Goal: Task Accomplishment & Management: Complete application form

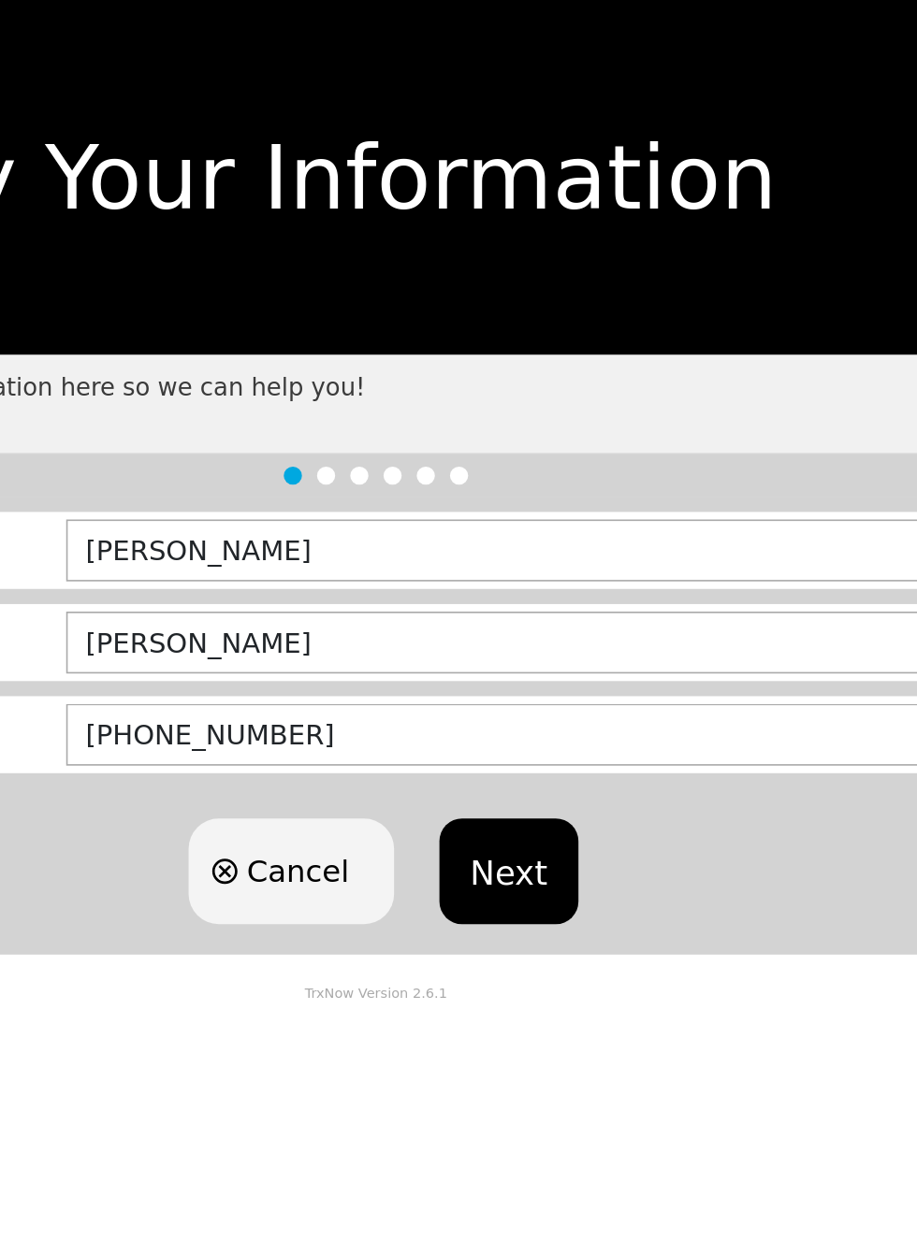
click at [529, 515] on button "Next" at bounding box center [540, 539] width 85 height 65
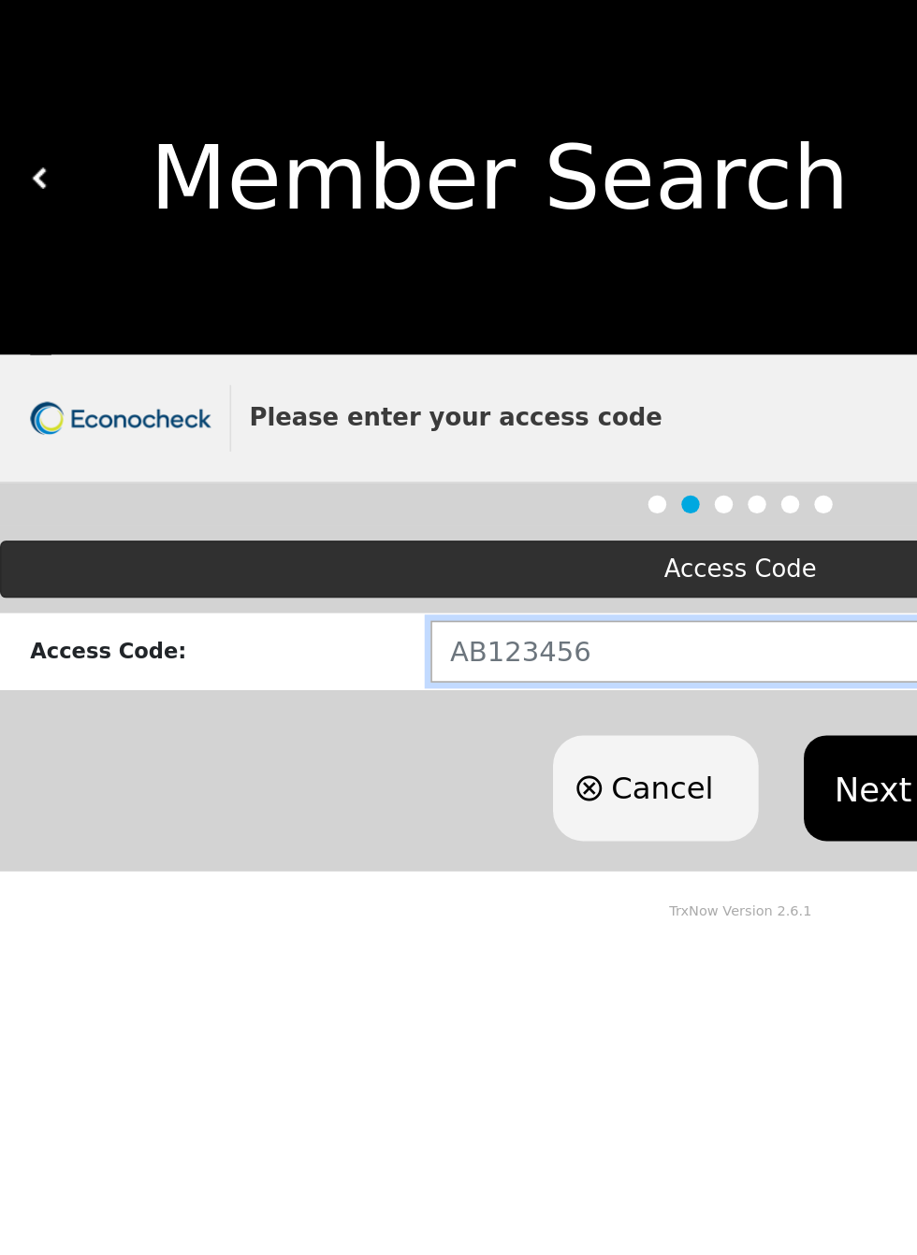
click at [430, 391] on input "text" at bounding box center [580, 403] width 627 height 38
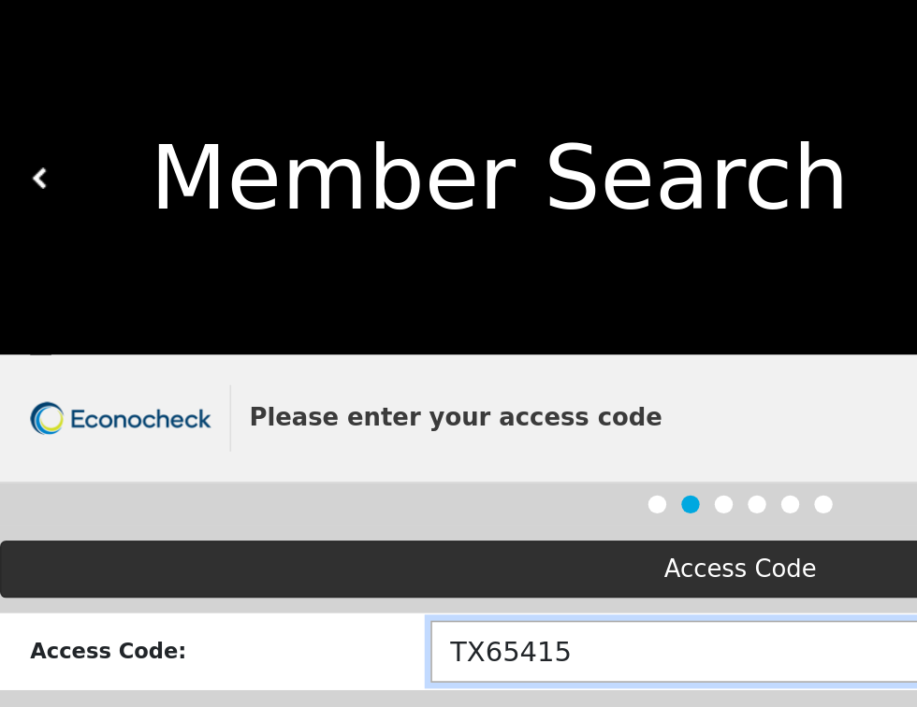
type input "TX654157"
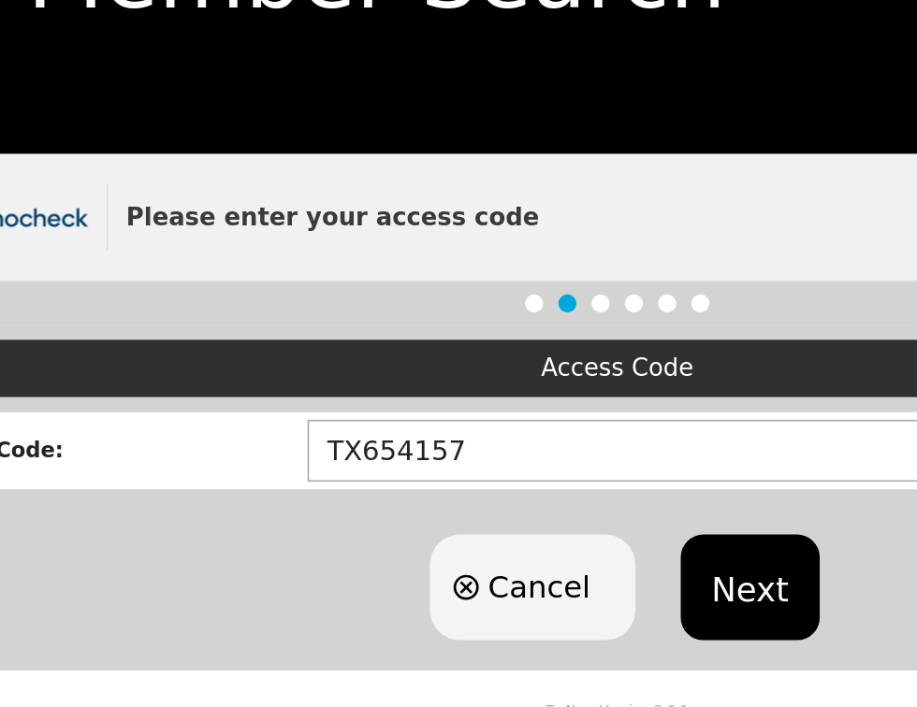
click at [537, 474] on button "Next" at bounding box center [540, 488] width 85 height 65
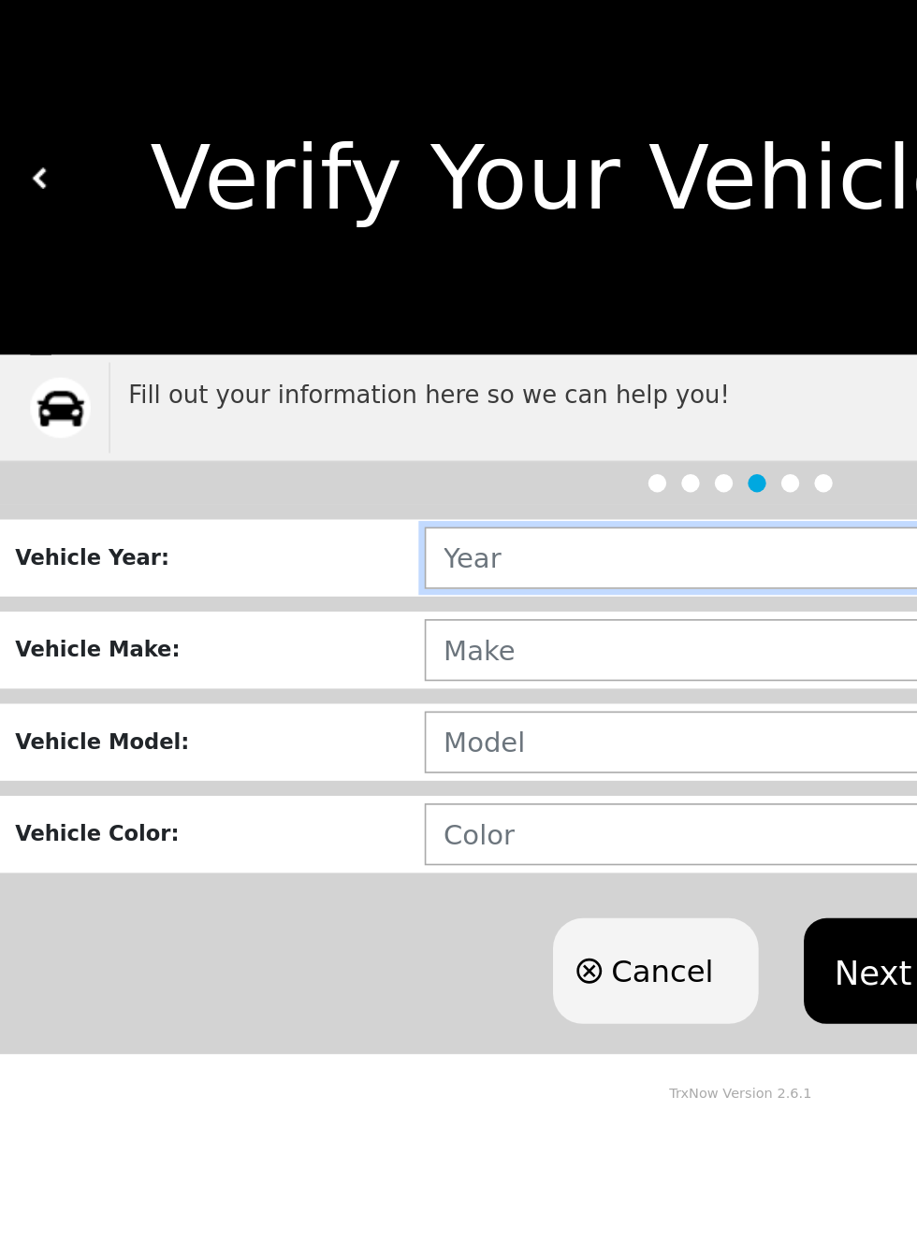
click at [434, 337] on input "text" at bounding box center [583, 345] width 640 height 38
click at [427, 342] on input "text" at bounding box center [583, 345] width 640 height 38
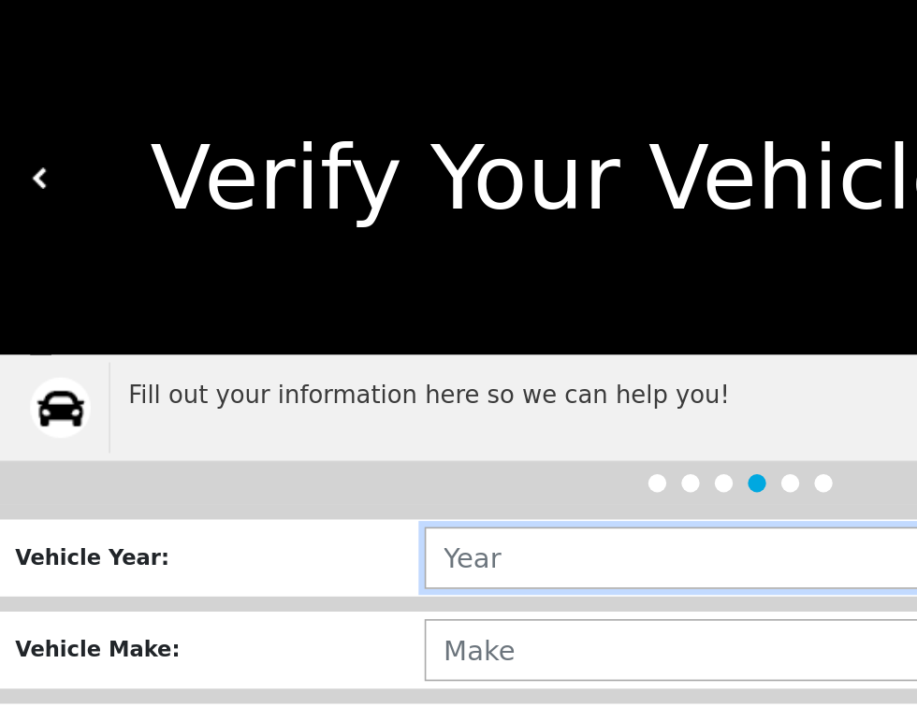
type input "1___"
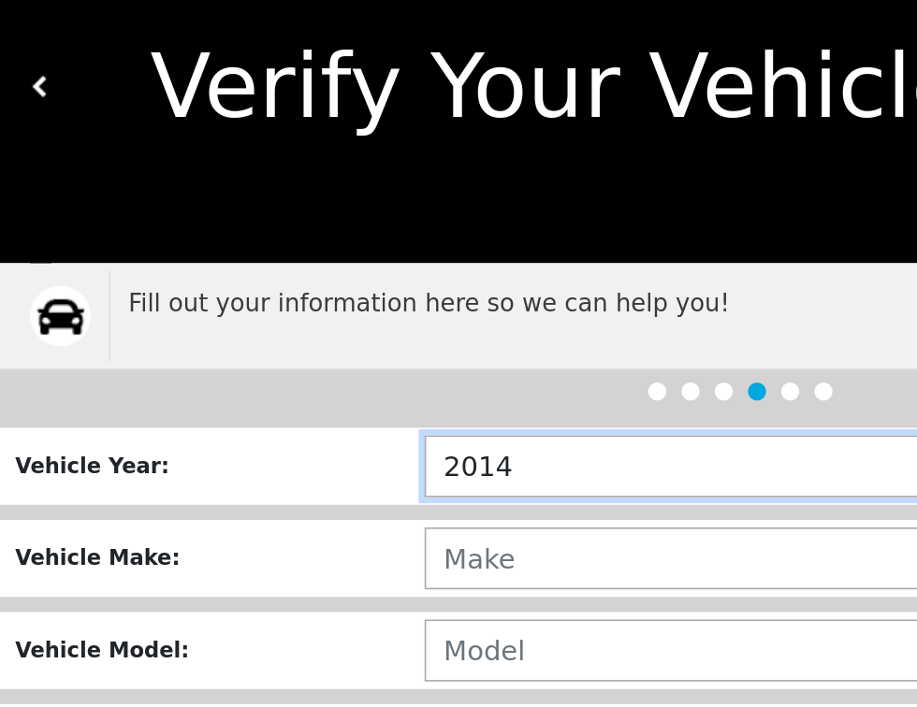
type input "2014"
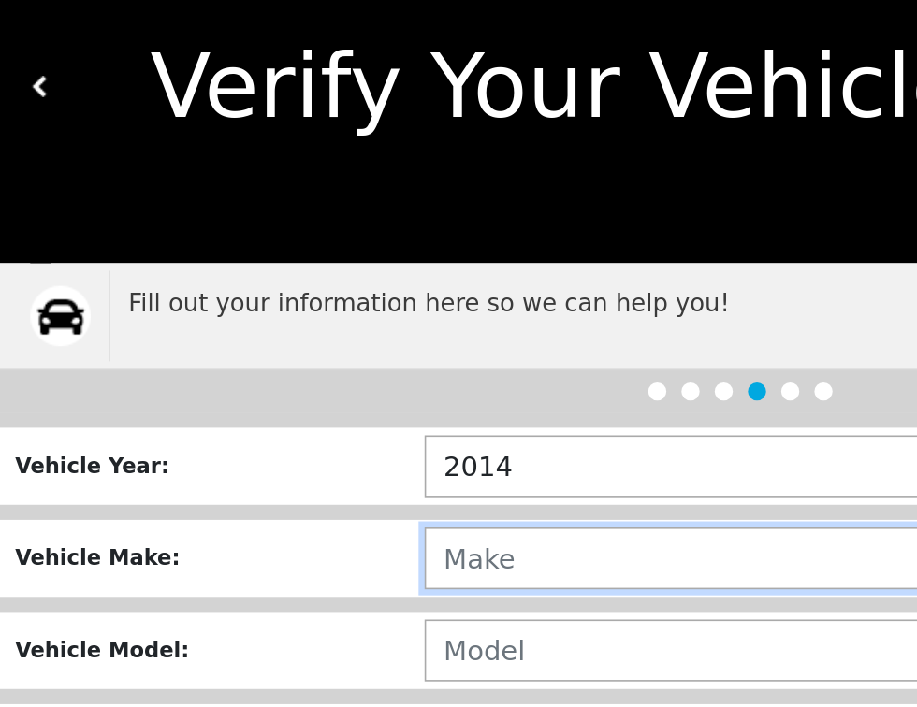
click at [418, 393] on input "text" at bounding box center [583, 403] width 640 height 38
type input "CHRYSLA"
type input "CHRYSLER"
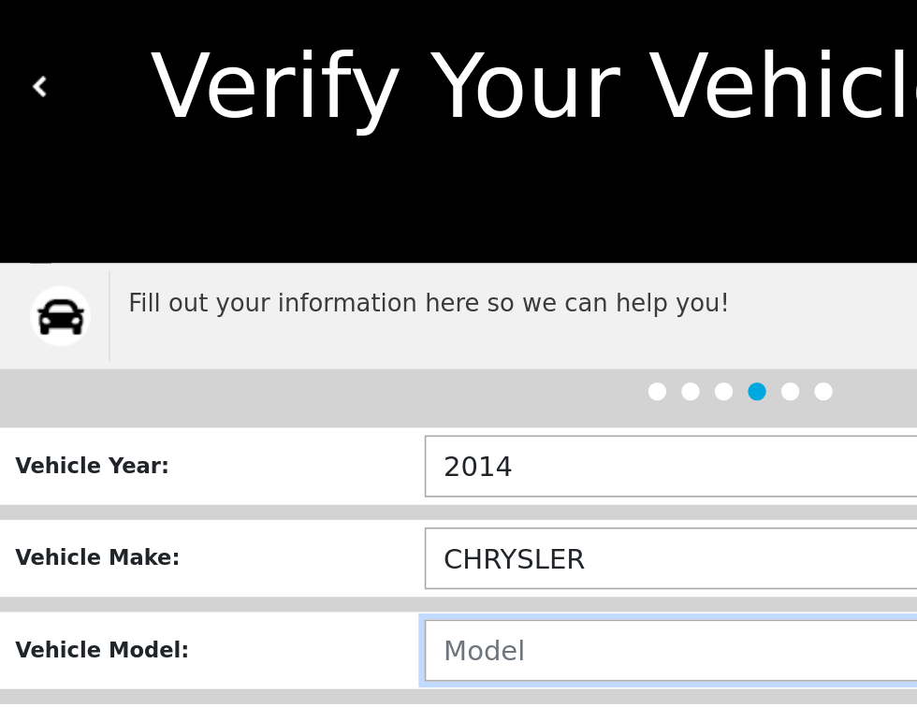
click at [454, 456] on input "text" at bounding box center [583, 460] width 640 height 38
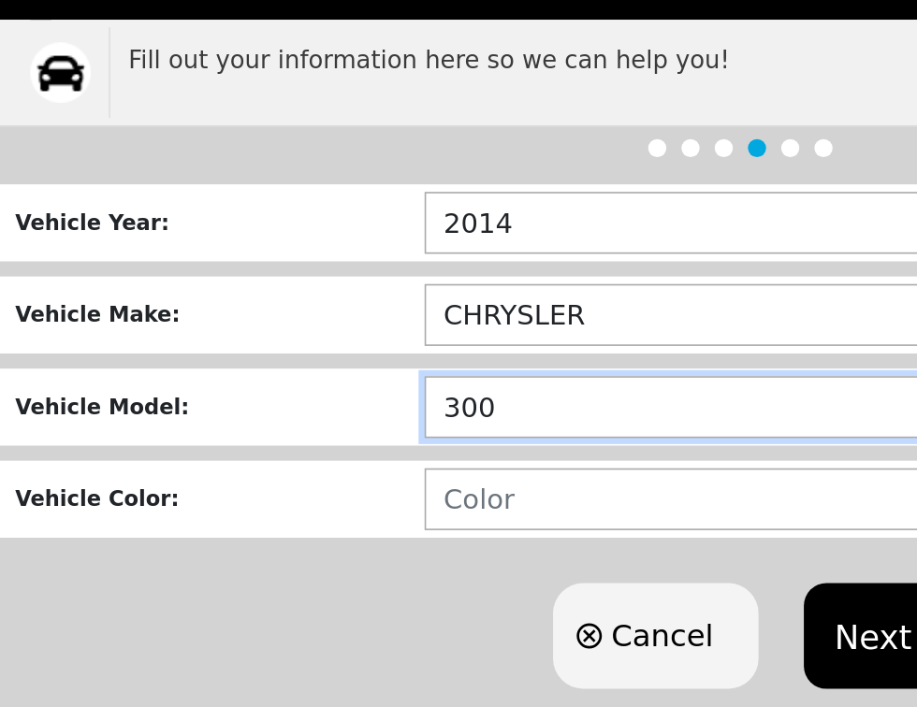
type input "300"
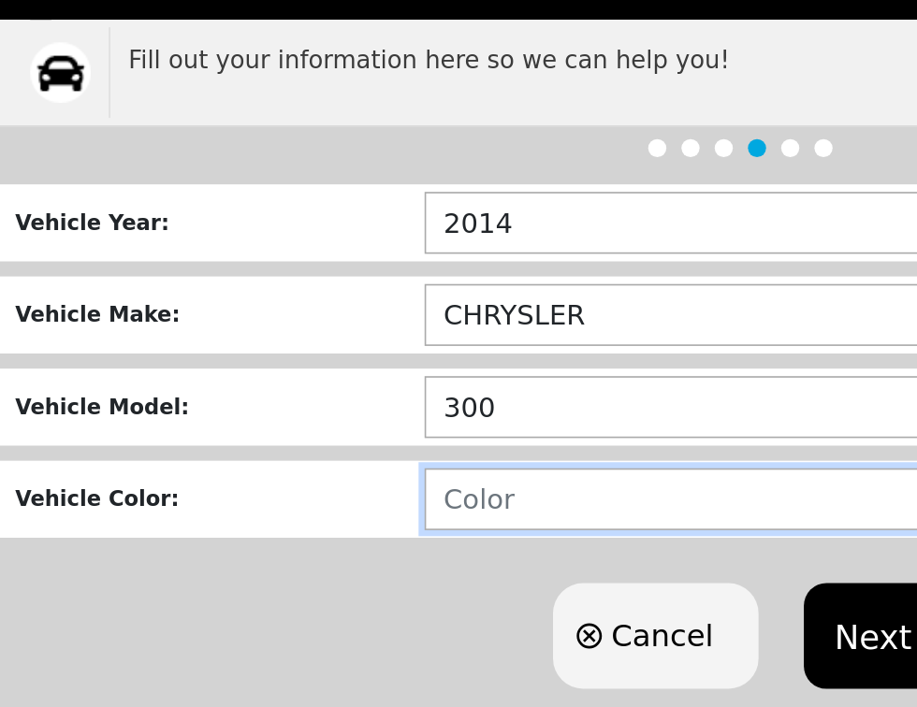
click at [426, 500] on input "text" at bounding box center [583, 517] width 640 height 38
type input "BLACK"
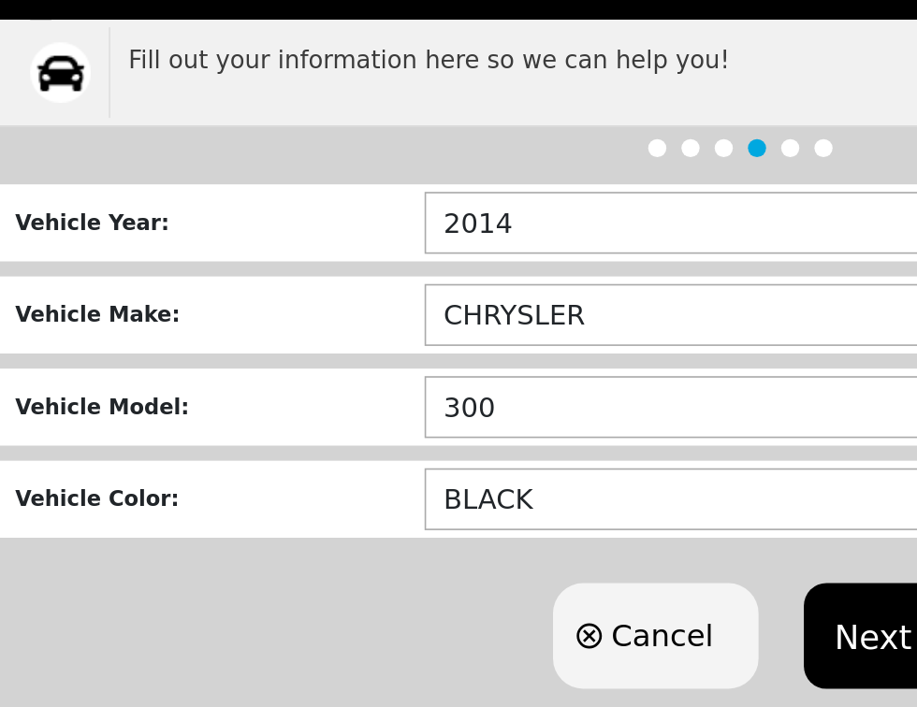
click at [523, 582] on button "Next" at bounding box center [540, 601] width 85 height 65
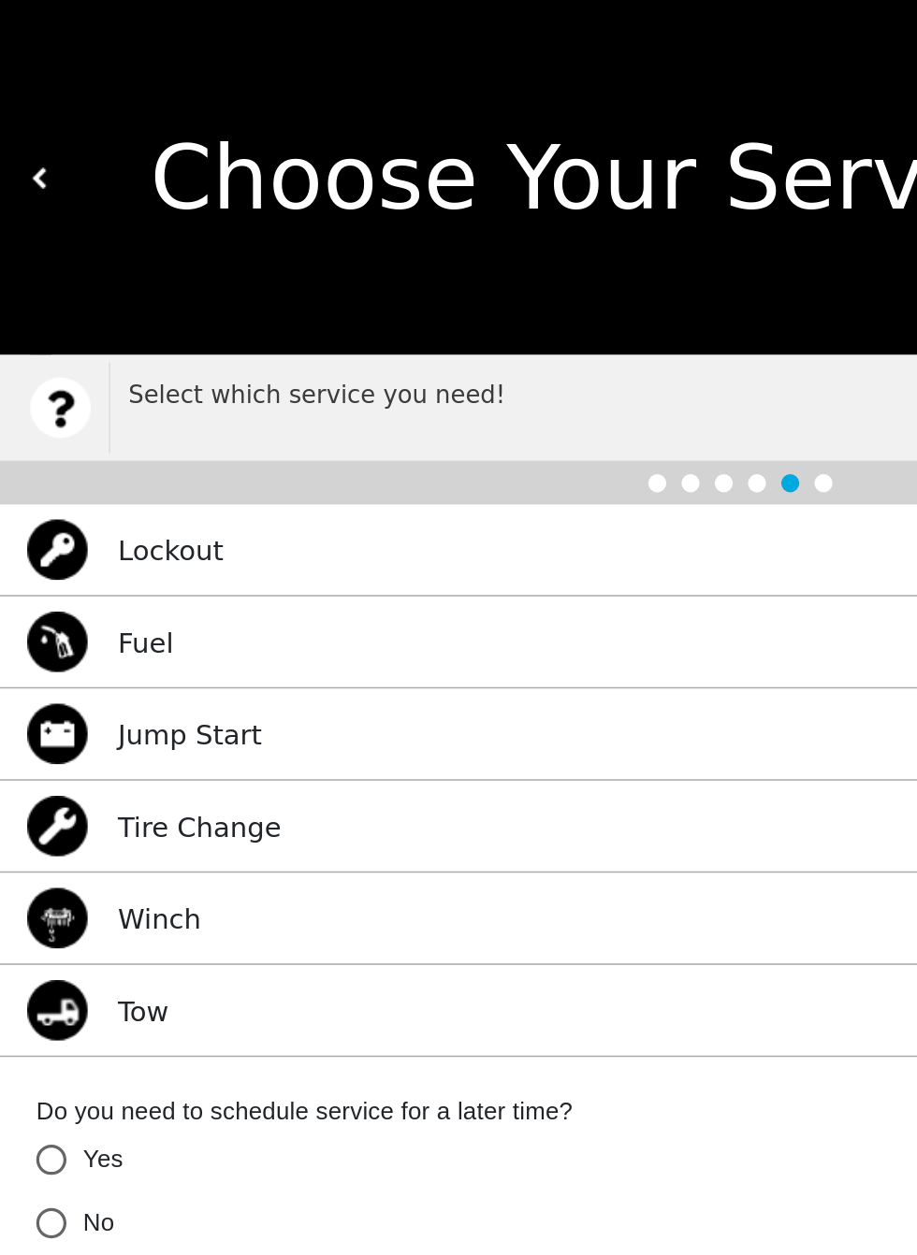
click at [430, 393] on div "Fuel Select" at bounding box center [458, 397] width 917 height 57
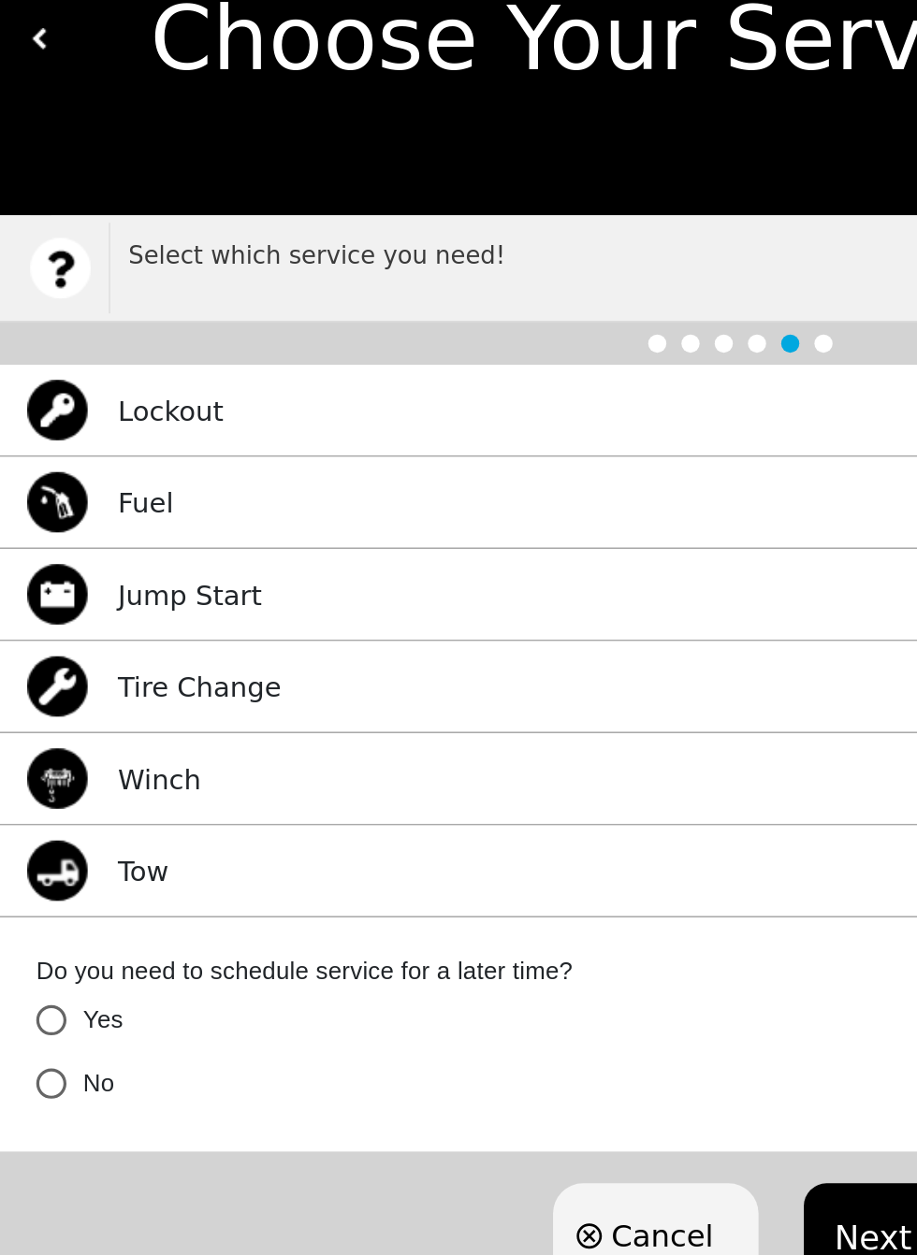
click at [332, 376] on div "Fuel Select" at bounding box center [458, 397] width 917 height 57
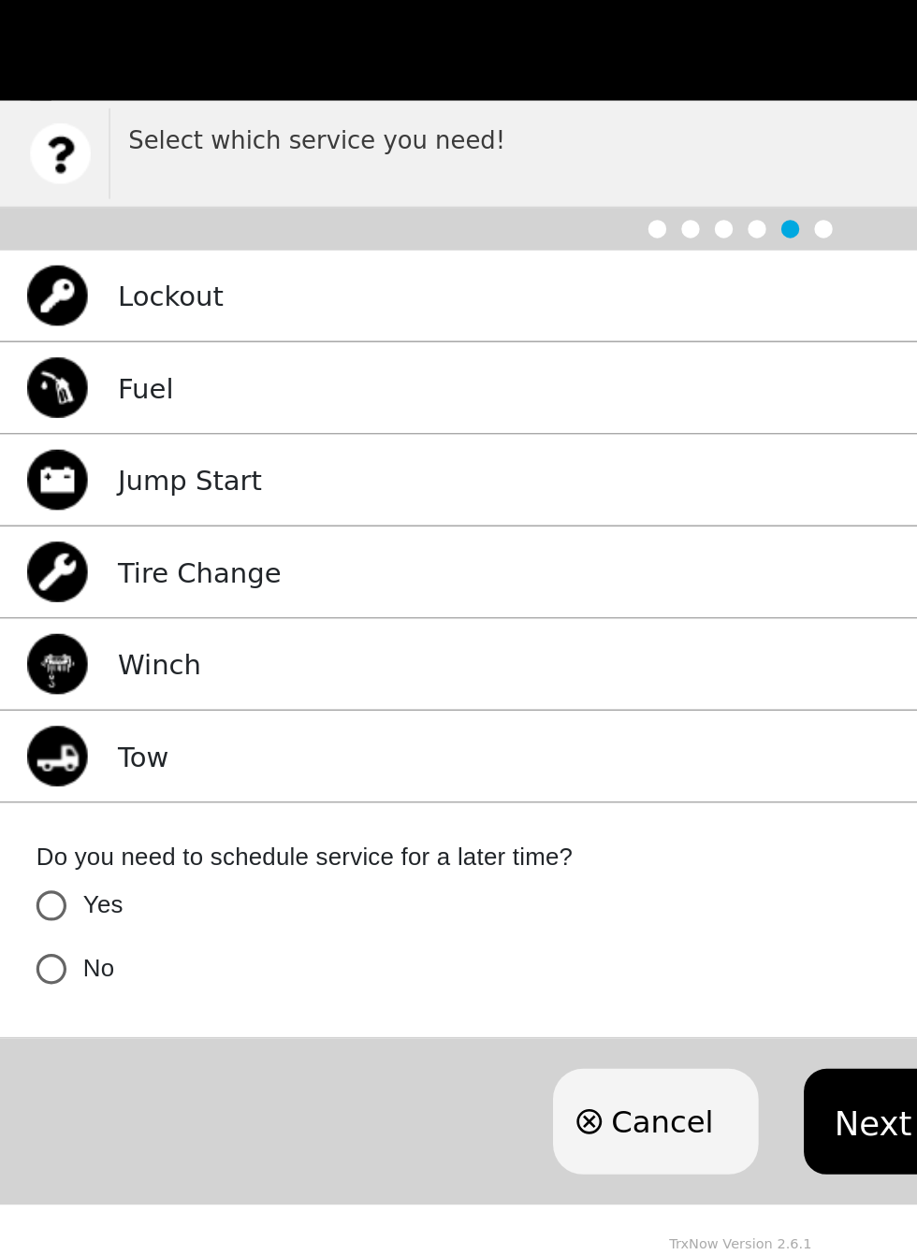
click at [541, 844] on button "Next" at bounding box center [540, 851] width 85 height 65
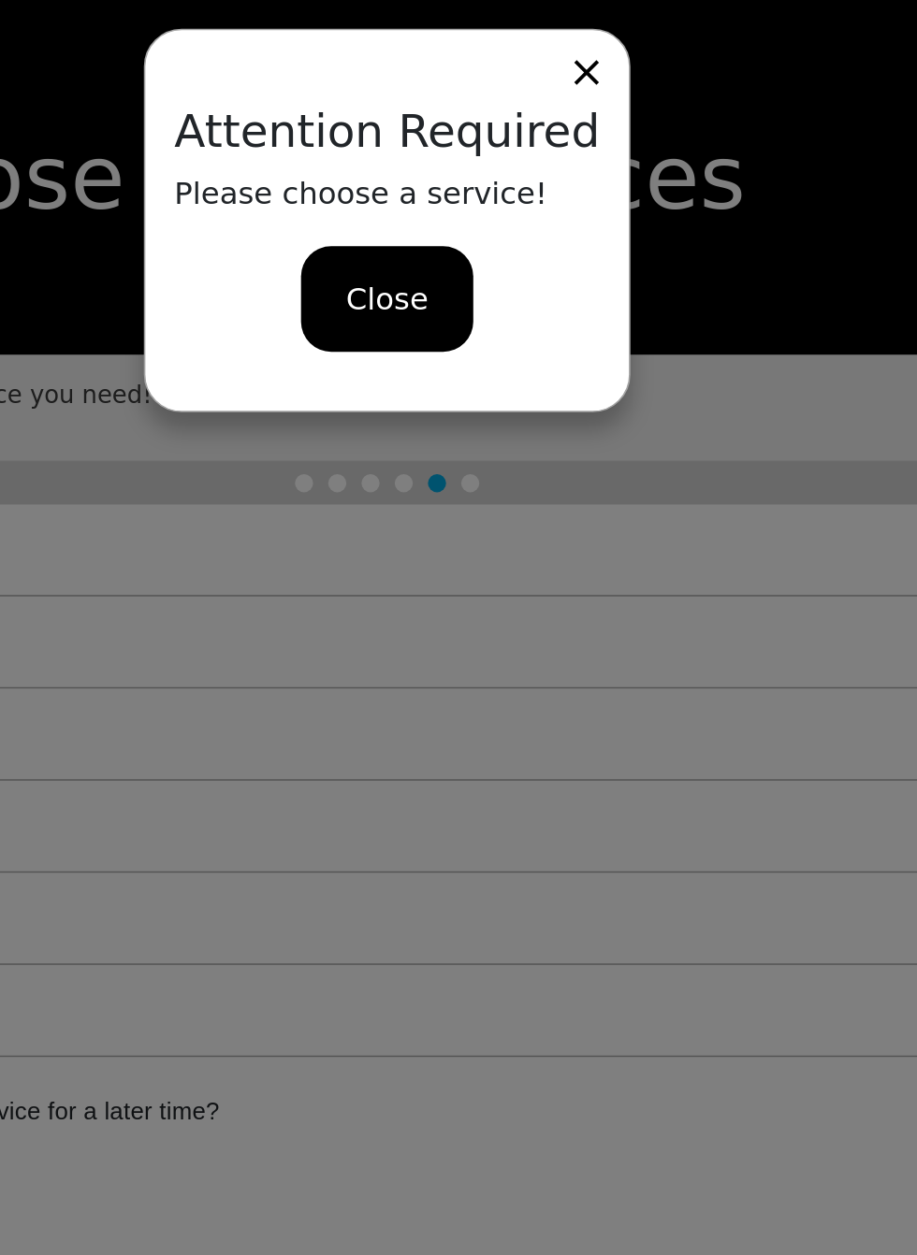
click at [437, 192] on div "Close" at bounding box center [458, 184] width 107 height 65
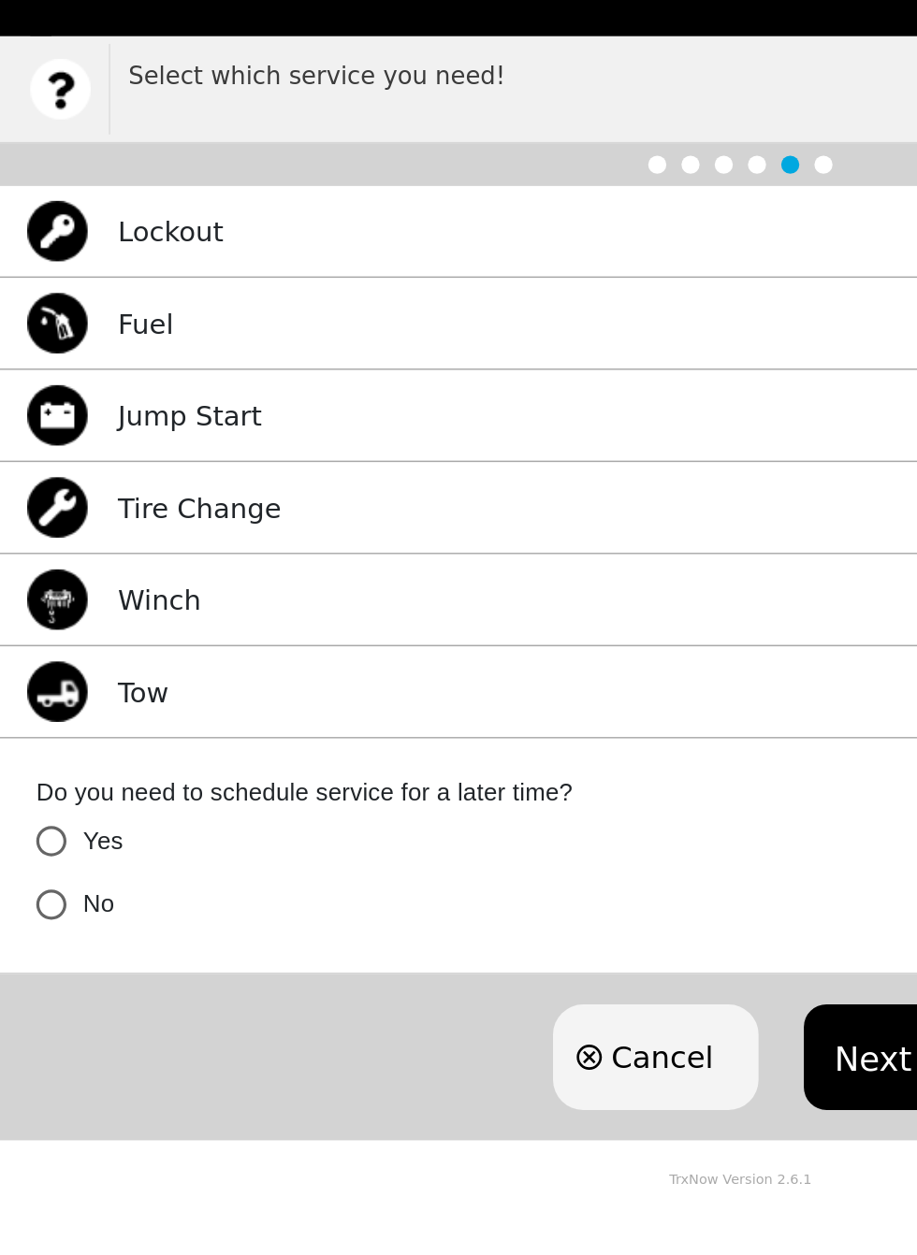
click at [35, 400] on img at bounding box center [35, 397] width 37 height 37
click at [44, 399] on img at bounding box center [35, 397] width 37 height 37
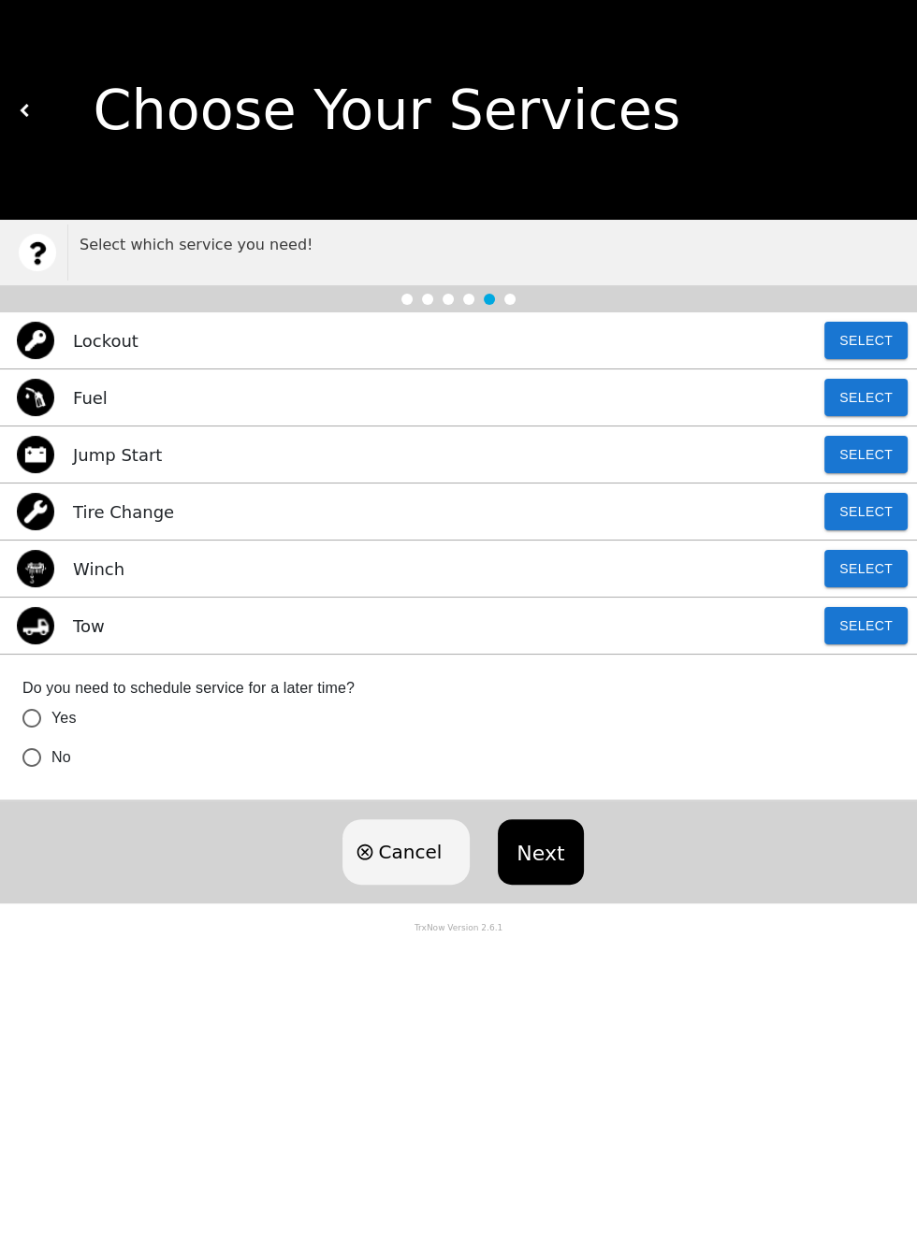
click at [242, 334] on div "Lockout Select" at bounding box center [458, 340] width 917 height 57
click at [880, 387] on button "Select" at bounding box center [865, 397] width 83 height 37
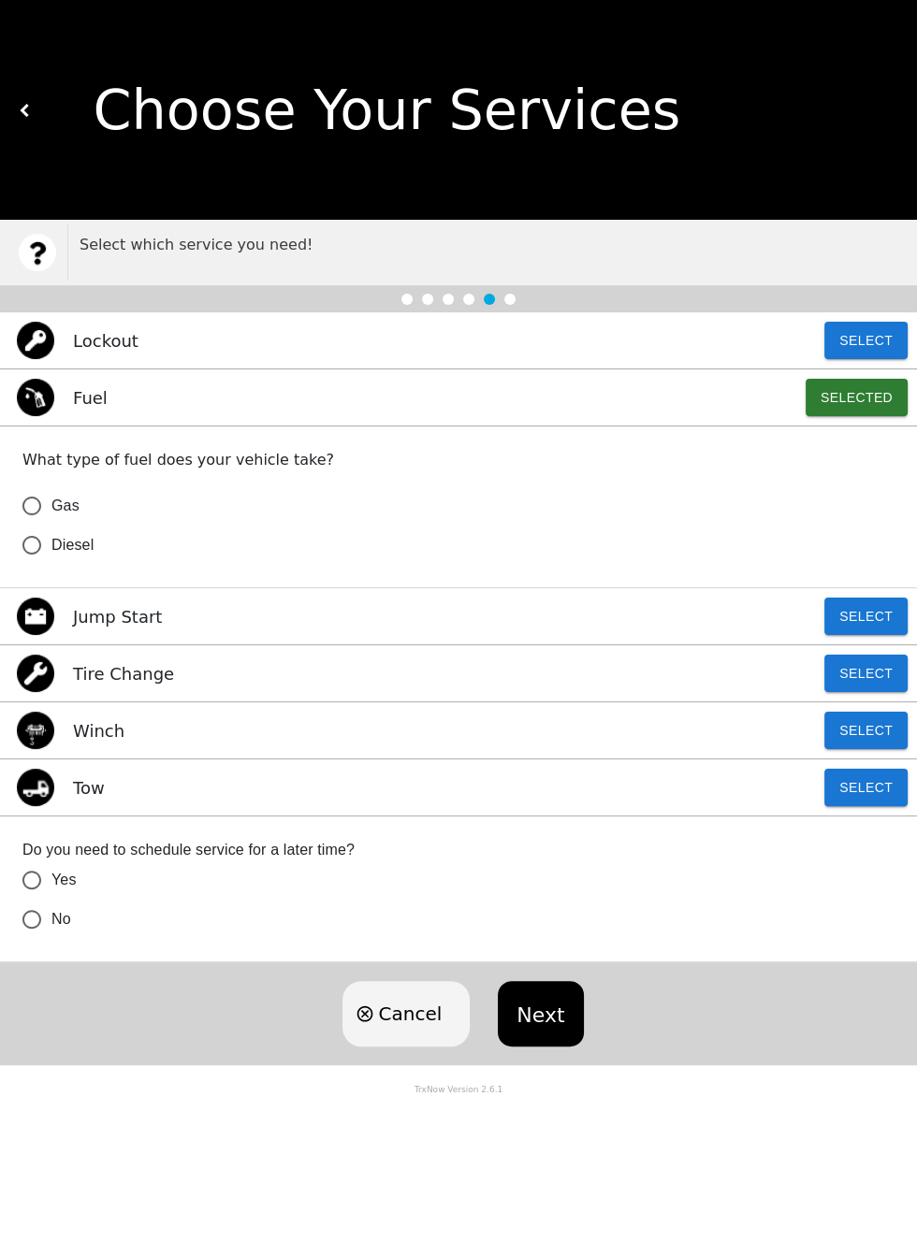
click at [48, 496] on input "Gas" at bounding box center [31, 505] width 39 height 39
click at [542, 1006] on button "Next" at bounding box center [540, 1013] width 85 height 65
radio input "true"
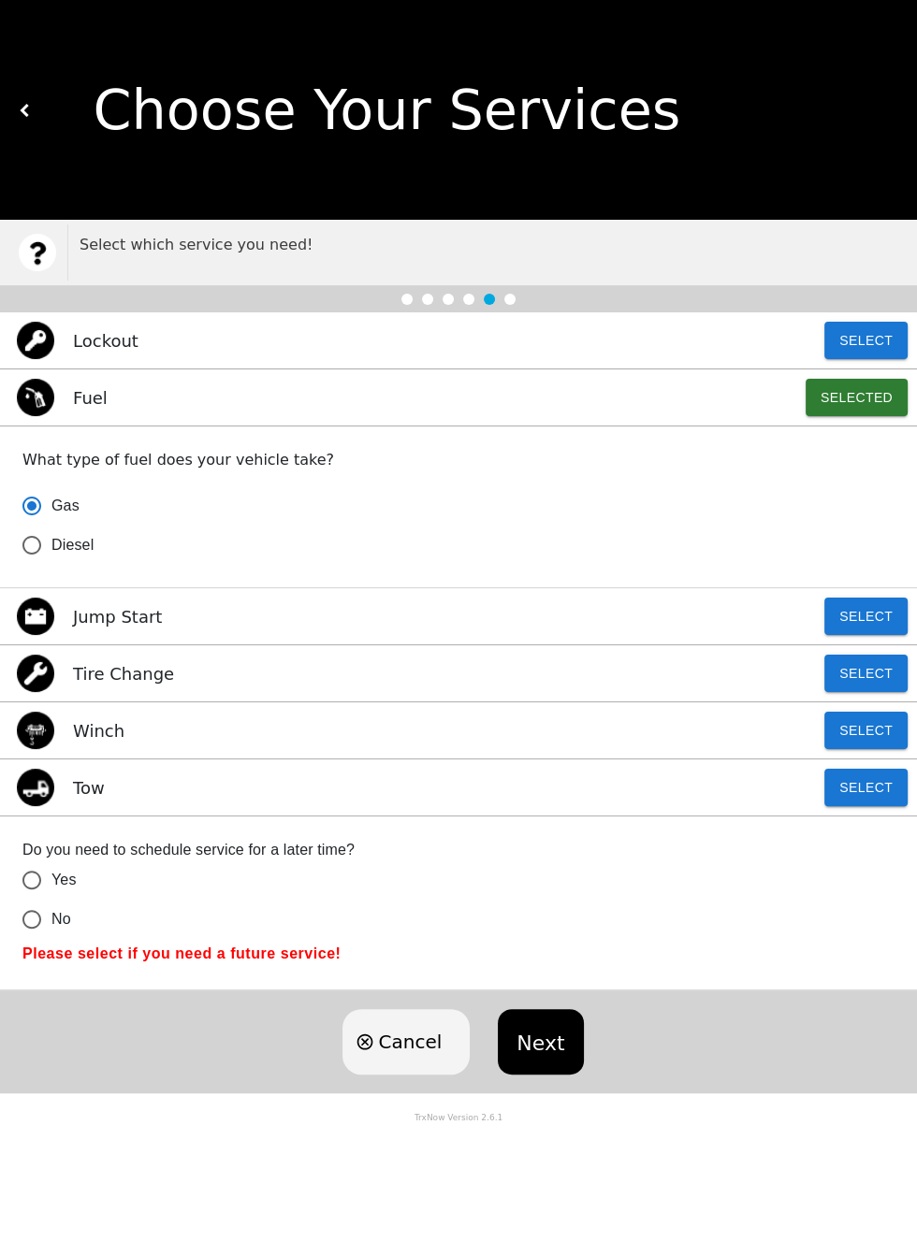
click at [535, 1030] on button "Next" at bounding box center [540, 1041] width 85 height 65
click at [36, 912] on input "No" at bounding box center [31, 919] width 39 height 39
click at [587, 1021] on div "Cancel Next" at bounding box center [458, 1042] width 917 height 103
radio input "true"
click at [547, 1040] on button "Next" at bounding box center [540, 1041] width 85 height 65
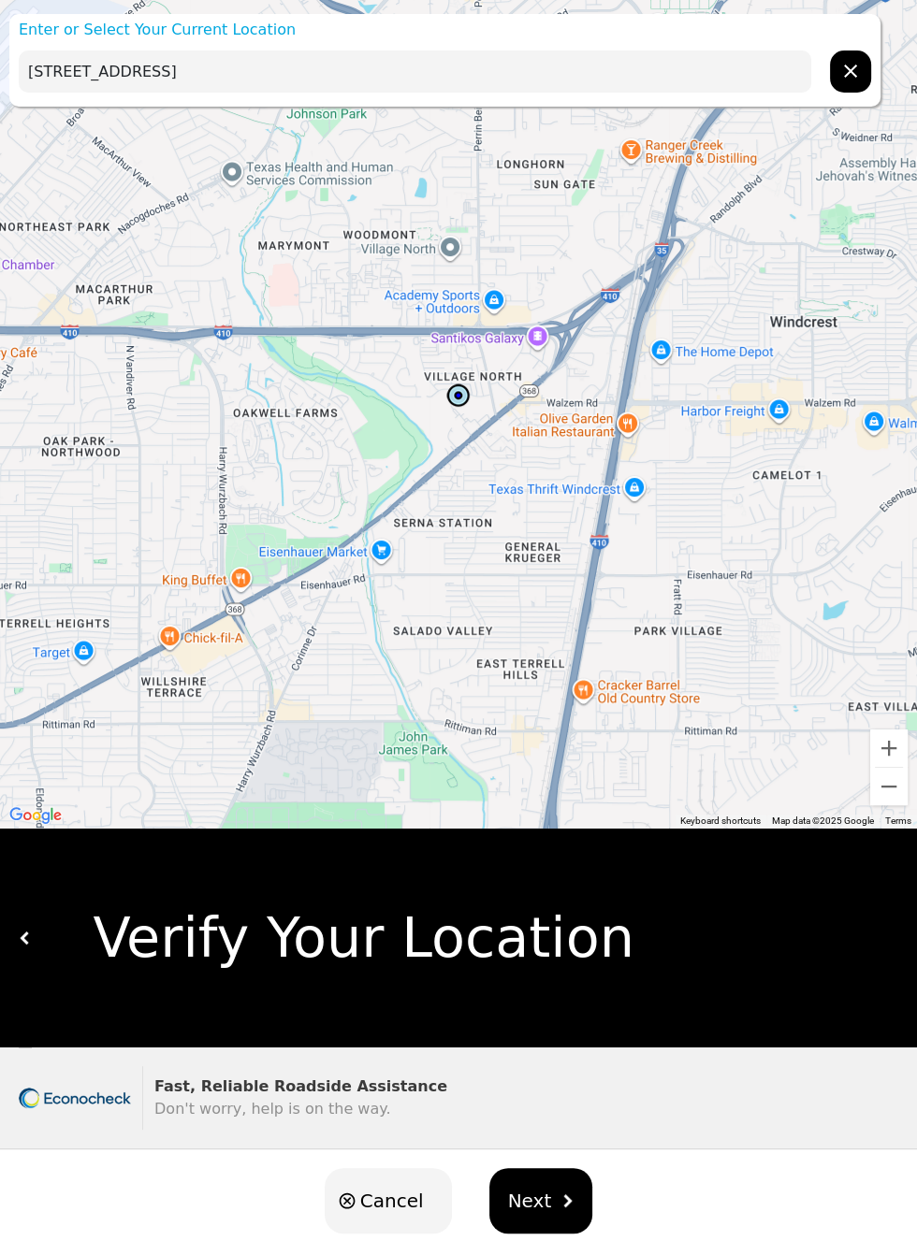
scroll to position [29, 0]
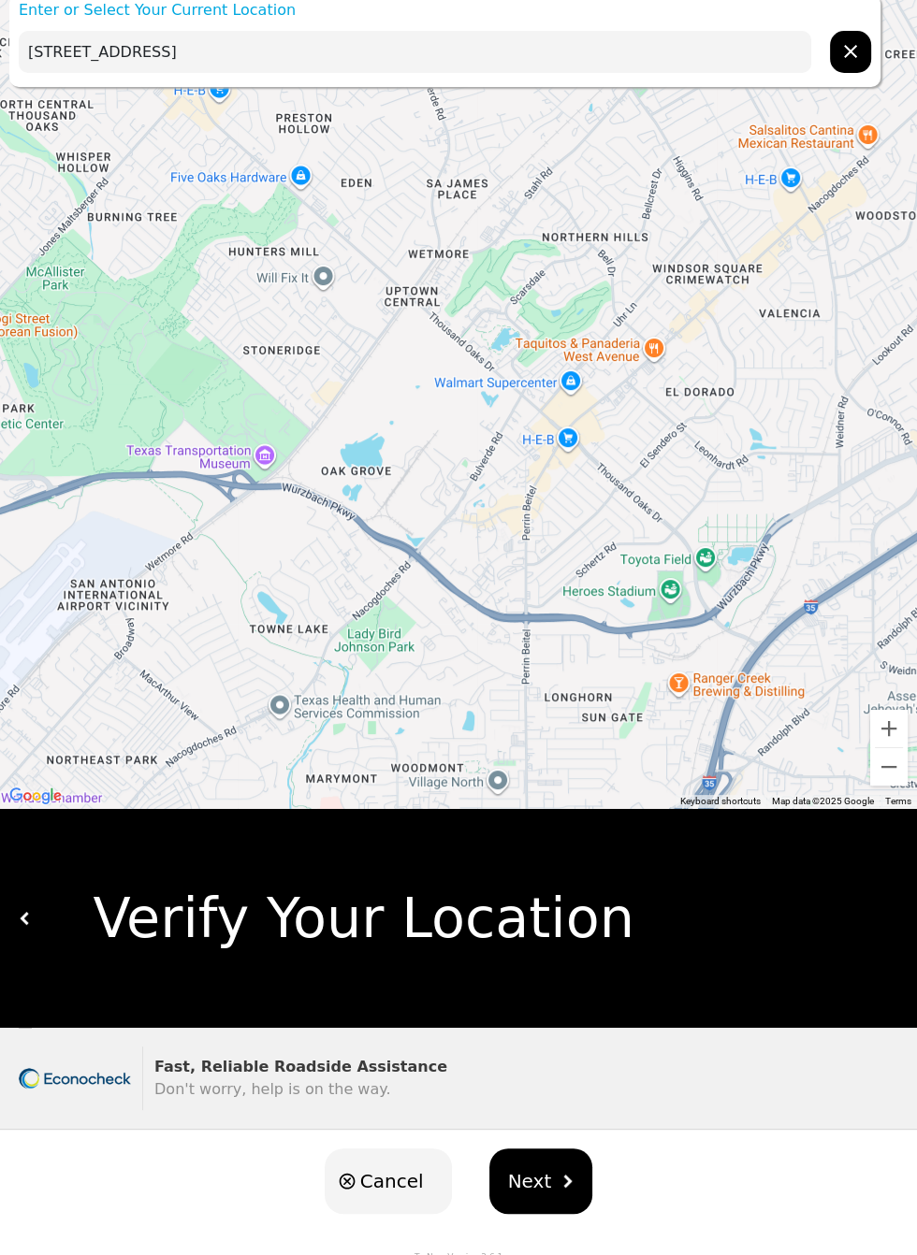
click at [593, 65] on input "[STREET_ADDRESS]" at bounding box center [415, 52] width 792 height 42
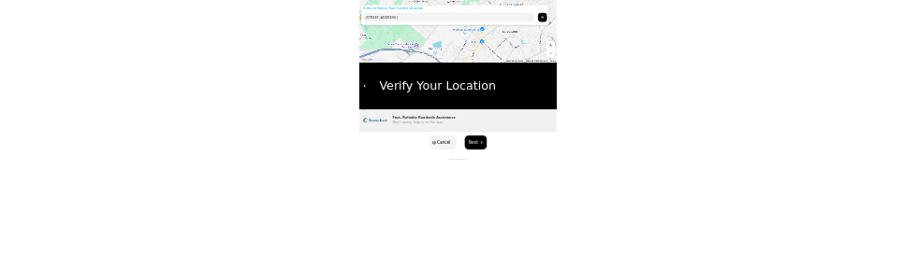
scroll to position [0, 0]
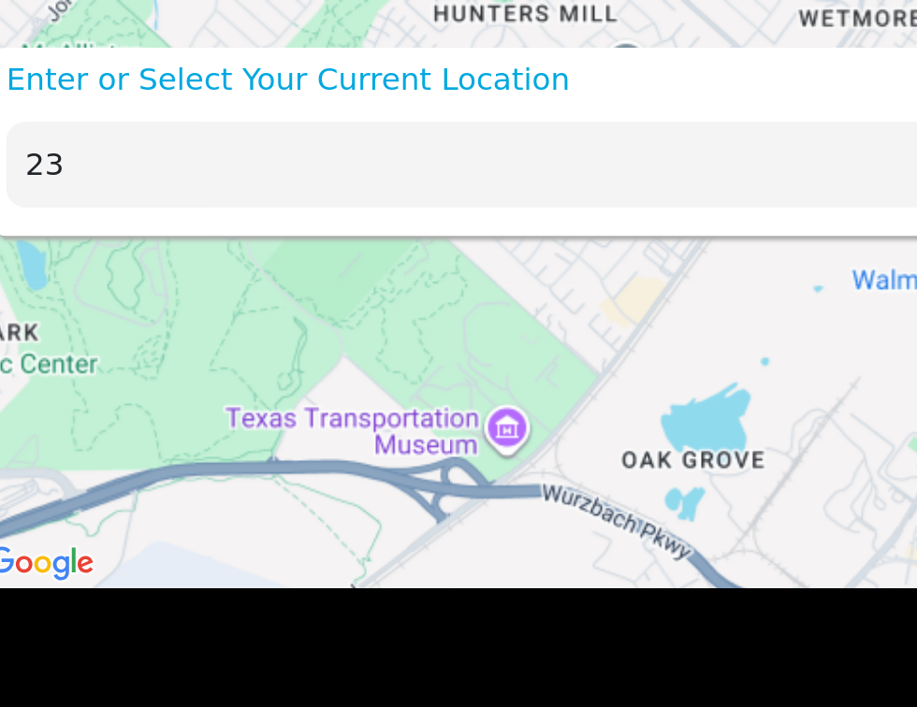
type input "2"
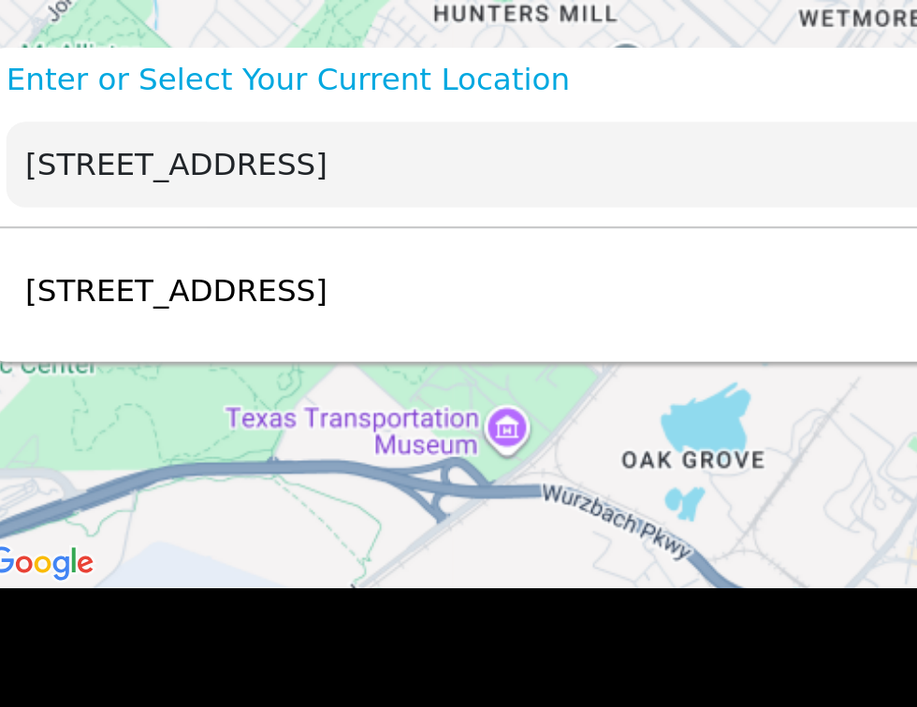
click at [313, 169] on div "4114 Medical Dr, San Antonio, TX 78229, USA Select" at bounding box center [444, 142] width 871 height 61
type input "4114 Medical Dr, San Antonio, TX 78229, USA"
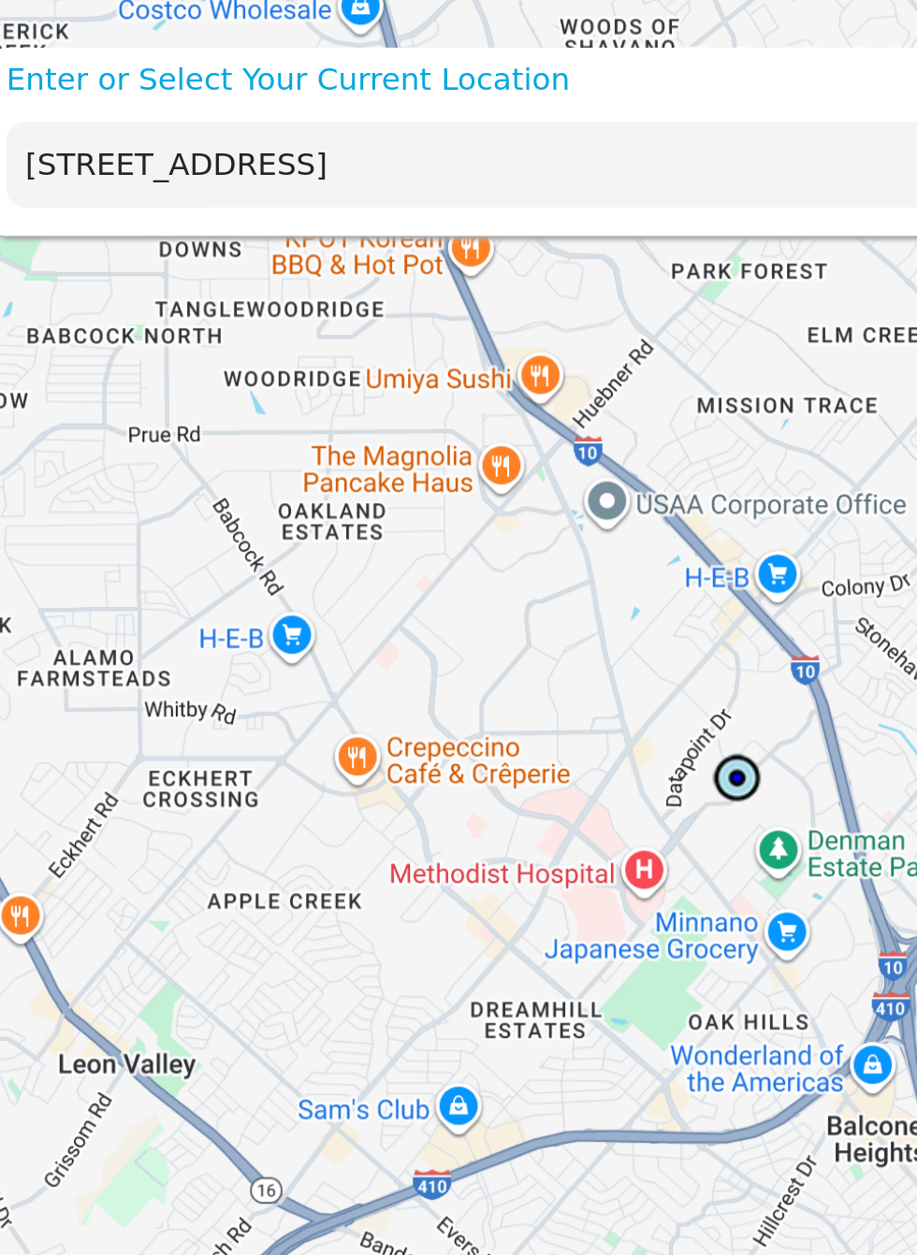
click at [361, 80] on input "4114 Medical Dr, San Antonio, TX 78229, USA" at bounding box center [415, 81] width 792 height 42
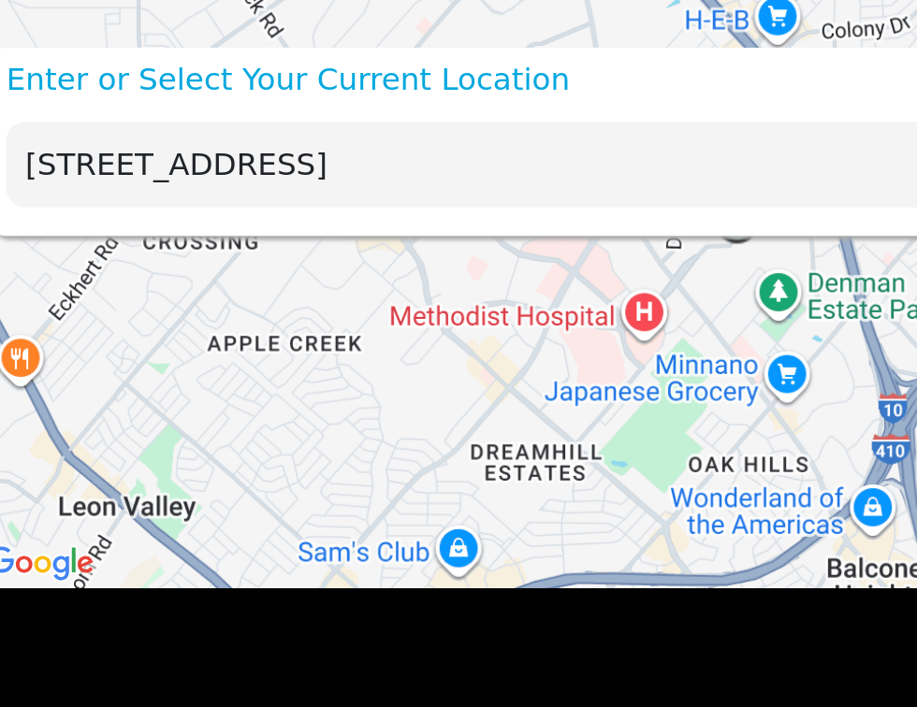
click at [404, 78] on input "4114 Medical Dr, San Antonio, TX 78229, USA" at bounding box center [415, 81] width 792 height 42
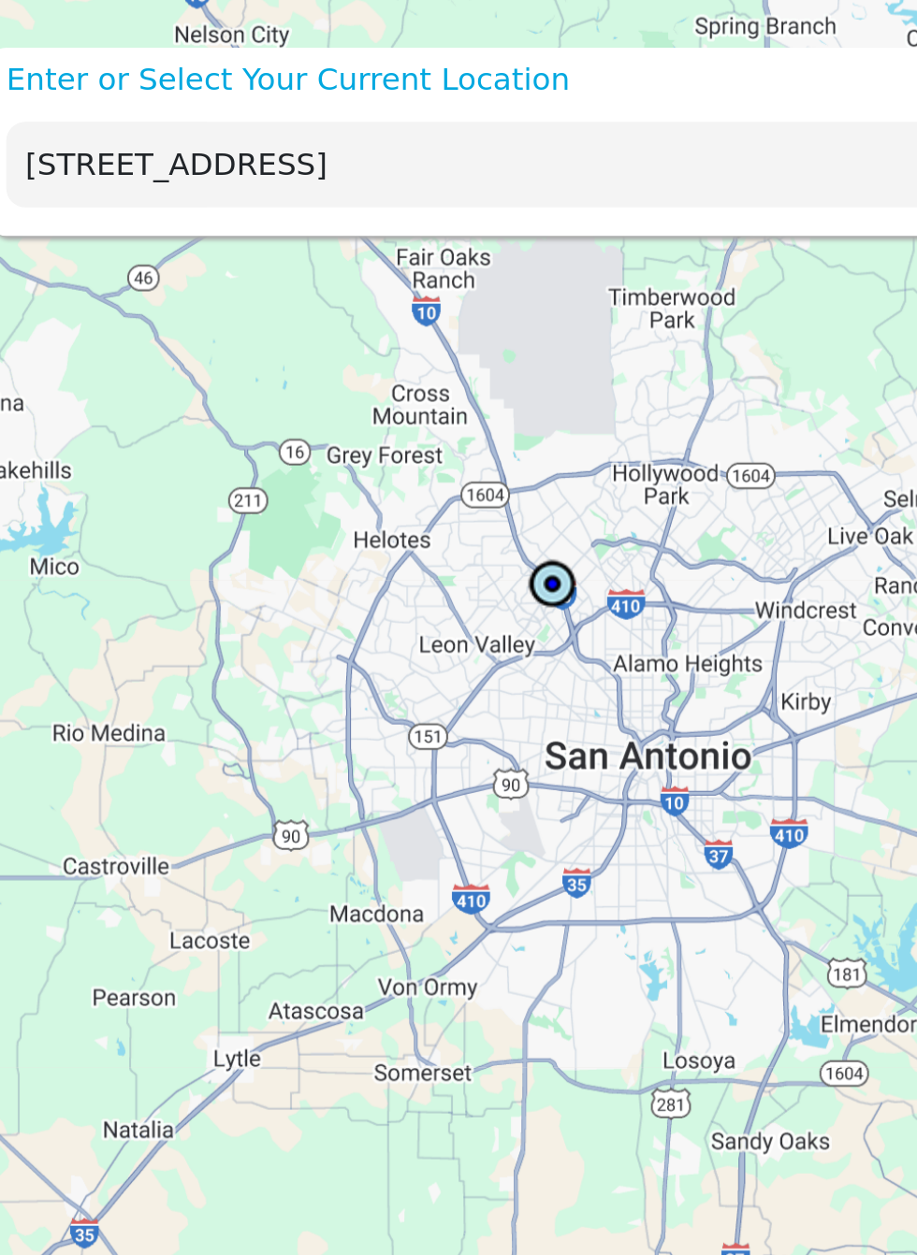
click at [279, 75] on input "4114 Medical Dr, San Antonio, TX 78229, USA" at bounding box center [415, 81] width 792 height 42
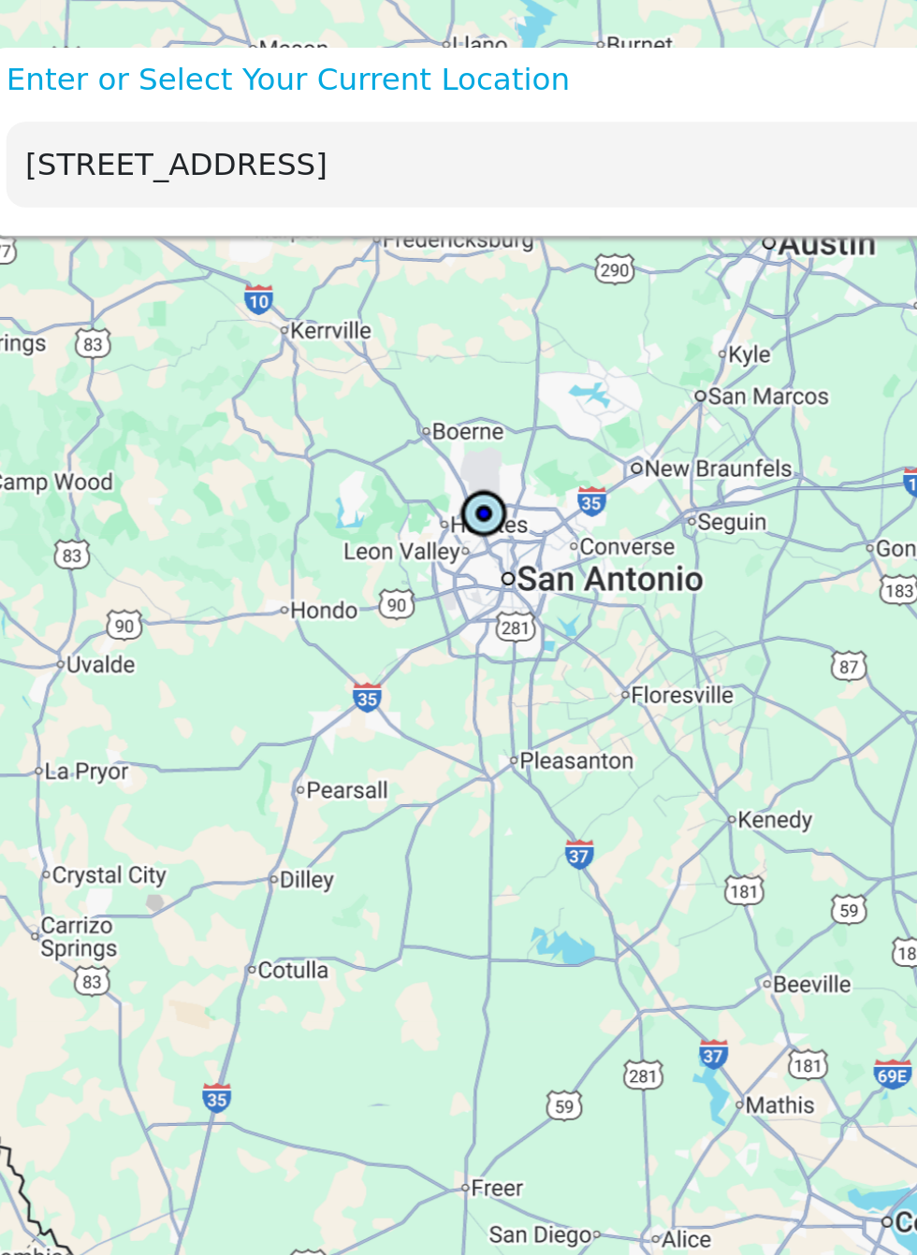
click at [211, 51] on div "4114 Medical Dr, San Antonio, TX 78229, USA" at bounding box center [444, 81] width 871 height 61
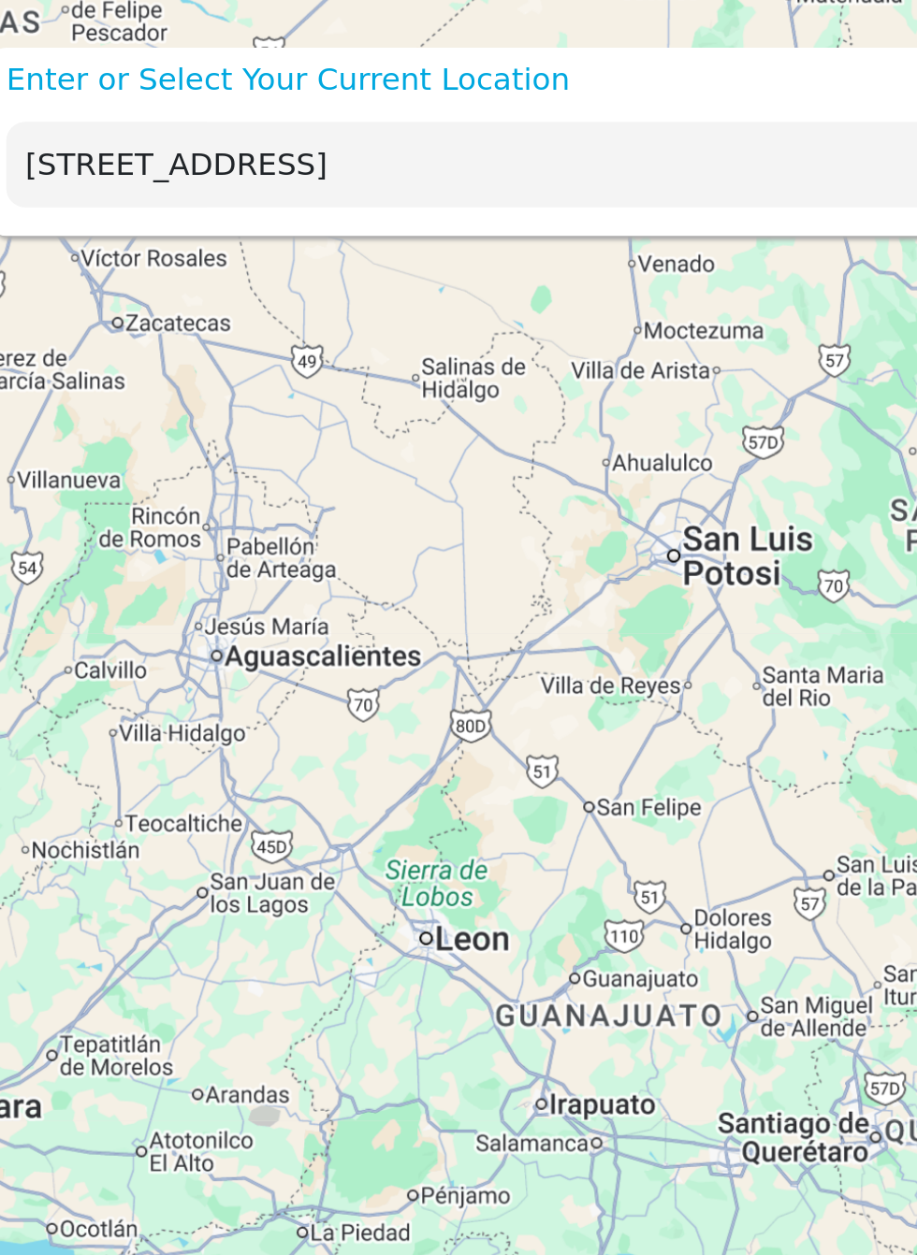
click at [409, 78] on input "4114 Medical Dr, San Antonio, TX 78229, USA" at bounding box center [415, 81] width 792 height 42
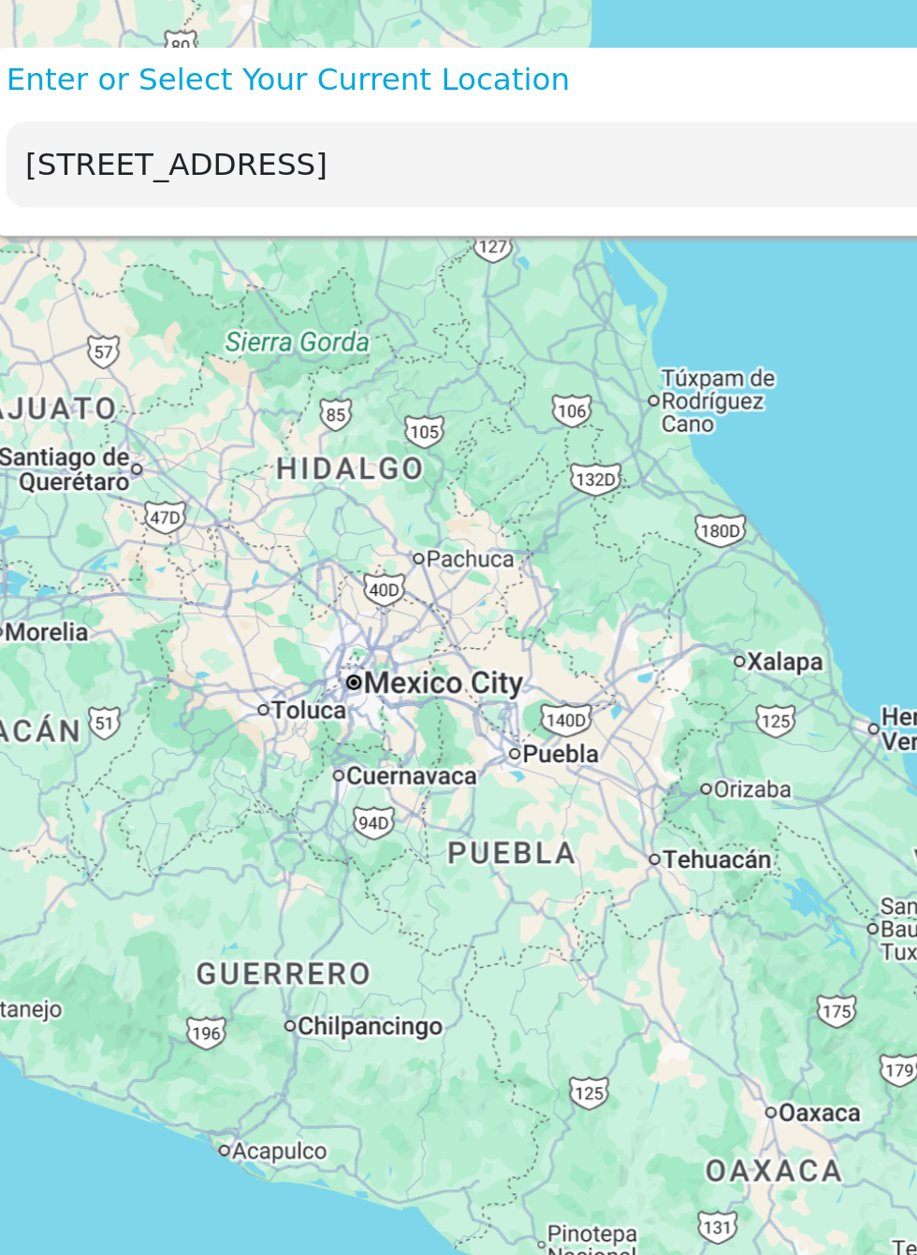
click at [369, 60] on input "4114 Medical Dr, San Antonio, TX 78229, USA" at bounding box center [415, 81] width 792 height 42
click at [403, 60] on input "4114 Medical Dr, San Antonio, TX 78229, USA" at bounding box center [415, 81] width 792 height 42
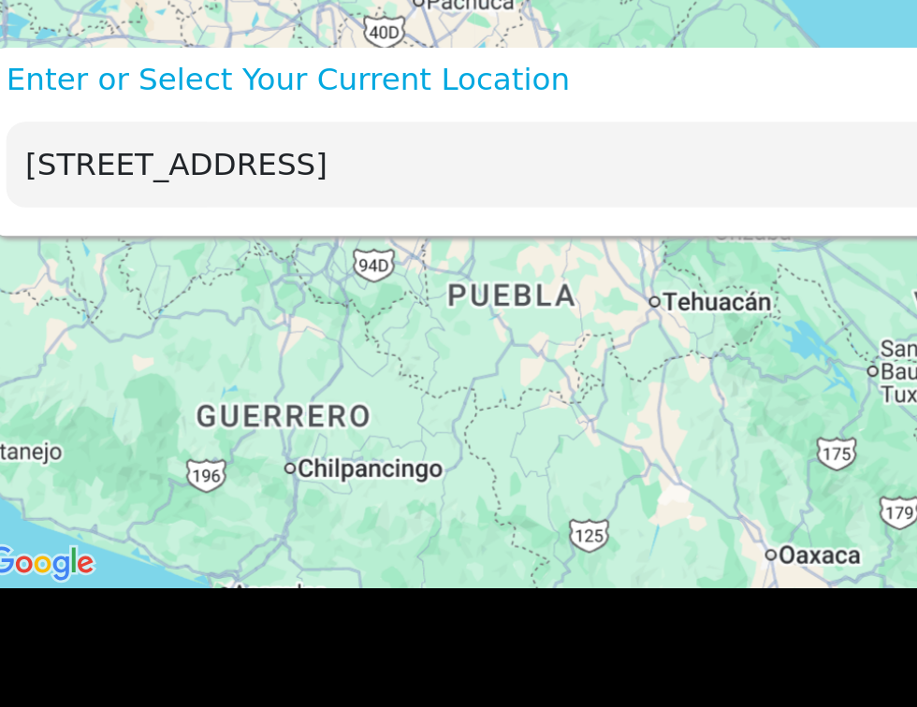
click at [355, 60] on input "4114 Medical Dr, San Antonio, TX 78229, USA" at bounding box center [415, 81] width 792 height 42
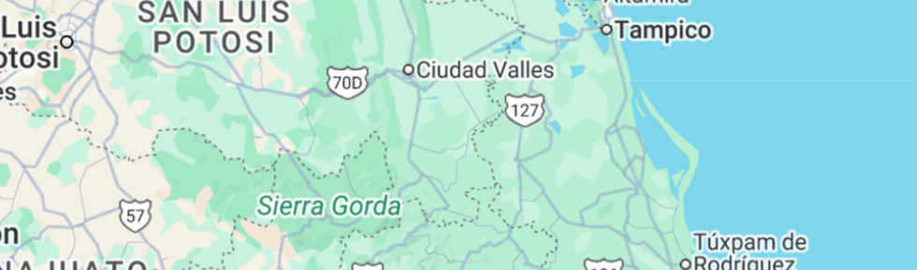
scroll to position [9, 0]
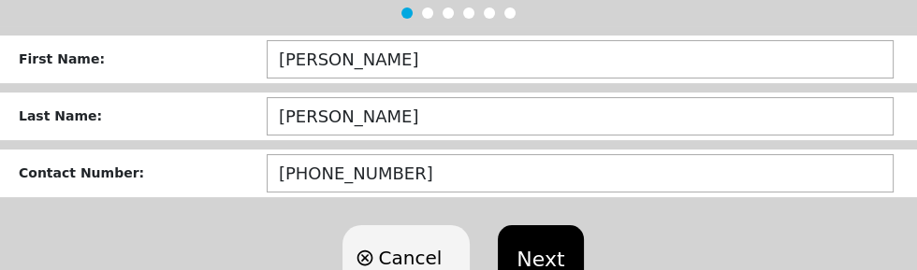
scroll to position [334, 0]
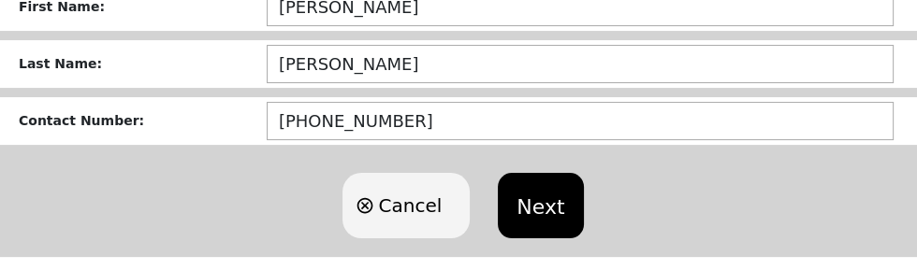
click at [542, 193] on button "Next" at bounding box center [540, 205] width 85 height 65
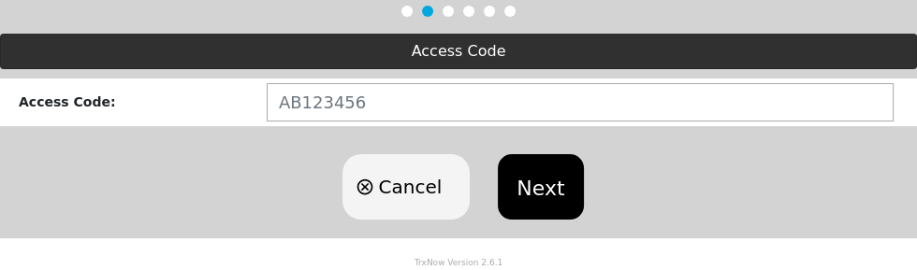
scroll to position [286, 0]
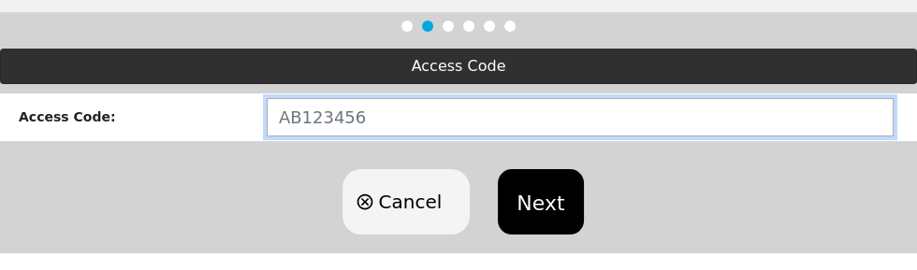
click at [615, 103] on input "text" at bounding box center [580, 117] width 627 height 38
click at [487, 110] on input "text" at bounding box center [580, 117] width 627 height 38
click at [450, 117] on input "text" at bounding box center [580, 117] width 627 height 38
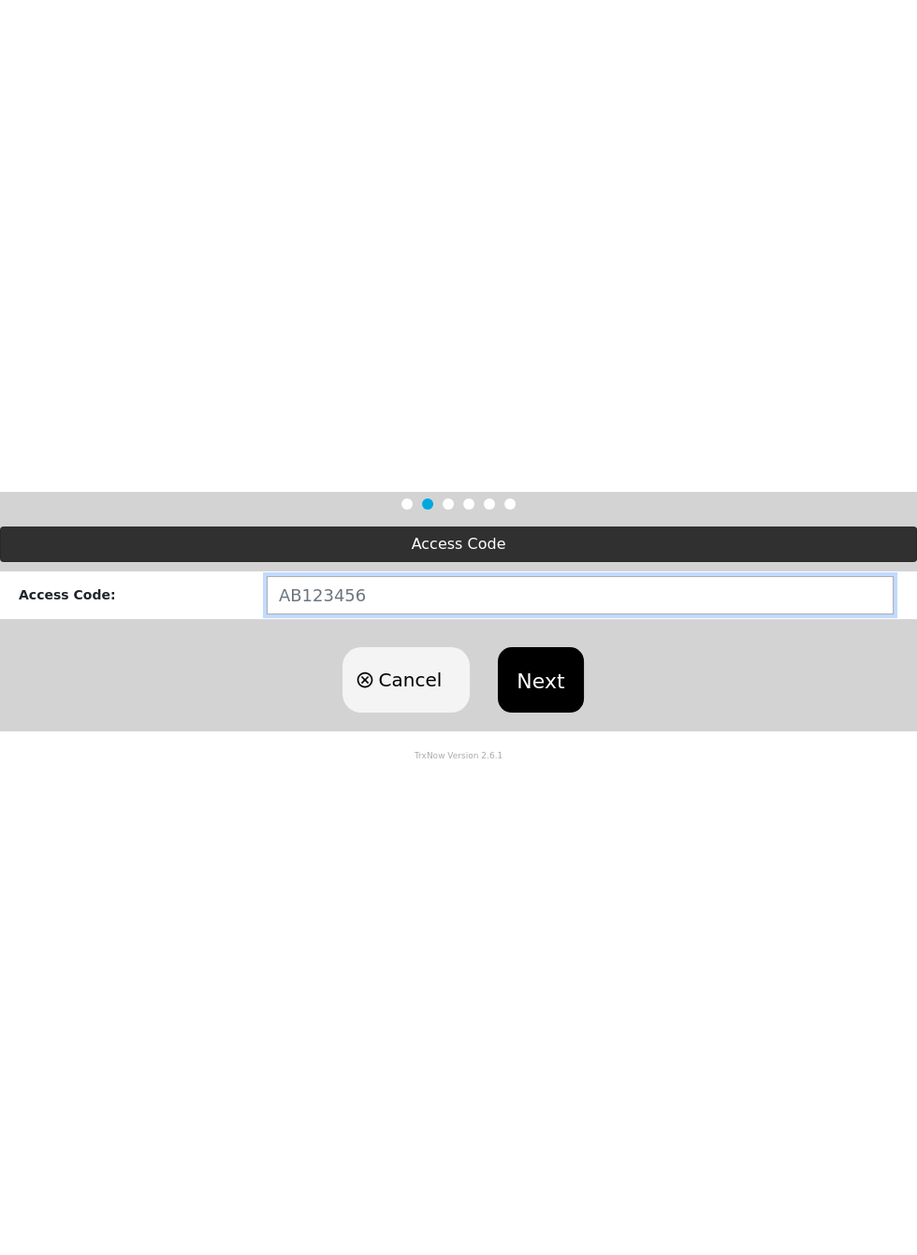
scroll to position [0, 0]
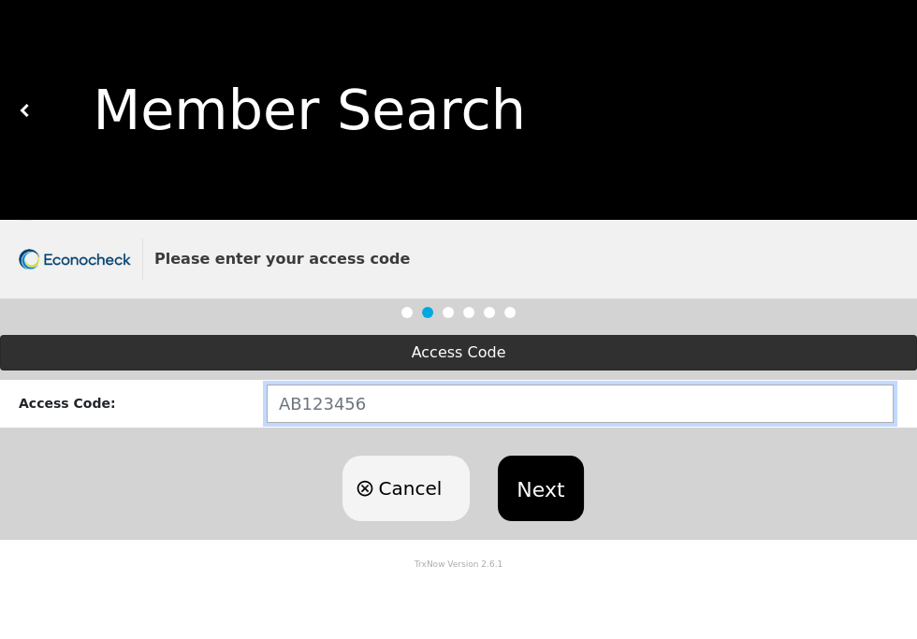
click at [703, 269] on input "text" at bounding box center [580, 403] width 627 height 38
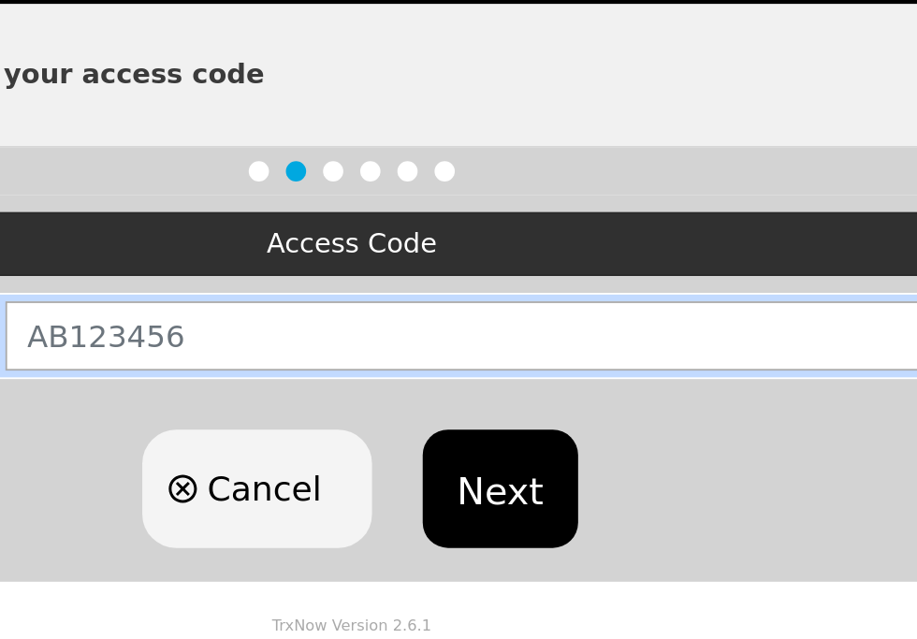
click at [532, 269] on input "text" at bounding box center [580, 403] width 627 height 38
type input "TX654157"
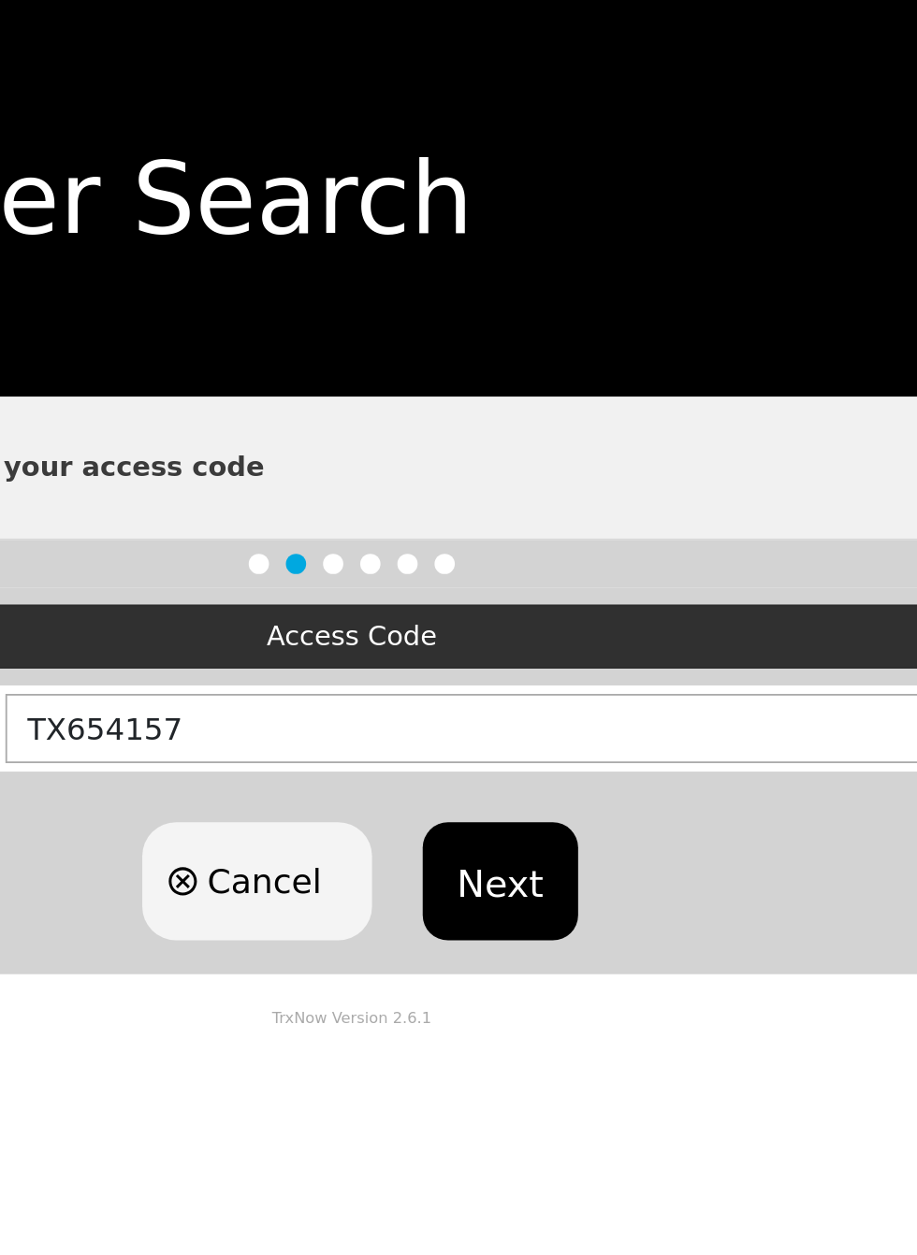
click at [537, 269] on button "Next" at bounding box center [540, 488] width 85 height 65
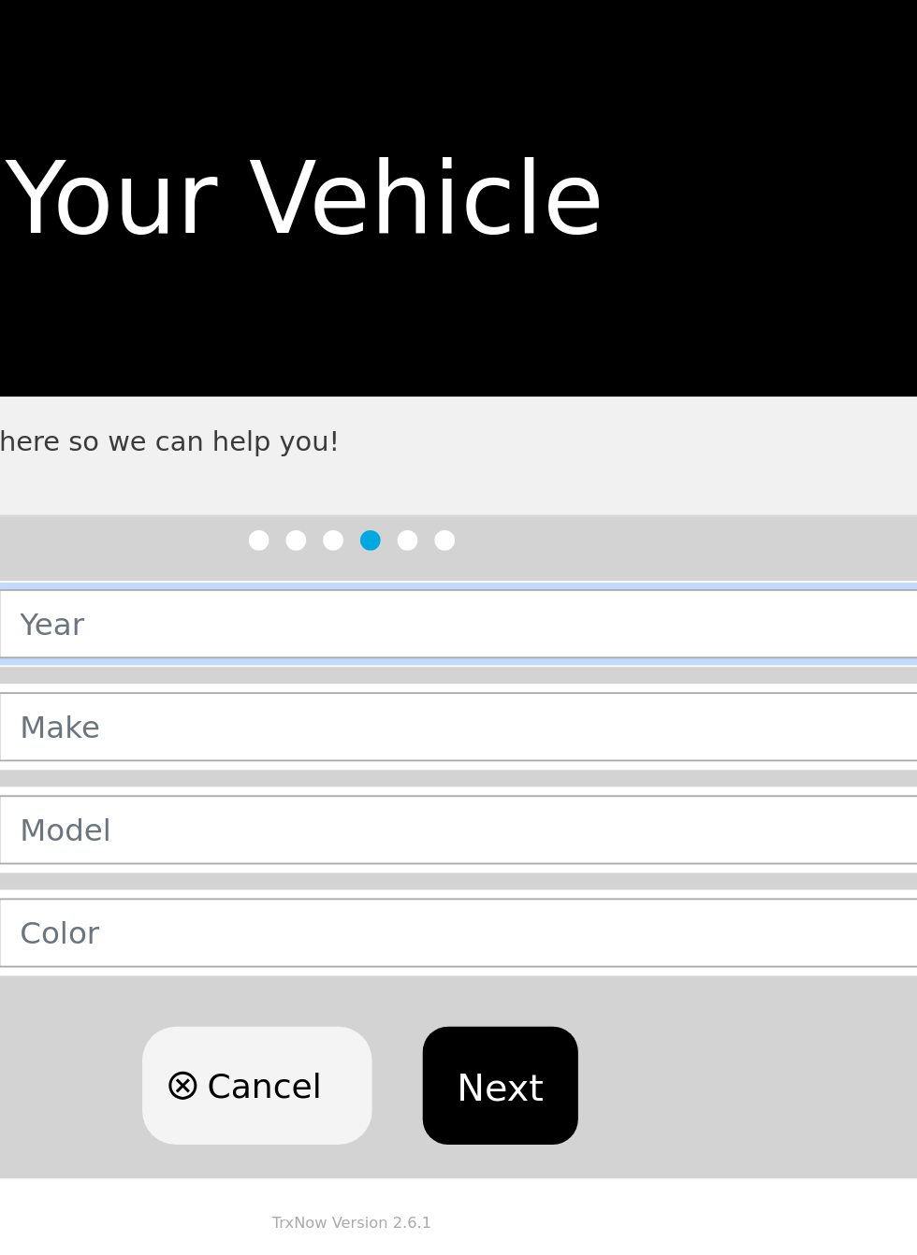
click at [565, 269] on input "text" at bounding box center [583, 345] width 640 height 38
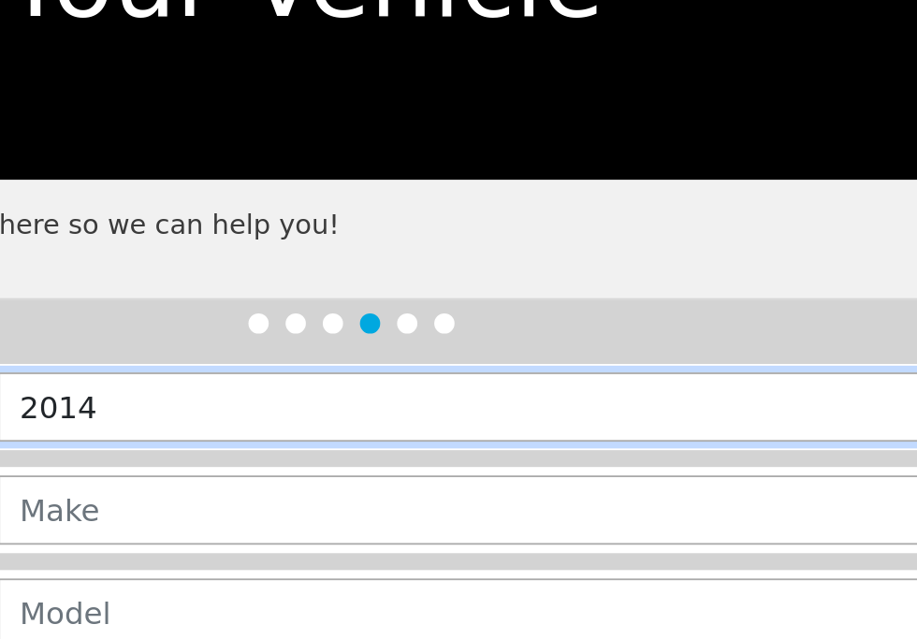
type input "2014"
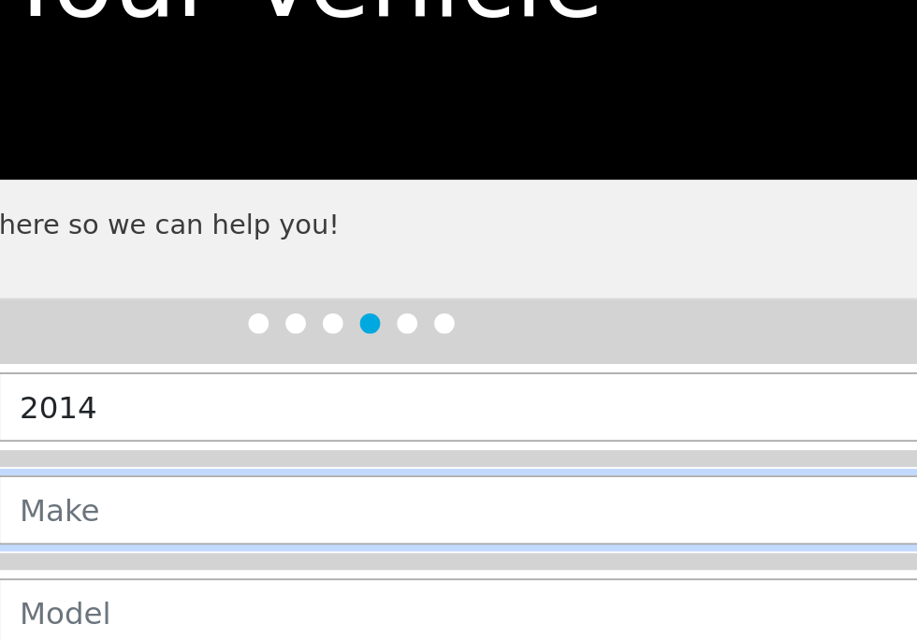
click at [520, 269] on input "text" at bounding box center [583, 403] width 640 height 38
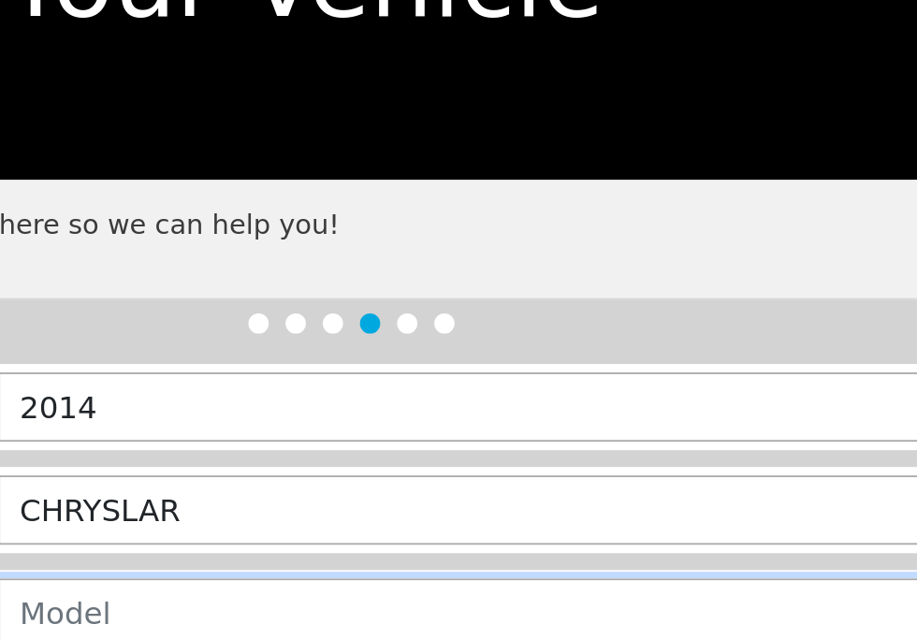
click at [695, 269] on input "text" at bounding box center [583, 460] width 640 height 38
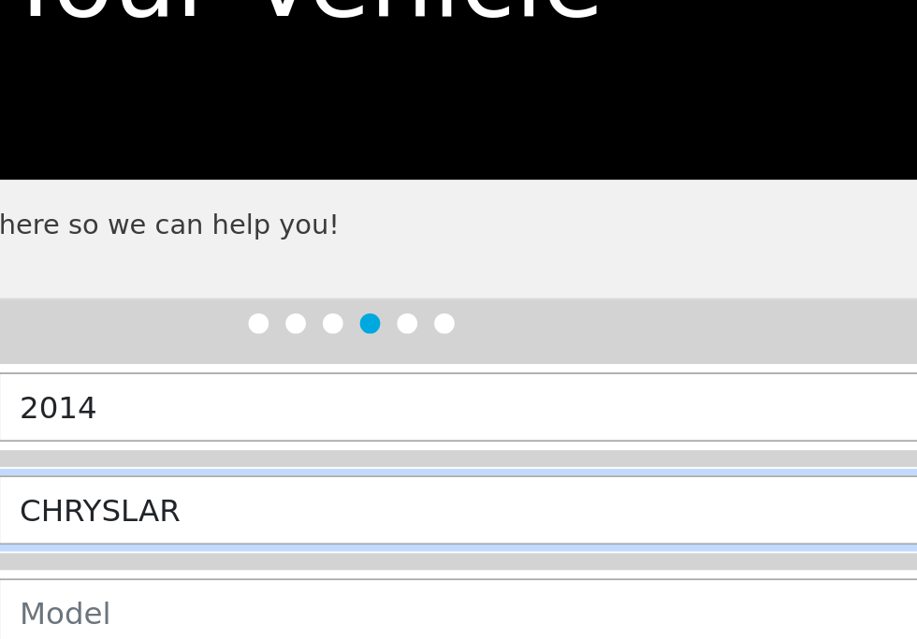
click at [585, 269] on input "CHRYSLAR" at bounding box center [583, 403] width 640 height 38
type input "CHRYSLER"
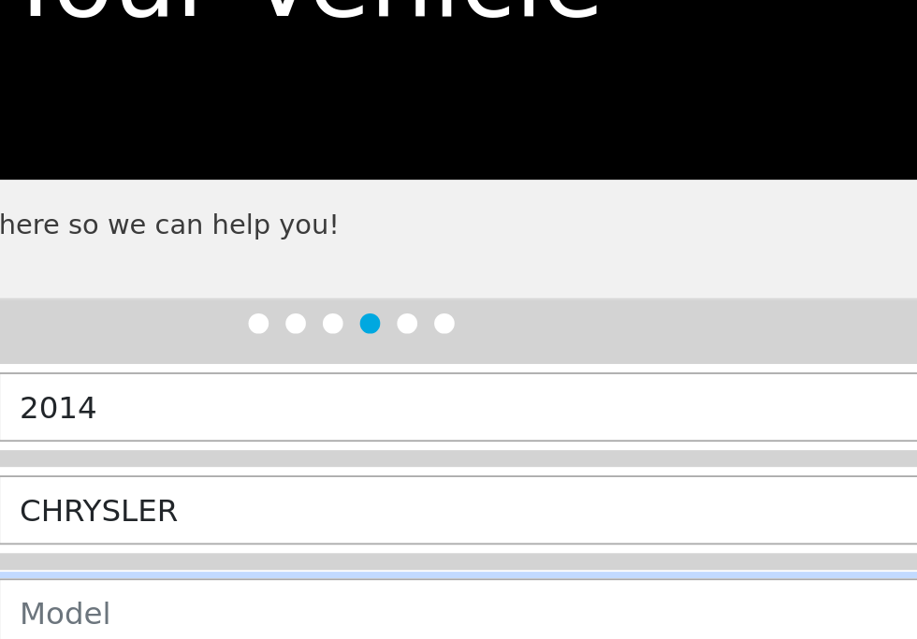
click at [582, 269] on input "text" at bounding box center [583, 460] width 640 height 38
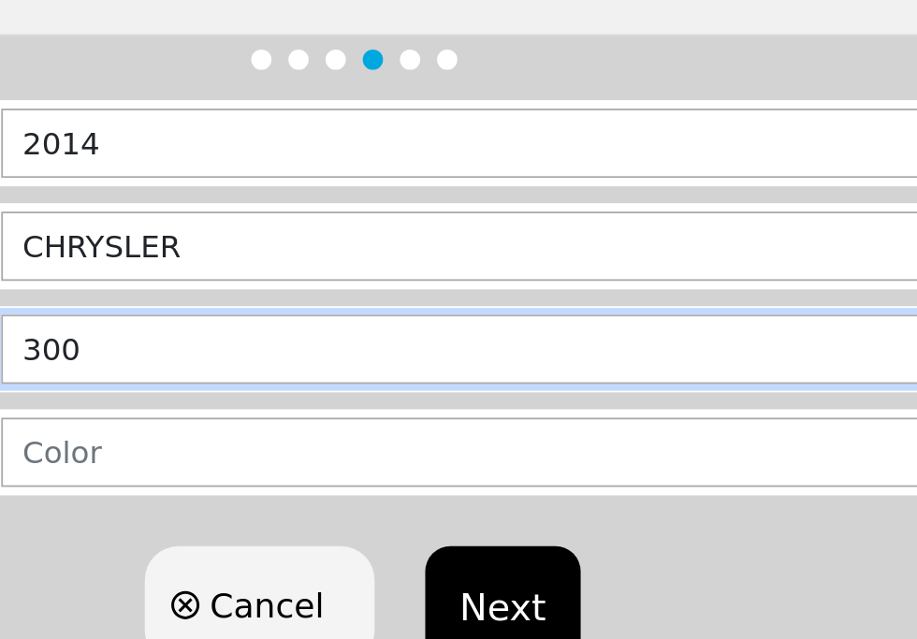
type input "300"
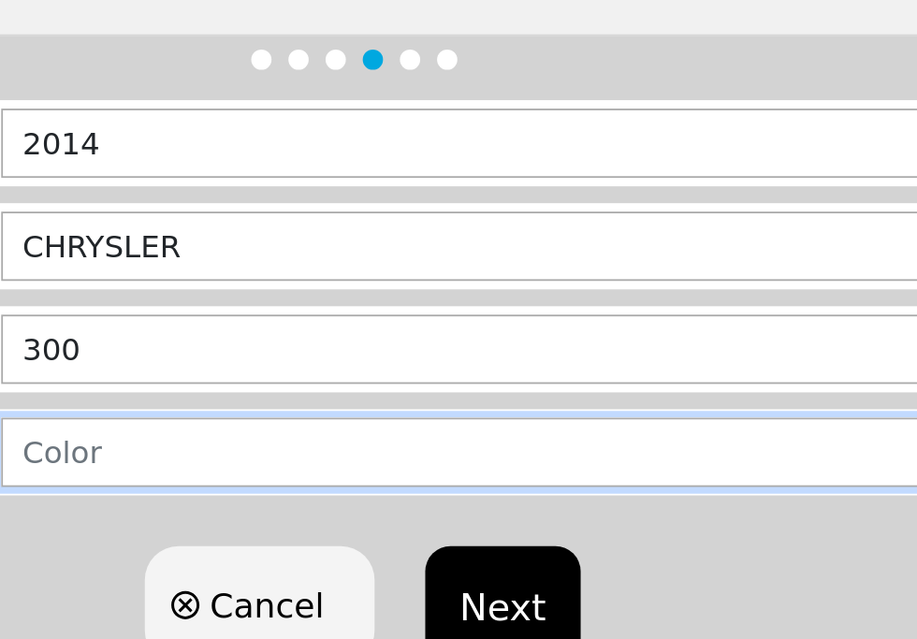
click at [517, 269] on input "text" at bounding box center [583, 517] width 640 height 38
type input "BLACK"
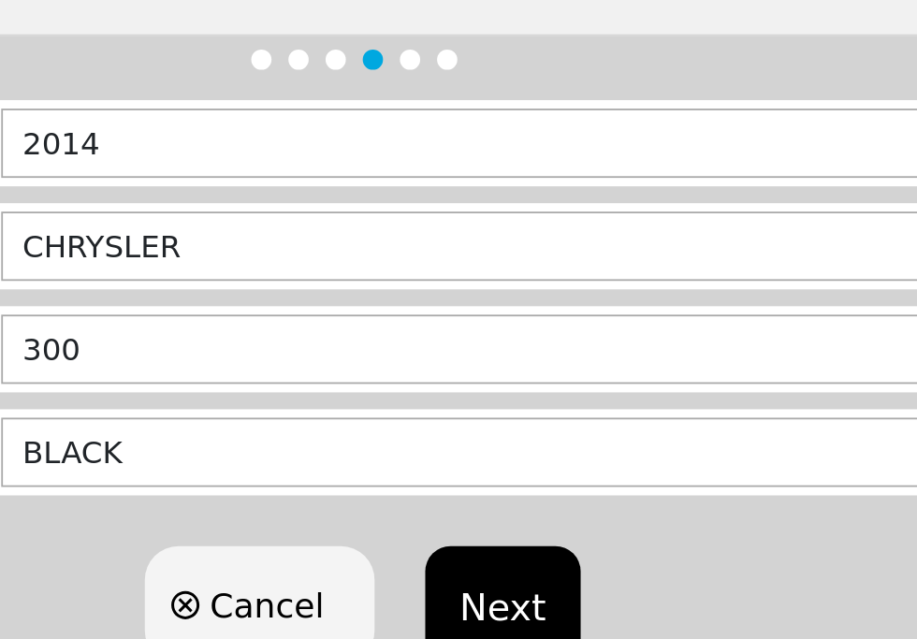
click at [541, 269] on button "Next" at bounding box center [540, 601] width 85 height 65
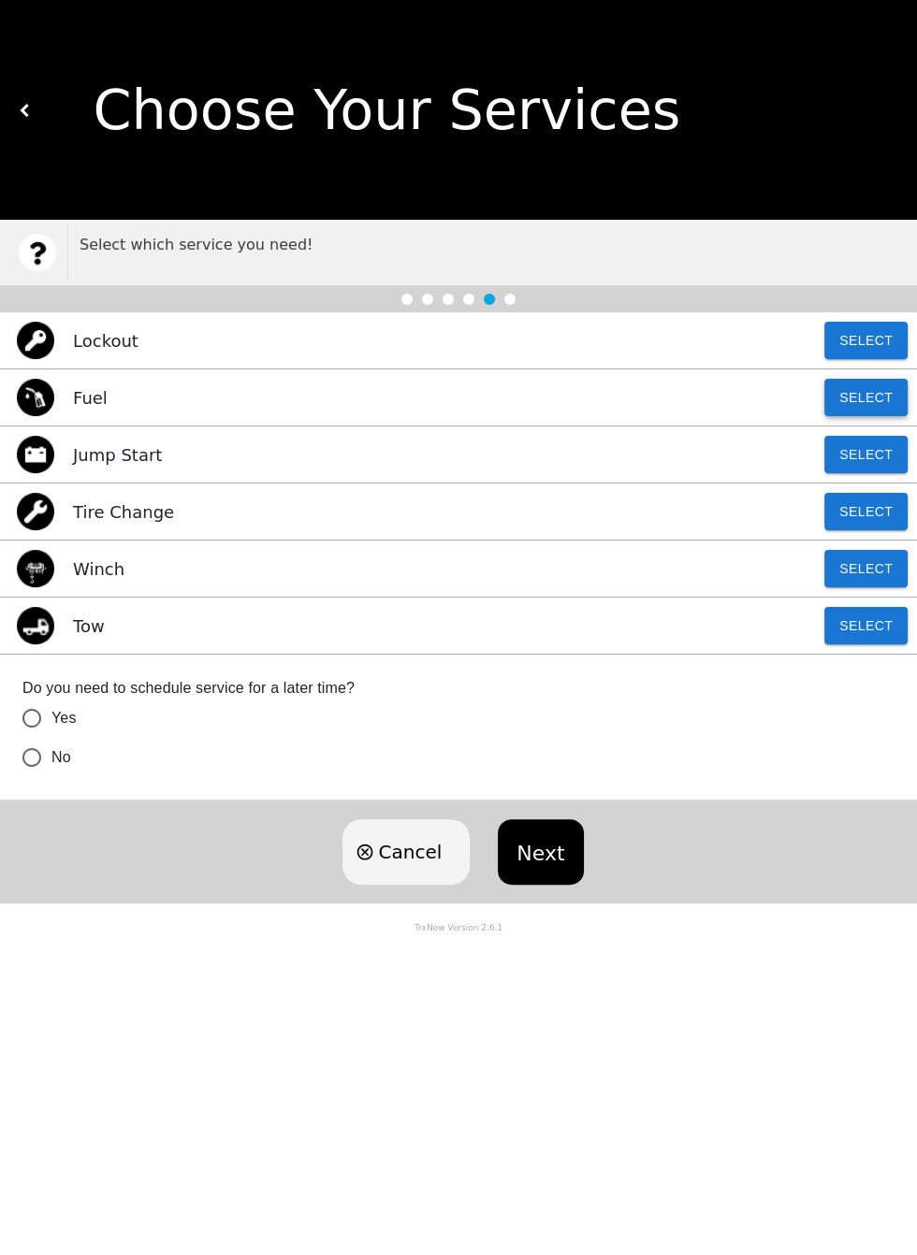
click at [871, 269] on button "Select" at bounding box center [865, 397] width 83 height 37
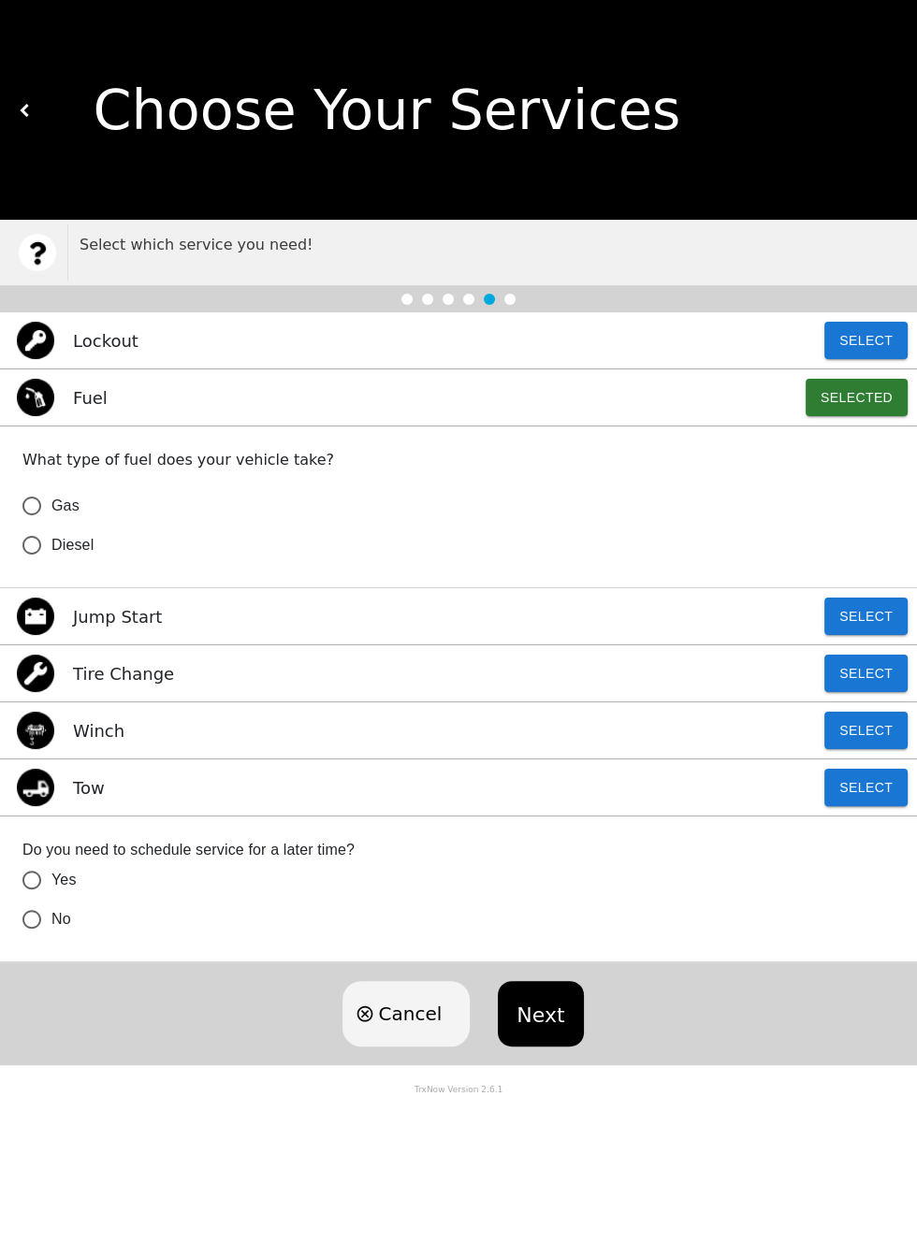
click at [39, 269] on input "Gas" at bounding box center [31, 505] width 39 height 39
click at [538, 269] on button "Next" at bounding box center [540, 1013] width 85 height 65
radio input "true"
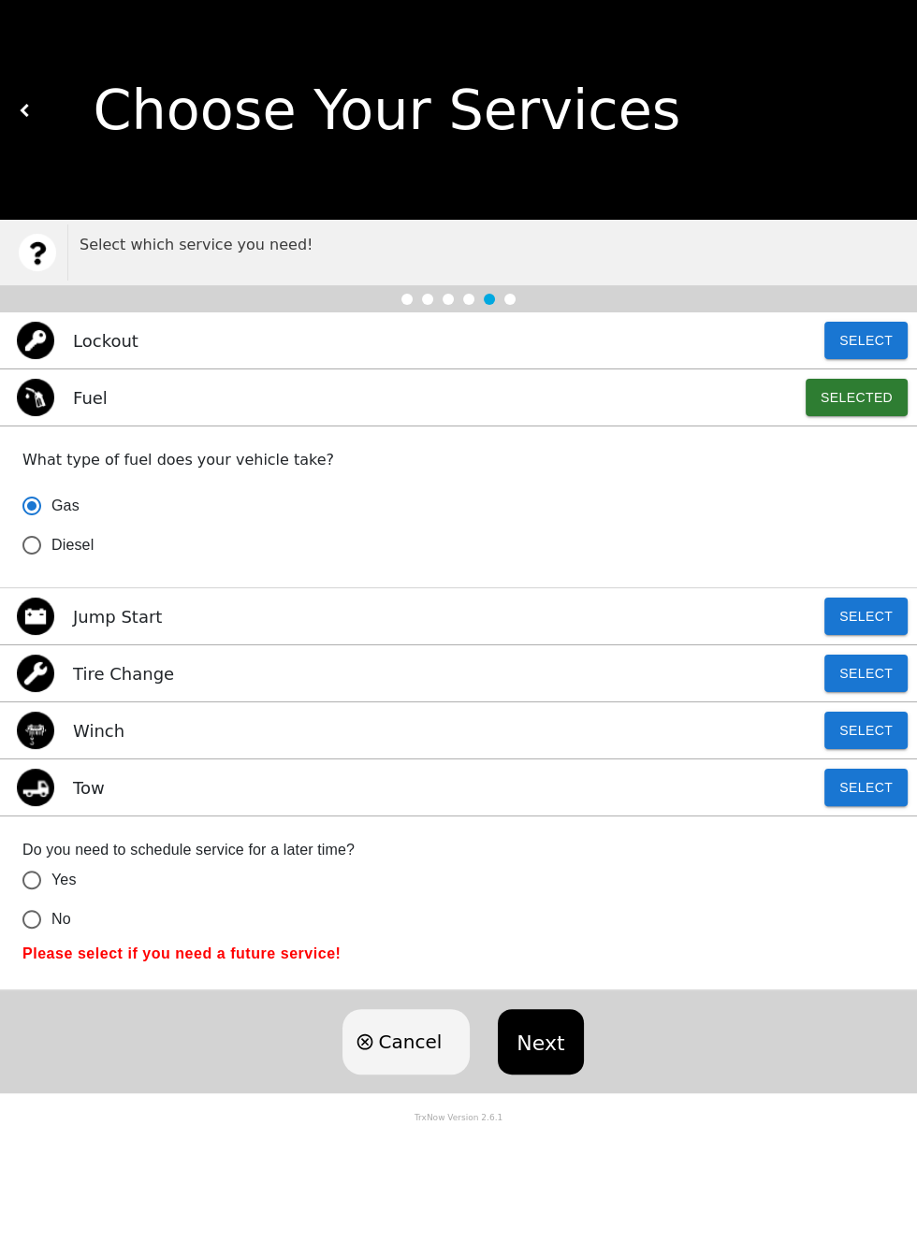
click at [49, 269] on input "No" at bounding box center [31, 919] width 39 height 39
radio input "false"
click at [538, 269] on button "Next" at bounding box center [540, 1041] width 85 height 65
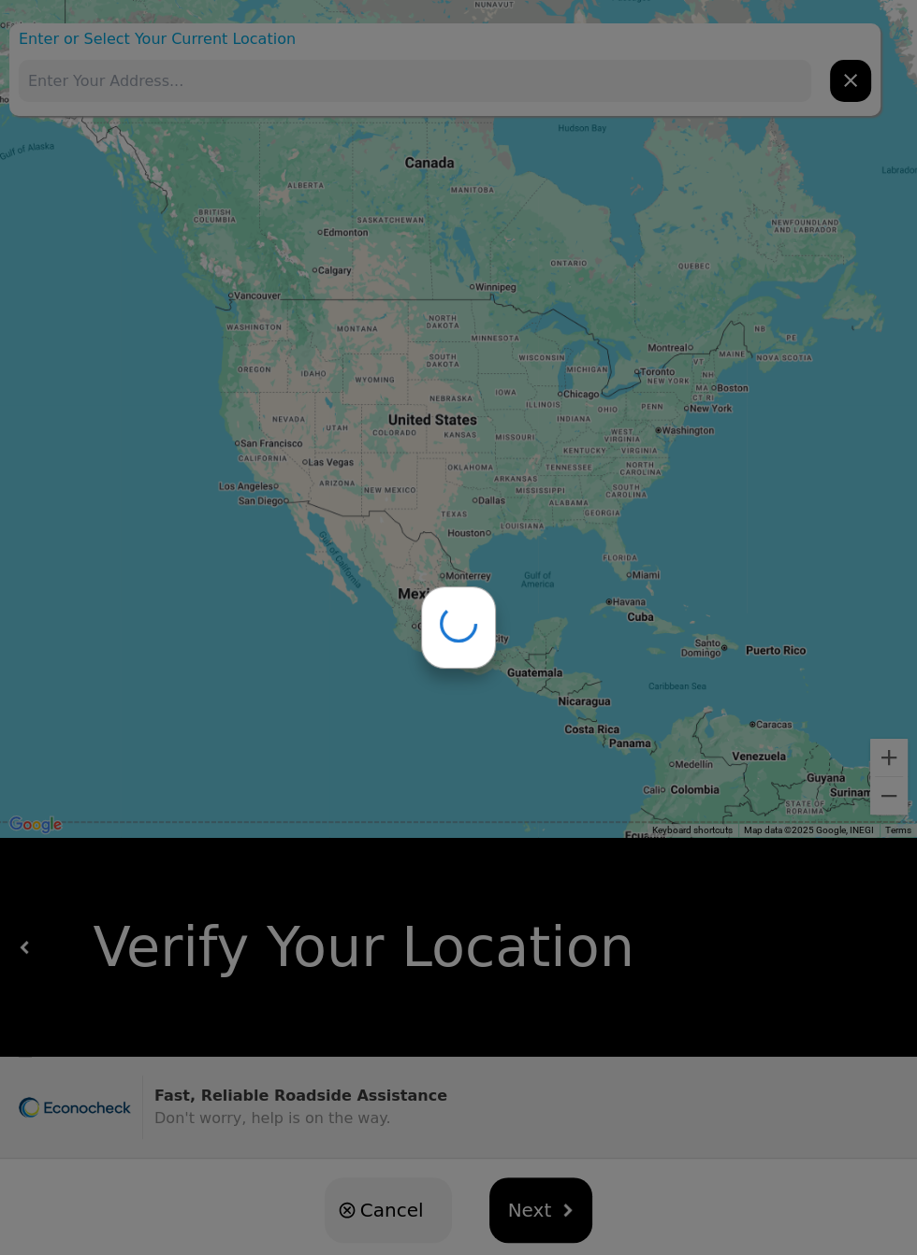
type input "[STREET_ADDRESS]"
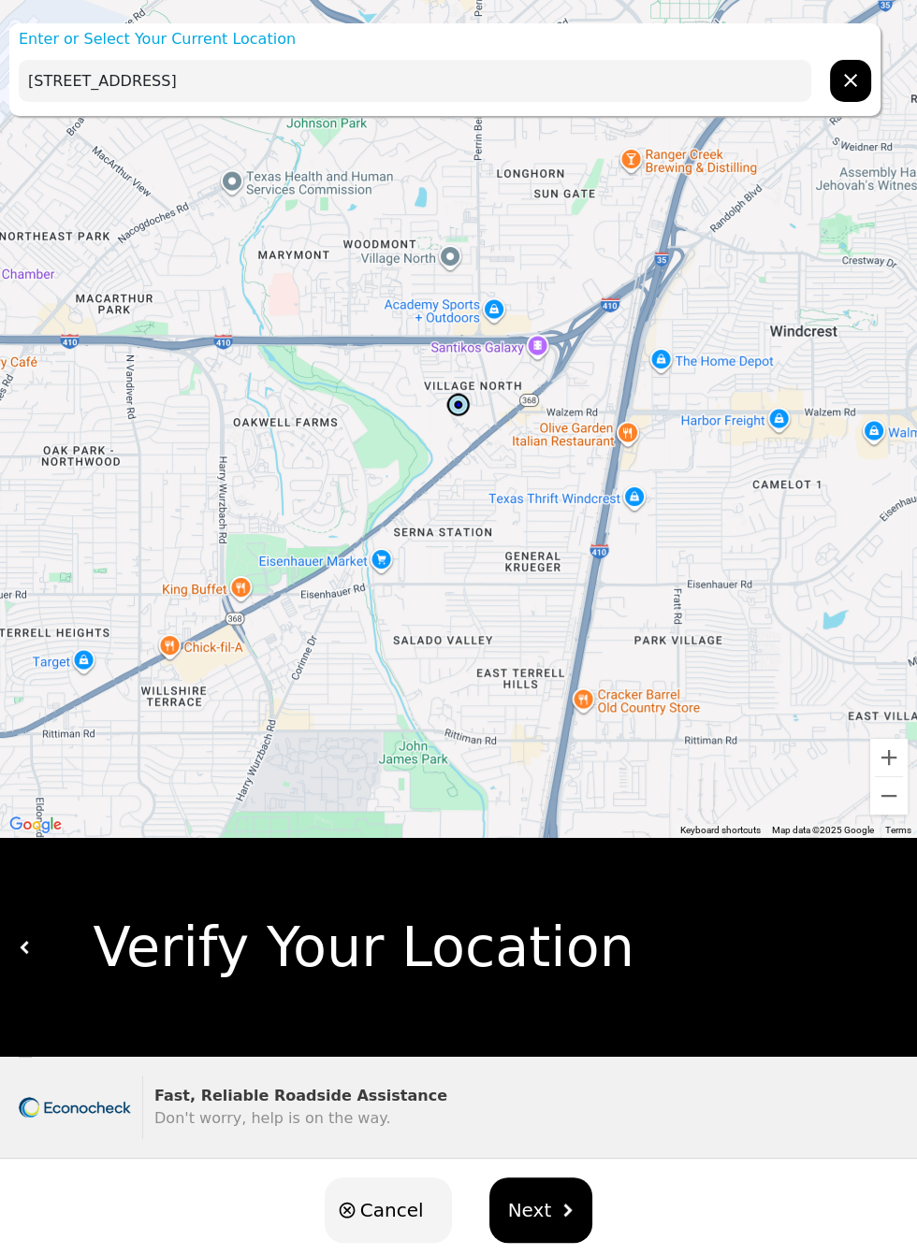
click at [617, 87] on input "[STREET_ADDRESS]" at bounding box center [415, 81] width 792 height 42
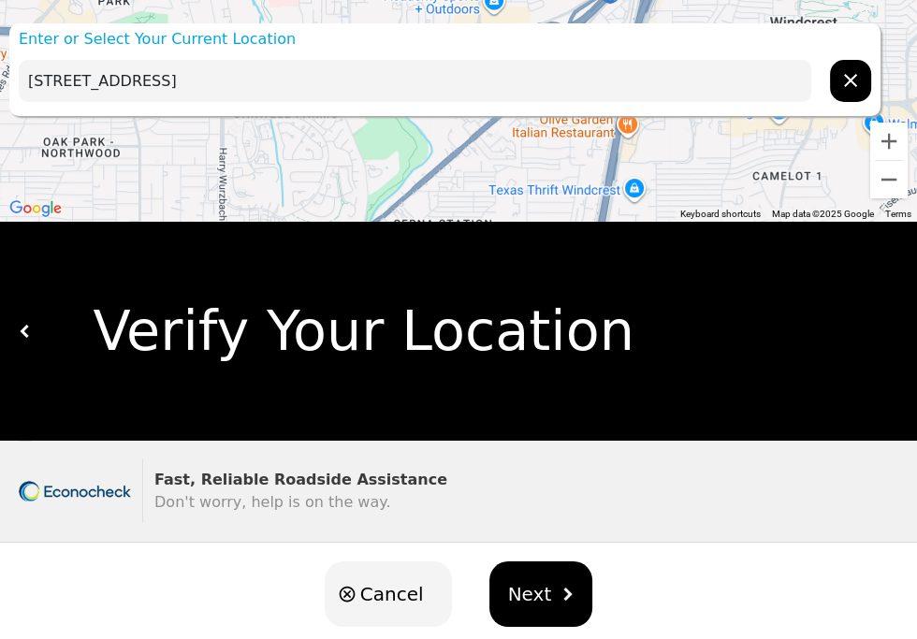
click at [852, 70] on icon "hidden" at bounding box center [850, 80] width 22 height 22
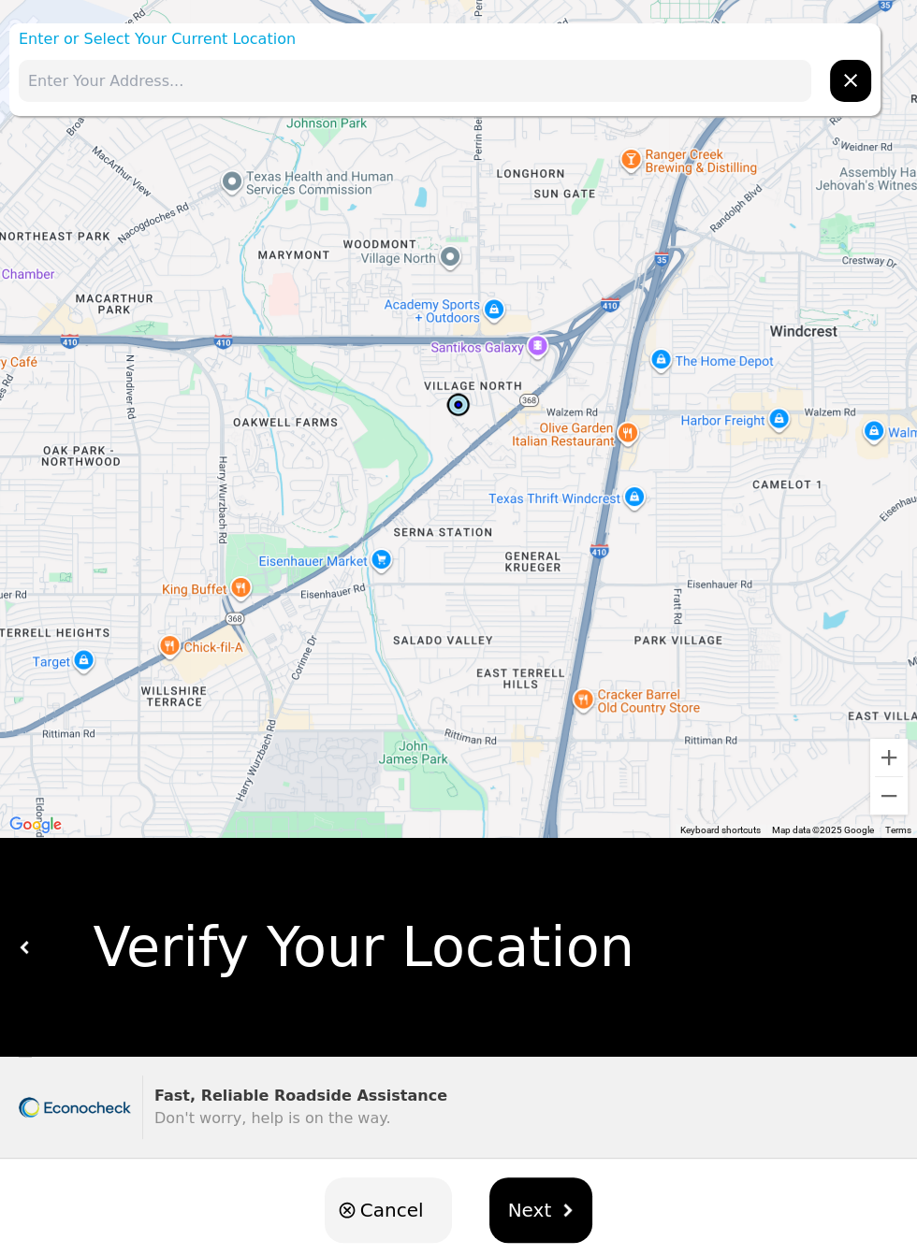
click at [581, 70] on input "text" at bounding box center [415, 81] width 792 height 42
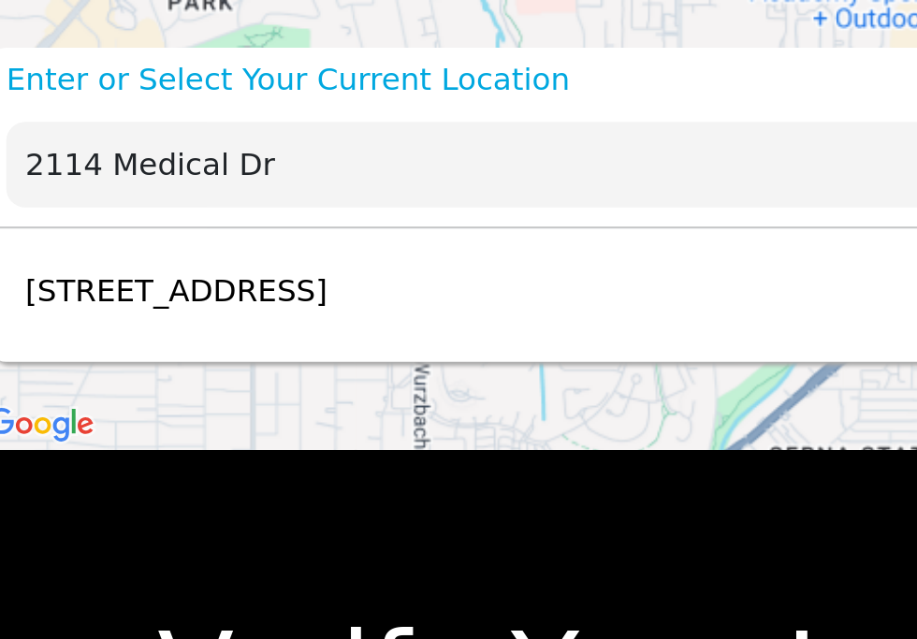
click at [329, 145] on div "[STREET_ADDRESS] Select" at bounding box center [444, 142] width 871 height 61
type input "[STREET_ADDRESS]"
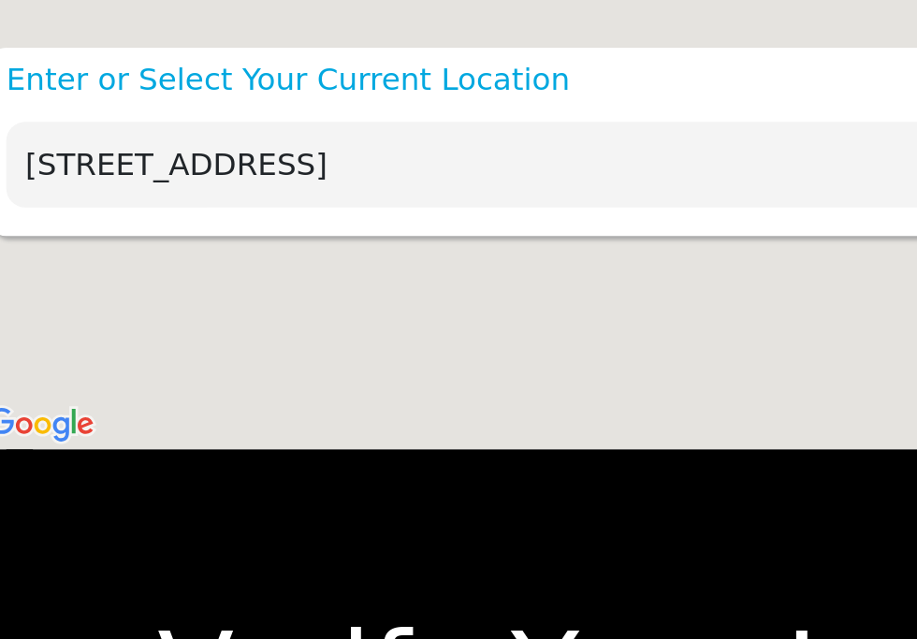
click at [408, 269] on div "Verify Your Location" at bounding box center [465, 331] width 867 height 82
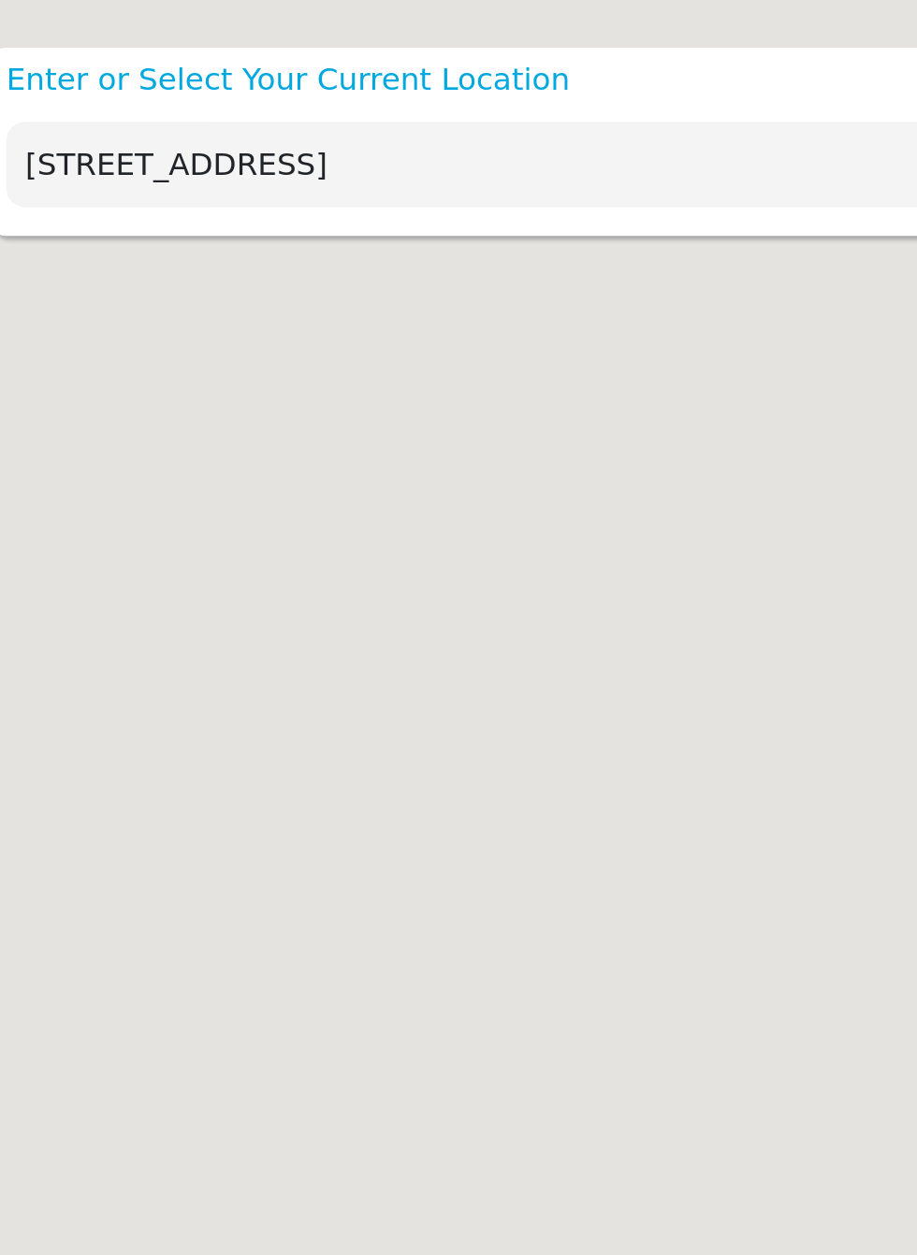
click at [387, 82] on input "[STREET_ADDRESS]" at bounding box center [415, 81] width 792 height 42
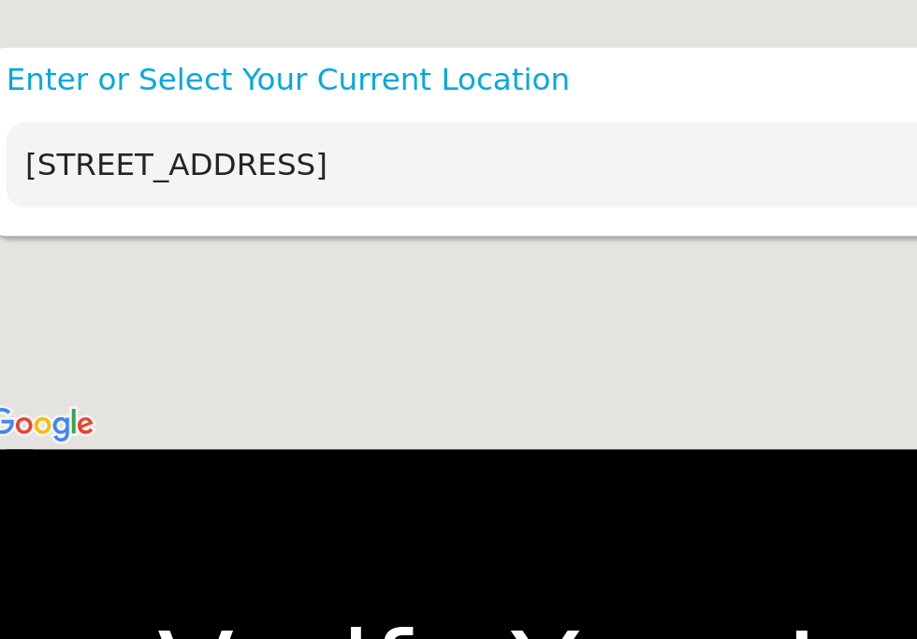
click at [409, 269] on div "Verify Your Location" at bounding box center [465, 331] width 867 height 82
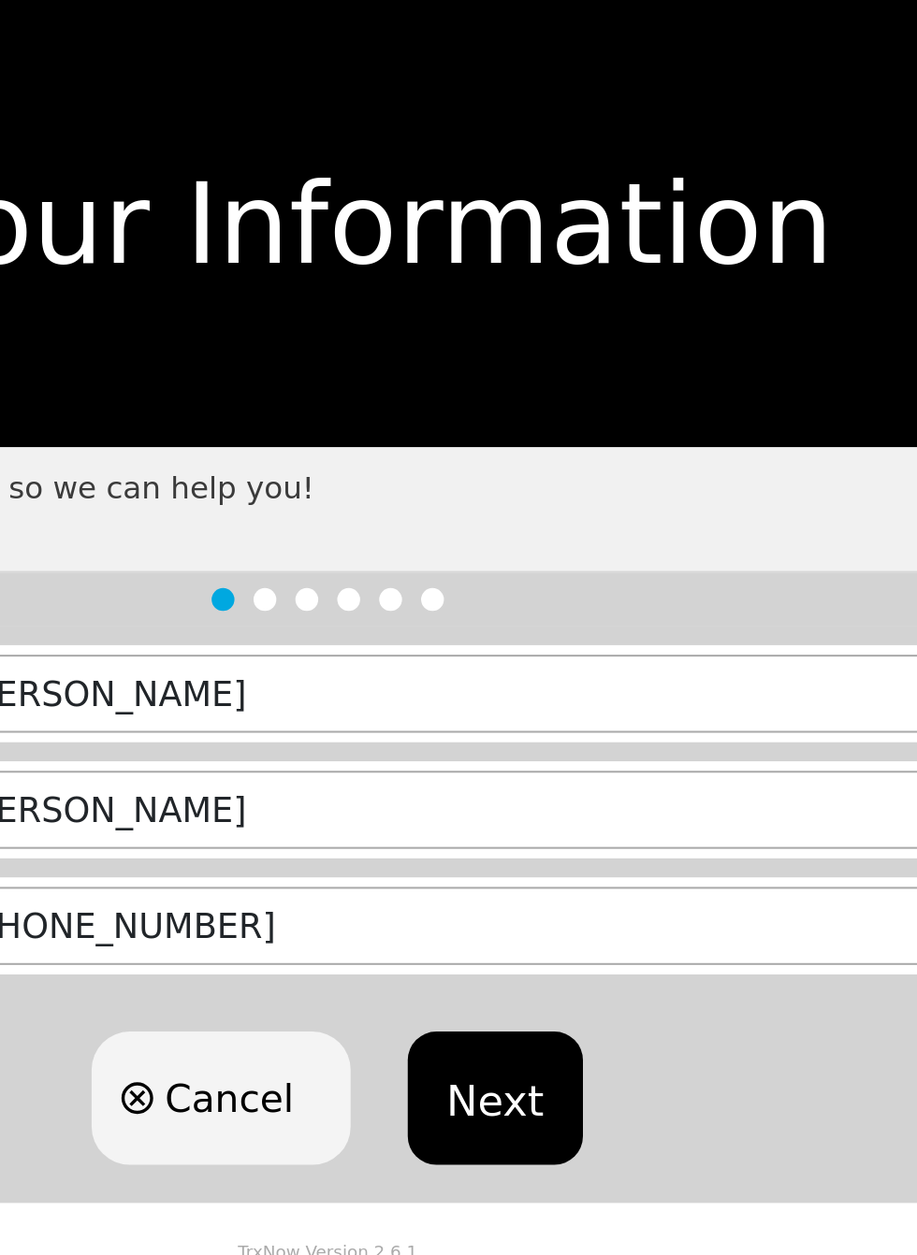
click at [543, 522] on button "Next" at bounding box center [540, 539] width 85 height 65
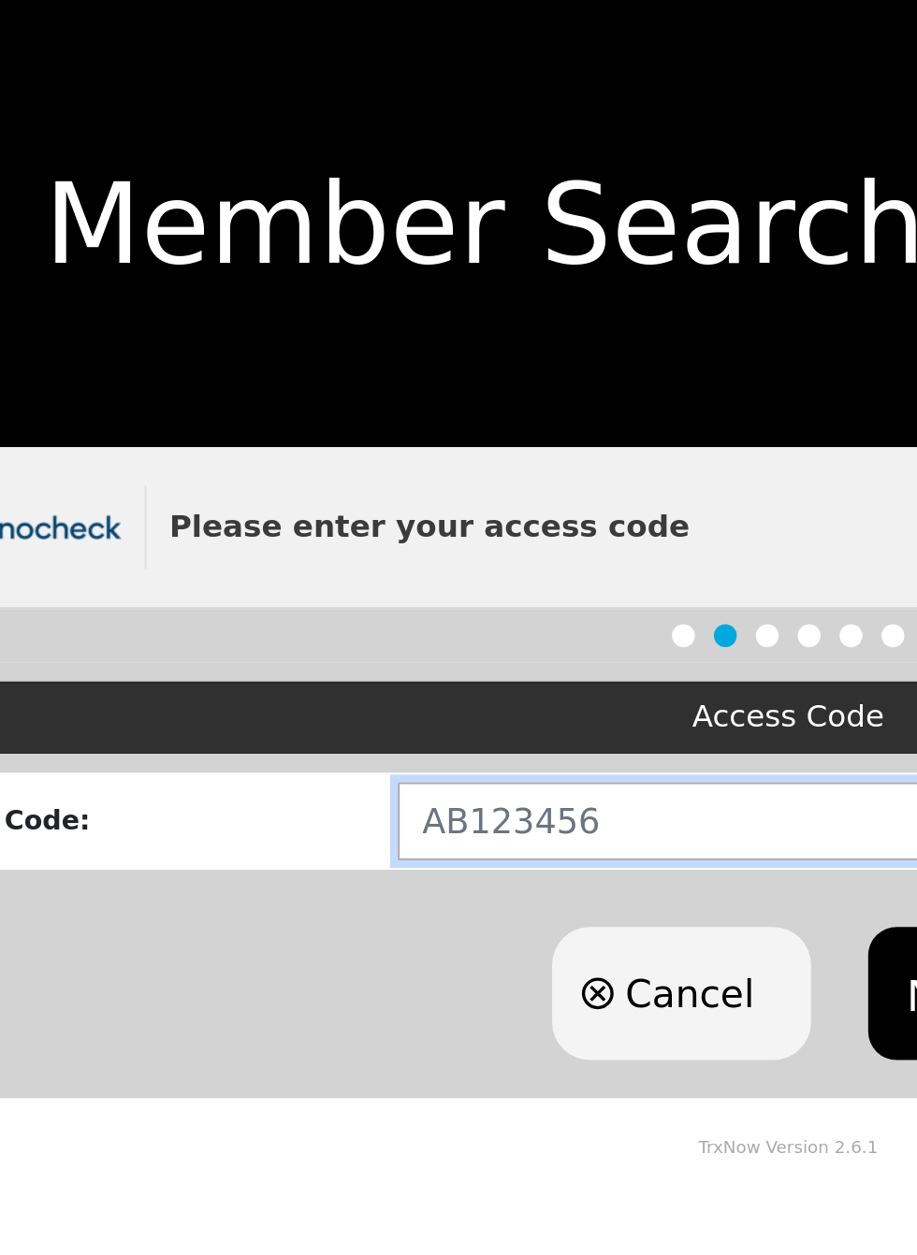
click at [326, 399] on input "text" at bounding box center [580, 403] width 627 height 38
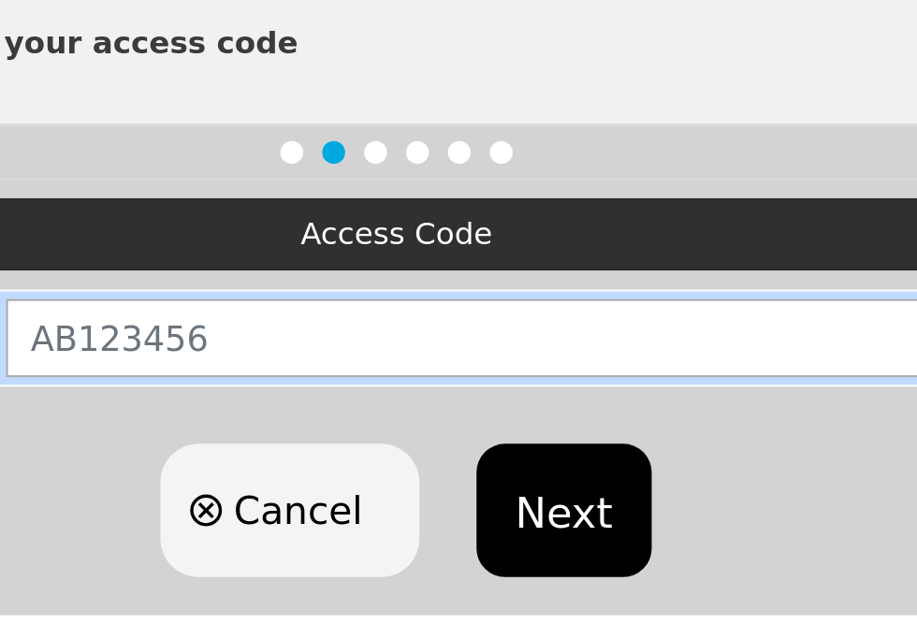
click at [551, 393] on input "text" at bounding box center [580, 403] width 627 height 38
type input "TX654157"
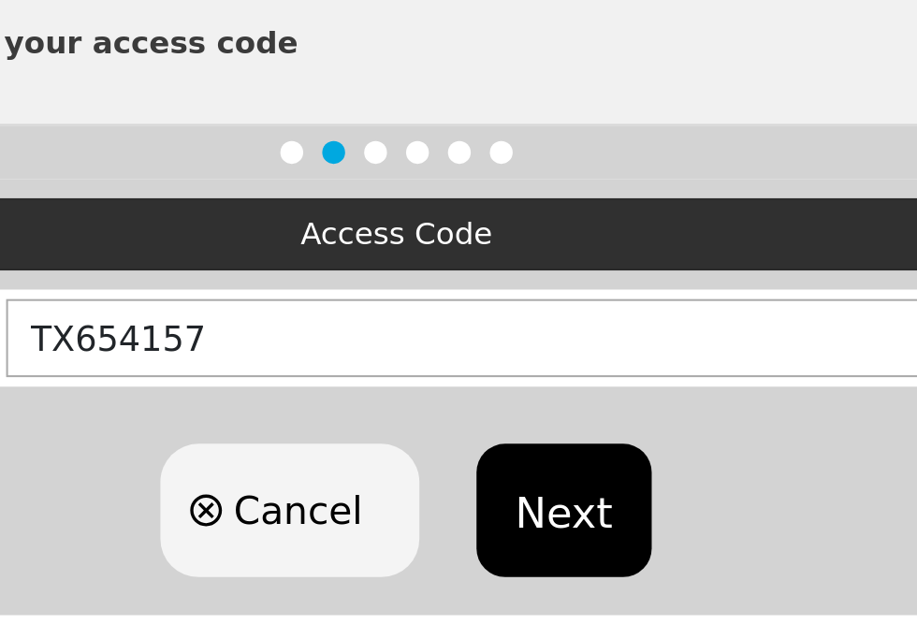
click at [547, 477] on button "Next" at bounding box center [540, 488] width 85 height 65
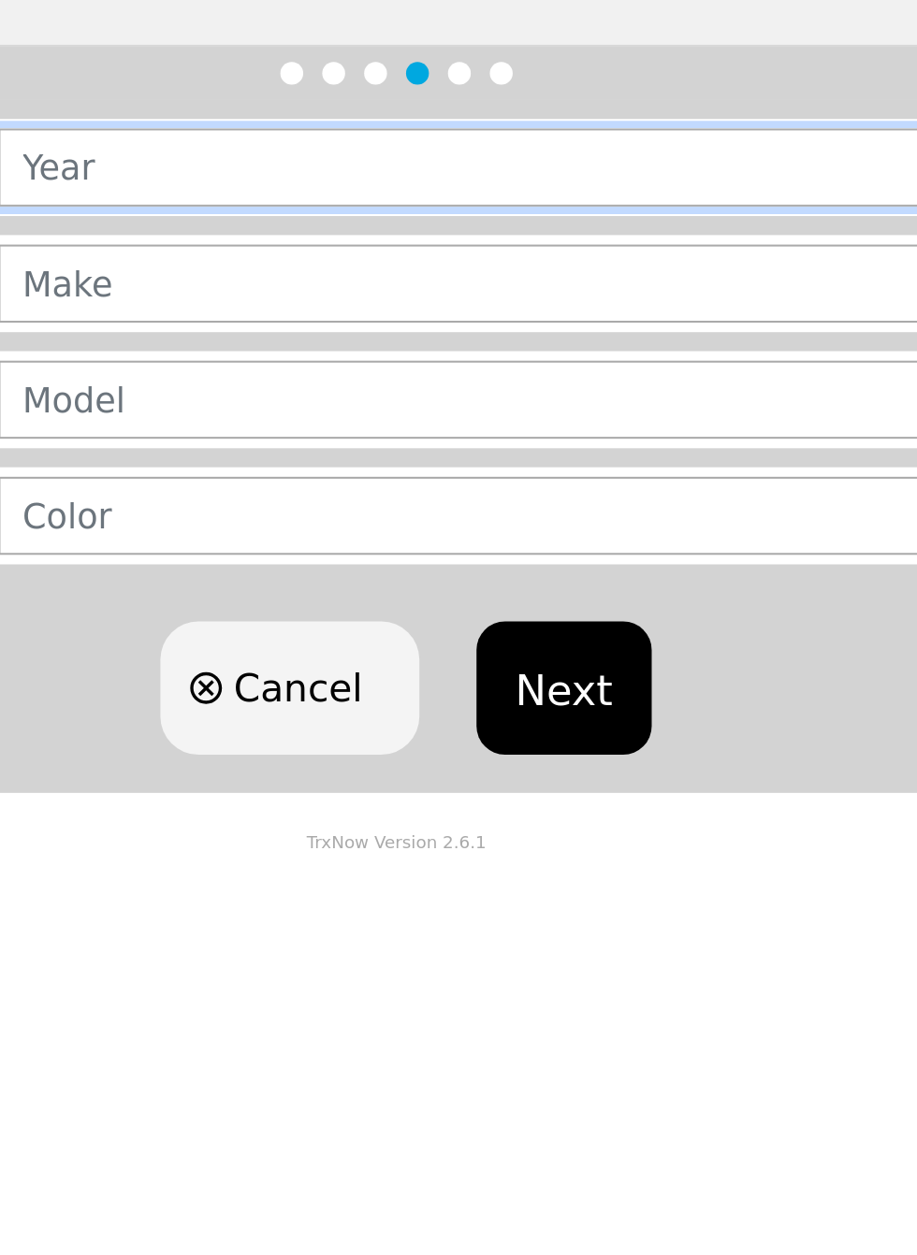
click at [604, 337] on input "text" at bounding box center [583, 345] width 640 height 38
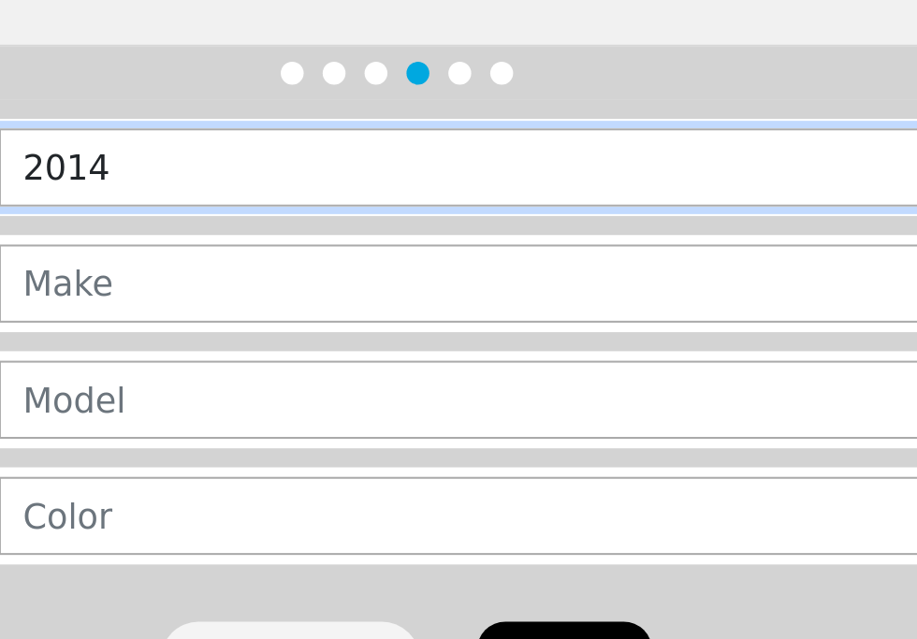
type input "2014"
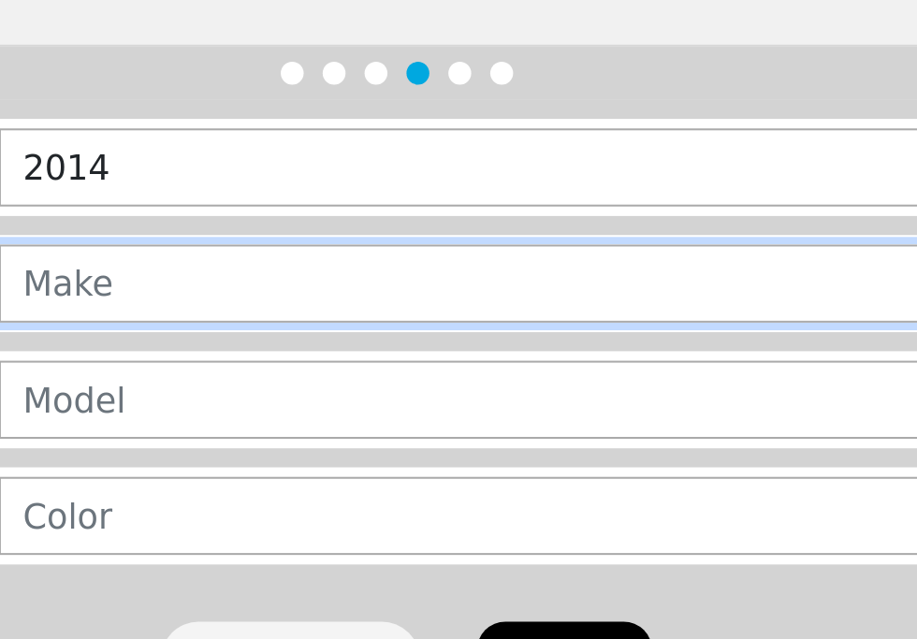
click at [564, 404] on input "text" at bounding box center [583, 403] width 640 height 38
type input "CHRYSLER"
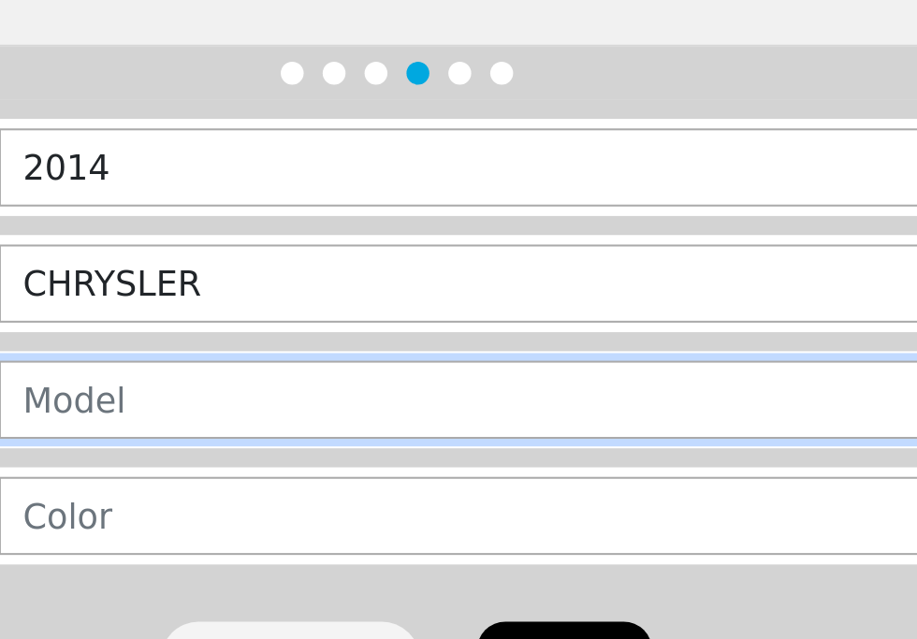
click at [530, 442] on input "text" at bounding box center [583, 460] width 640 height 38
type input "300"
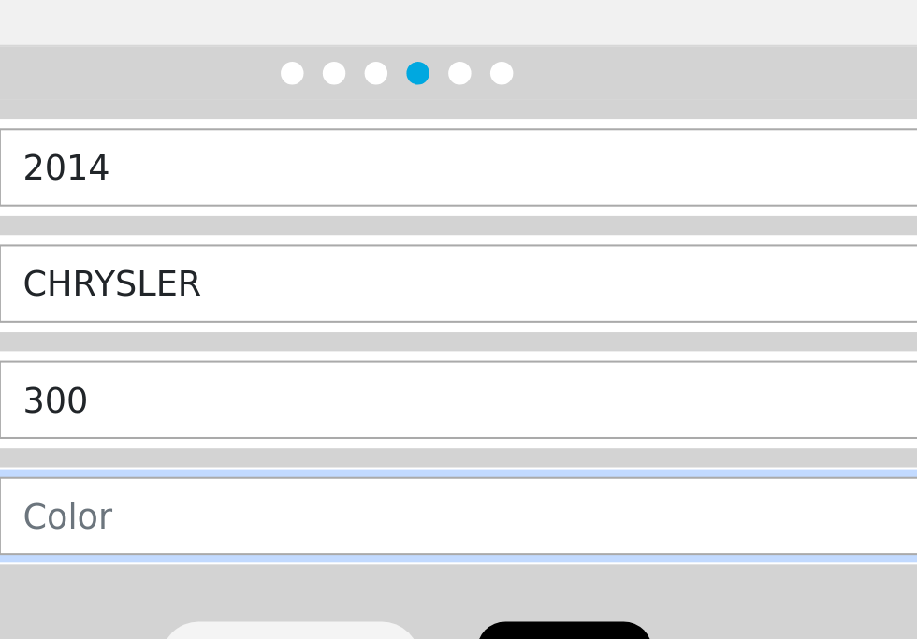
click at [532, 498] on input "text" at bounding box center [583, 517] width 640 height 38
type input "BLACK"
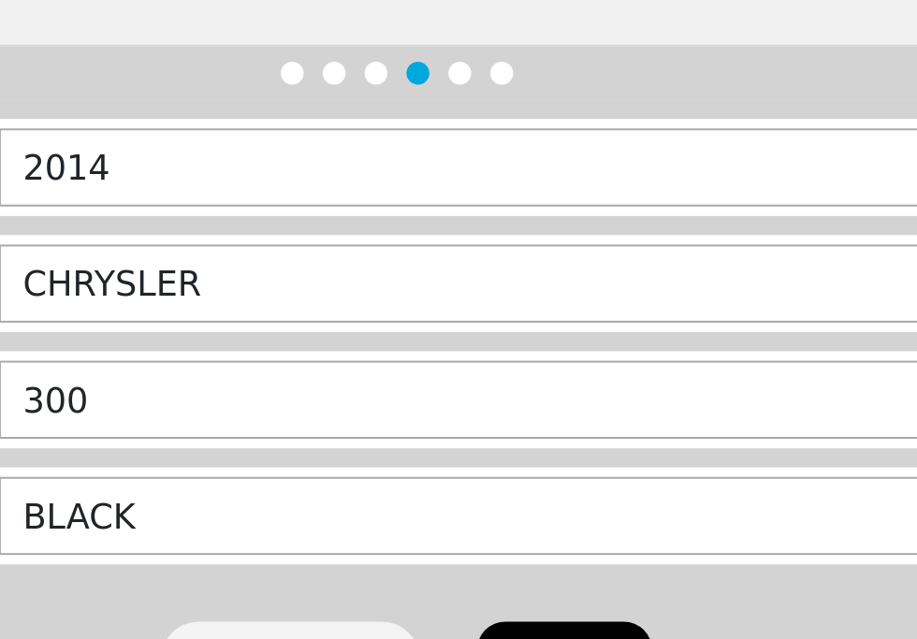
click at [541, 588] on button "Next" at bounding box center [540, 601] width 85 height 65
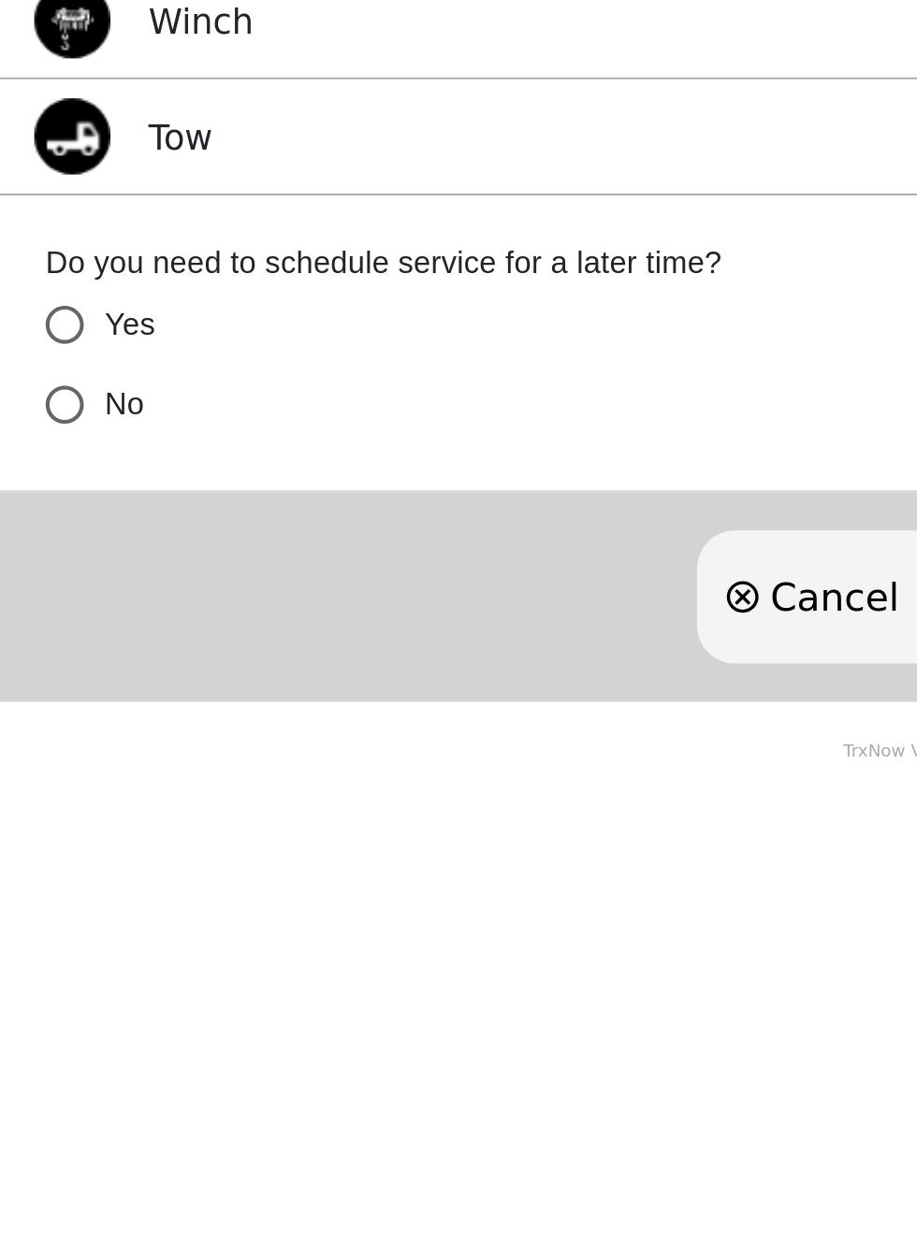
click at [39, 750] on input "No" at bounding box center [31, 757] width 39 height 39
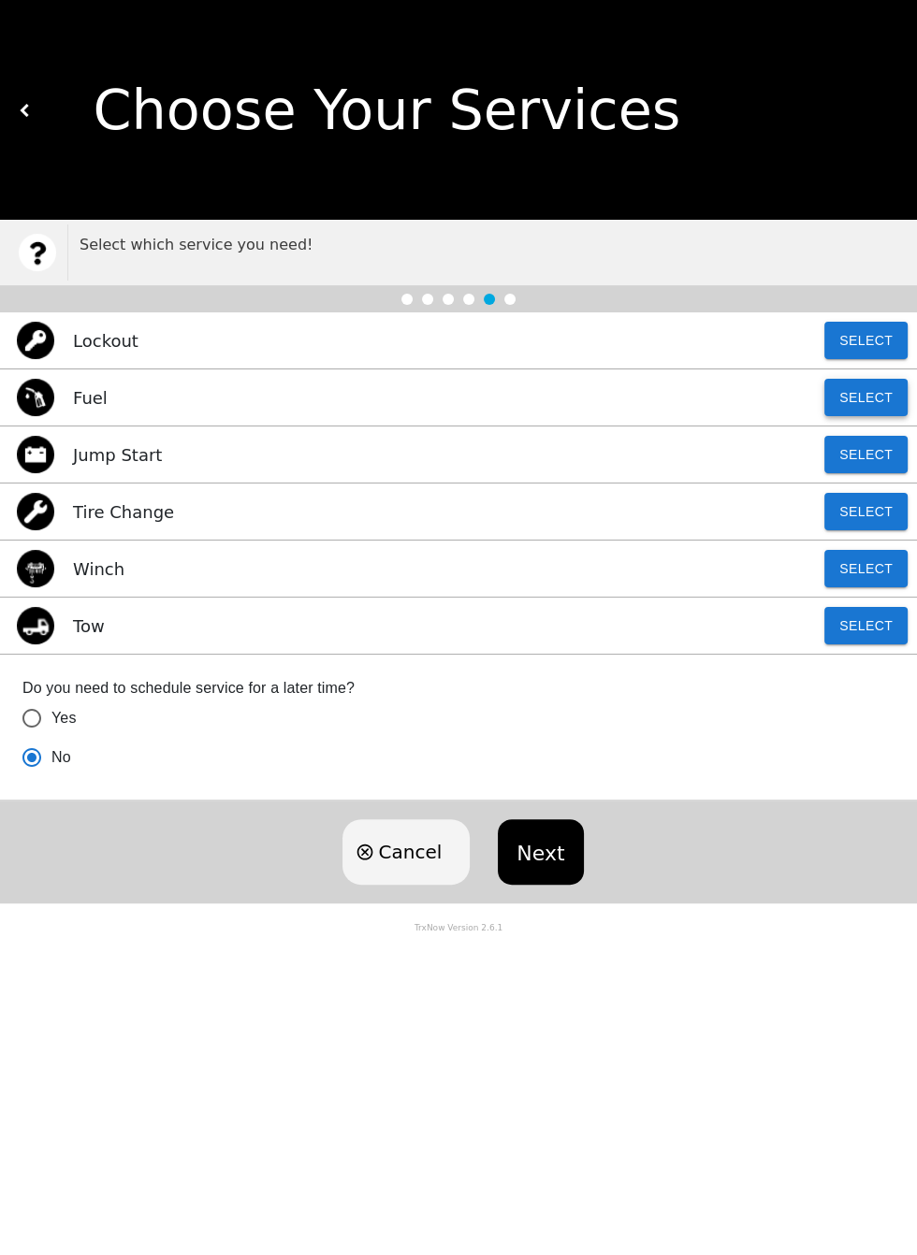
click at [871, 394] on button "Select" at bounding box center [865, 397] width 83 height 37
radio input "true"
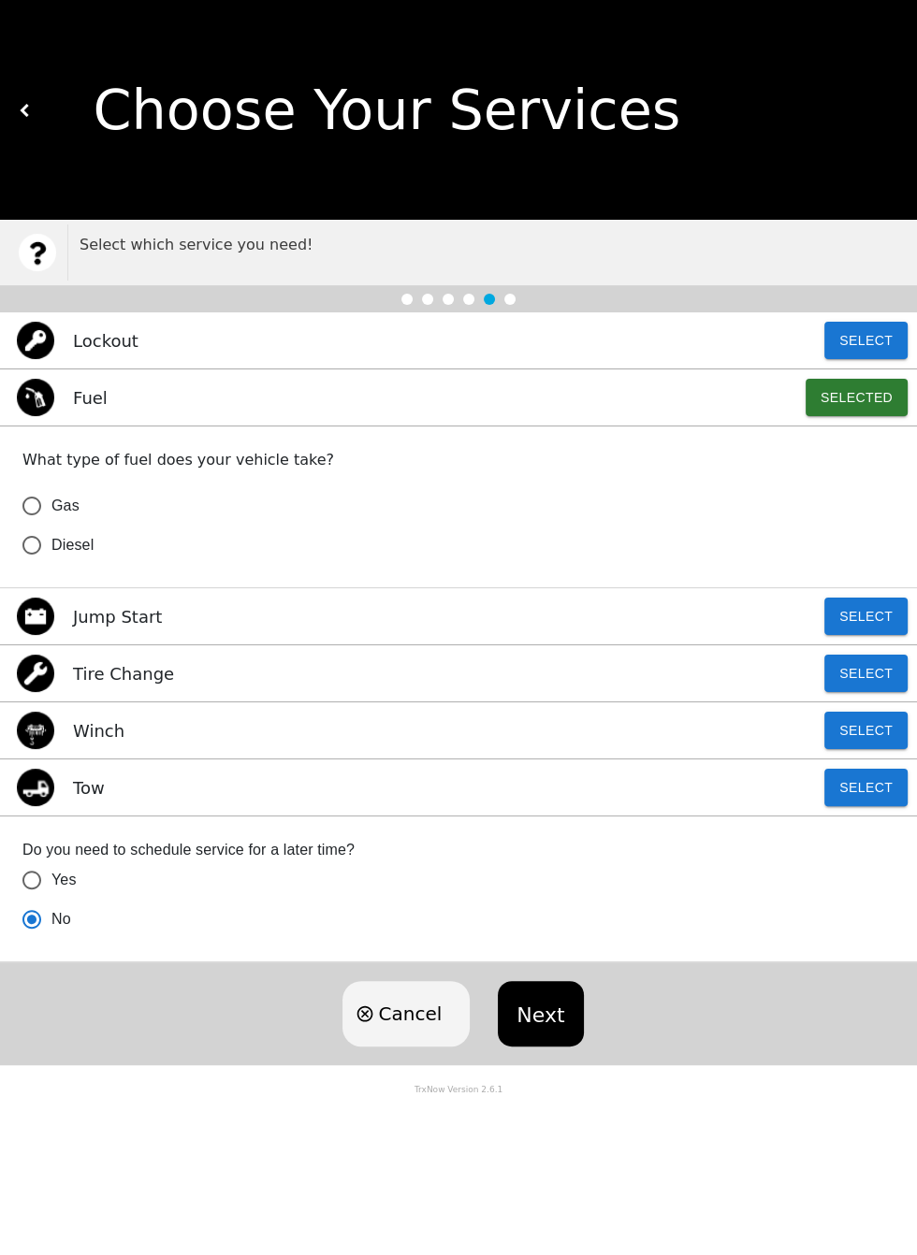
click at [44, 489] on input "Gas" at bounding box center [31, 505] width 39 height 39
radio input "false"
click at [538, 1006] on button "Next" at bounding box center [540, 1013] width 85 height 65
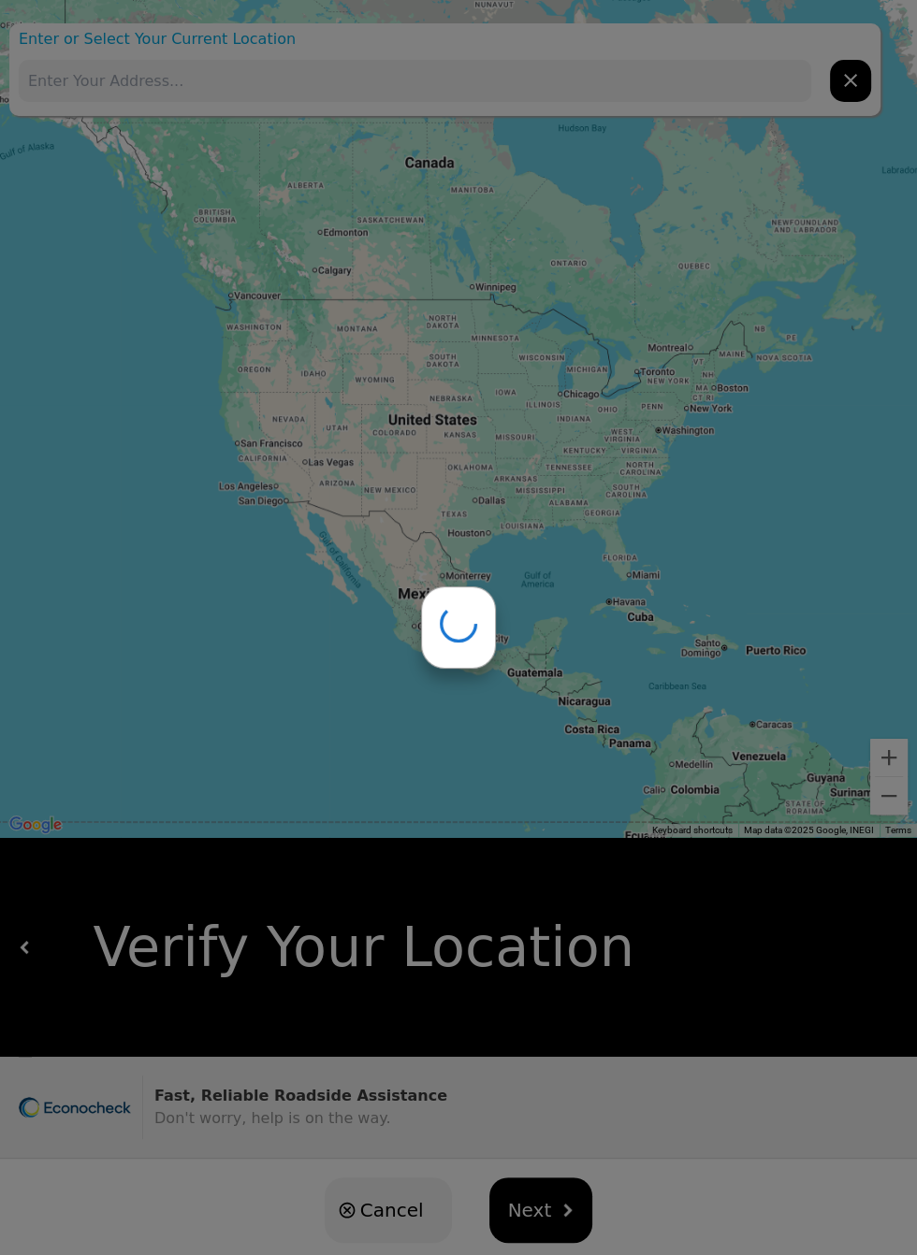
type input "[STREET_ADDRESS]"
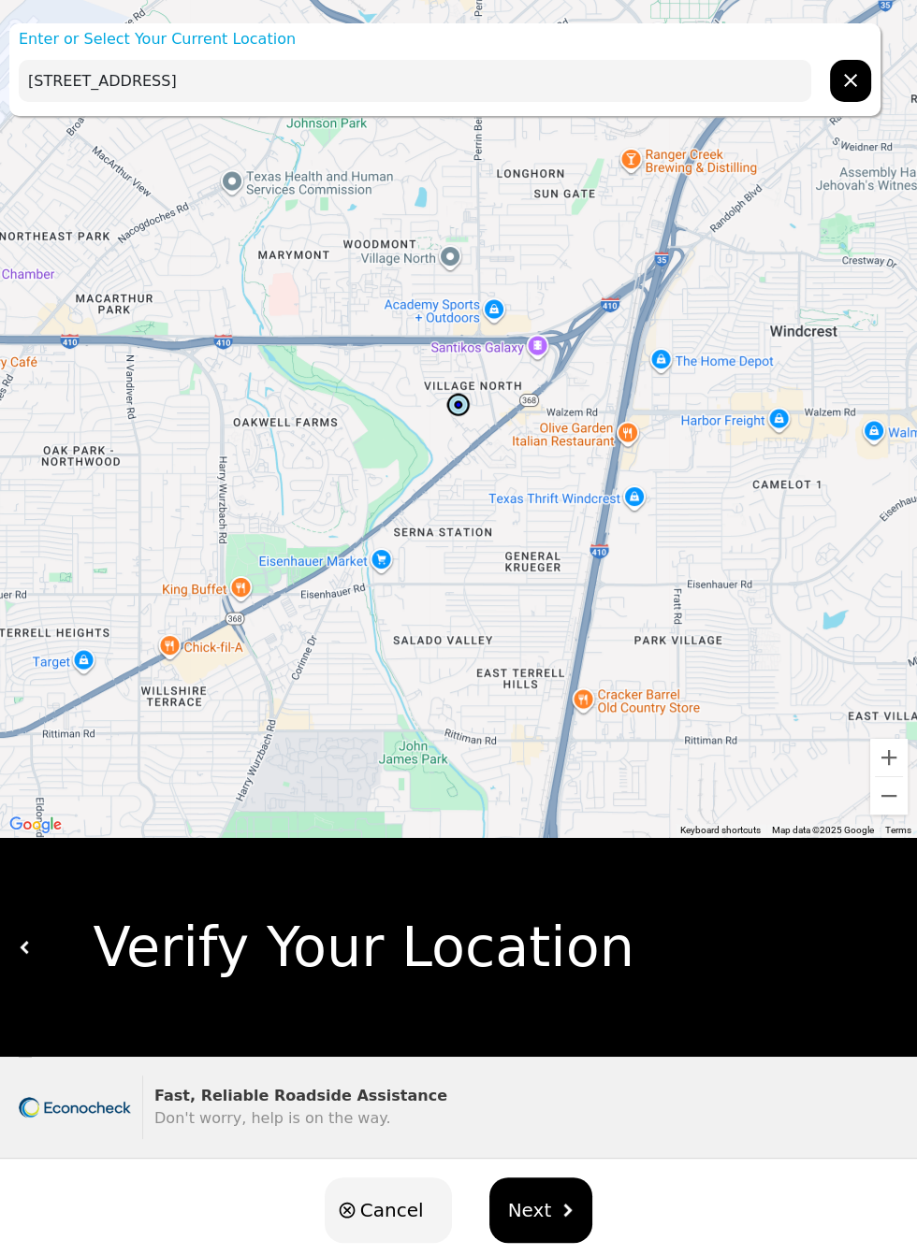
click at [848, 75] on icon "hidden" at bounding box center [850, 80] width 13 height 13
click at [615, 87] on input "text" at bounding box center [415, 81] width 792 height 42
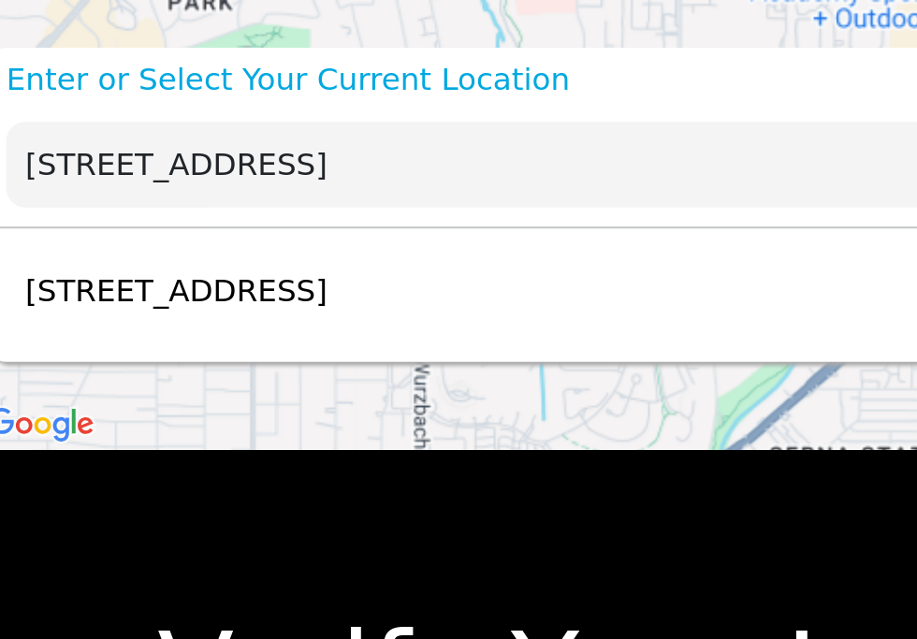
type input "[STREET_ADDRESS]"
click at [332, 130] on div "[STREET_ADDRESS] Select" at bounding box center [444, 142] width 871 height 61
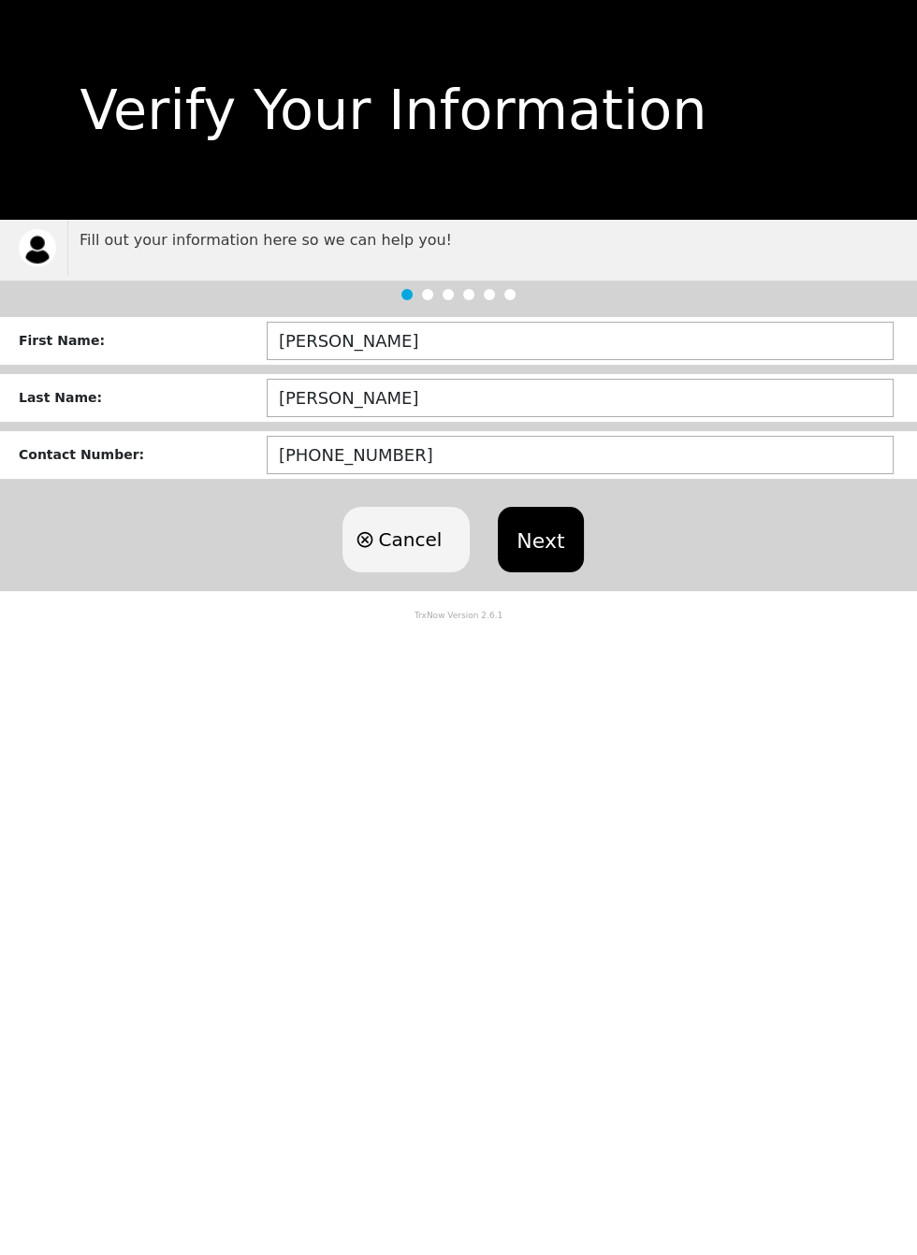
click at [548, 515] on button "Next" at bounding box center [540, 539] width 85 height 65
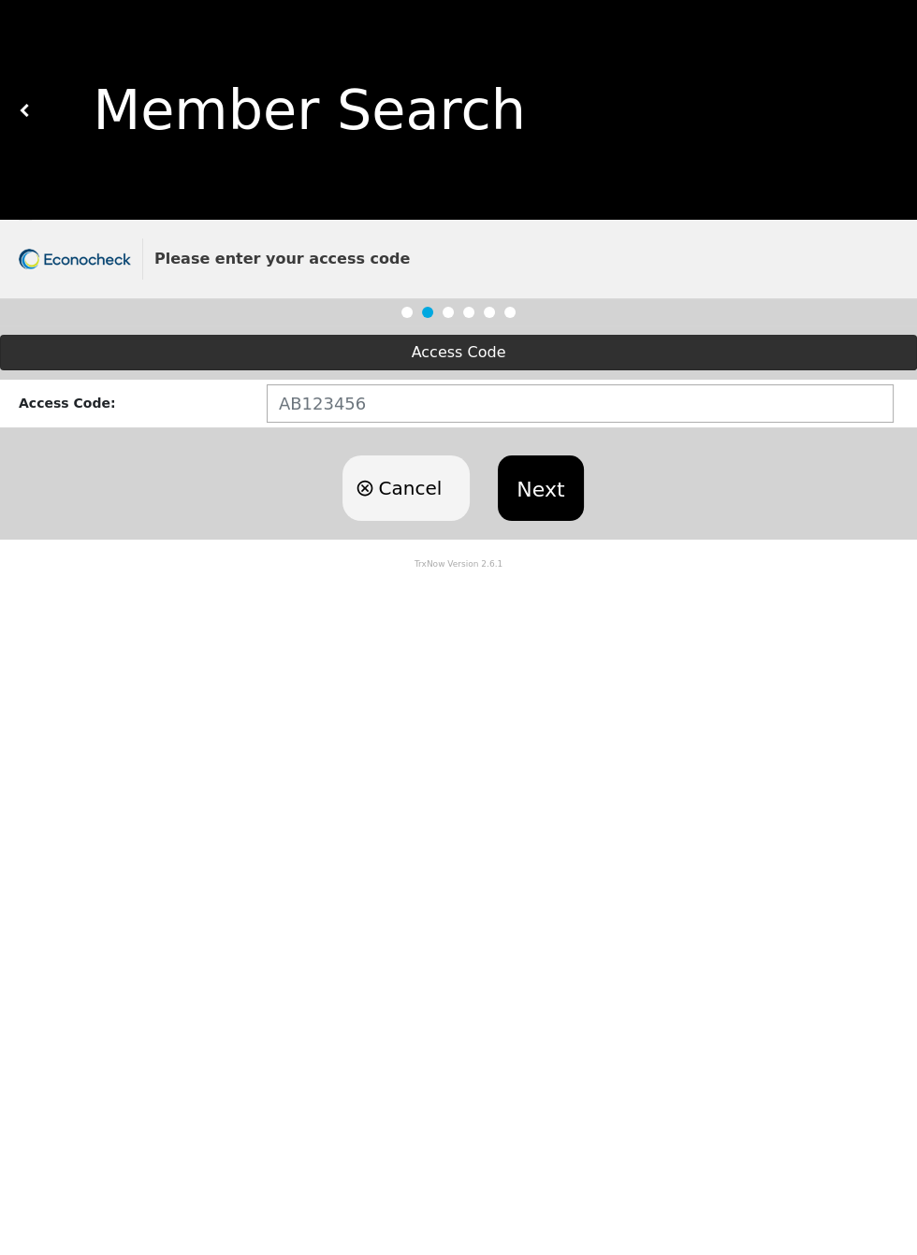
click at [532, 477] on button "Next" at bounding box center [540, 488] width 85 height 65
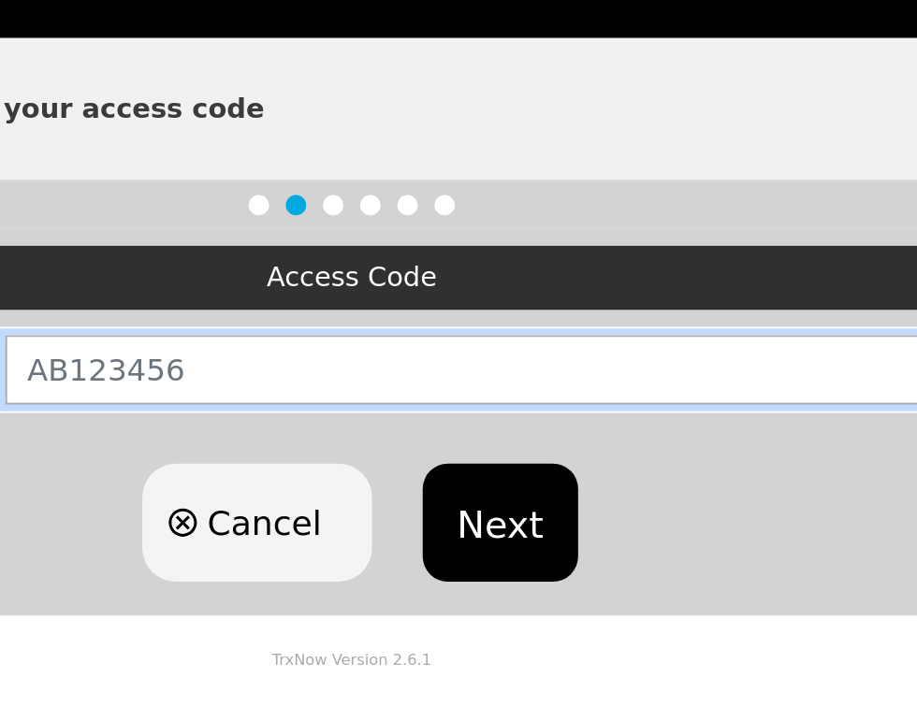
click at [573, 387] on input "text" at bounding box center [580, 403] width 627 height 38
type input "TX654157"
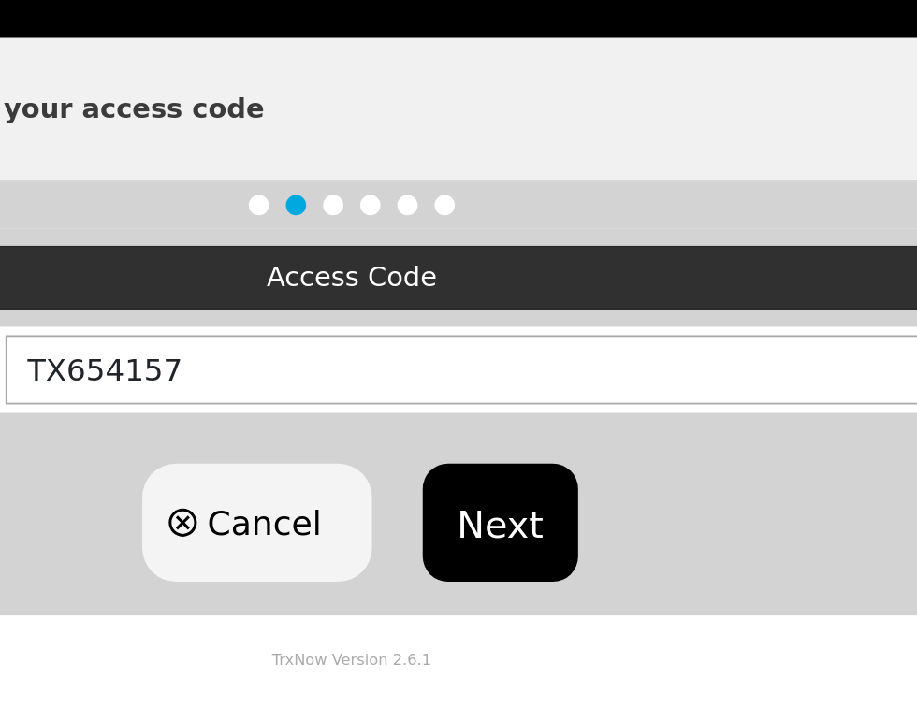
click at [536, 486] on button "Next" at bounding box center [540, 488] width 85 height 65
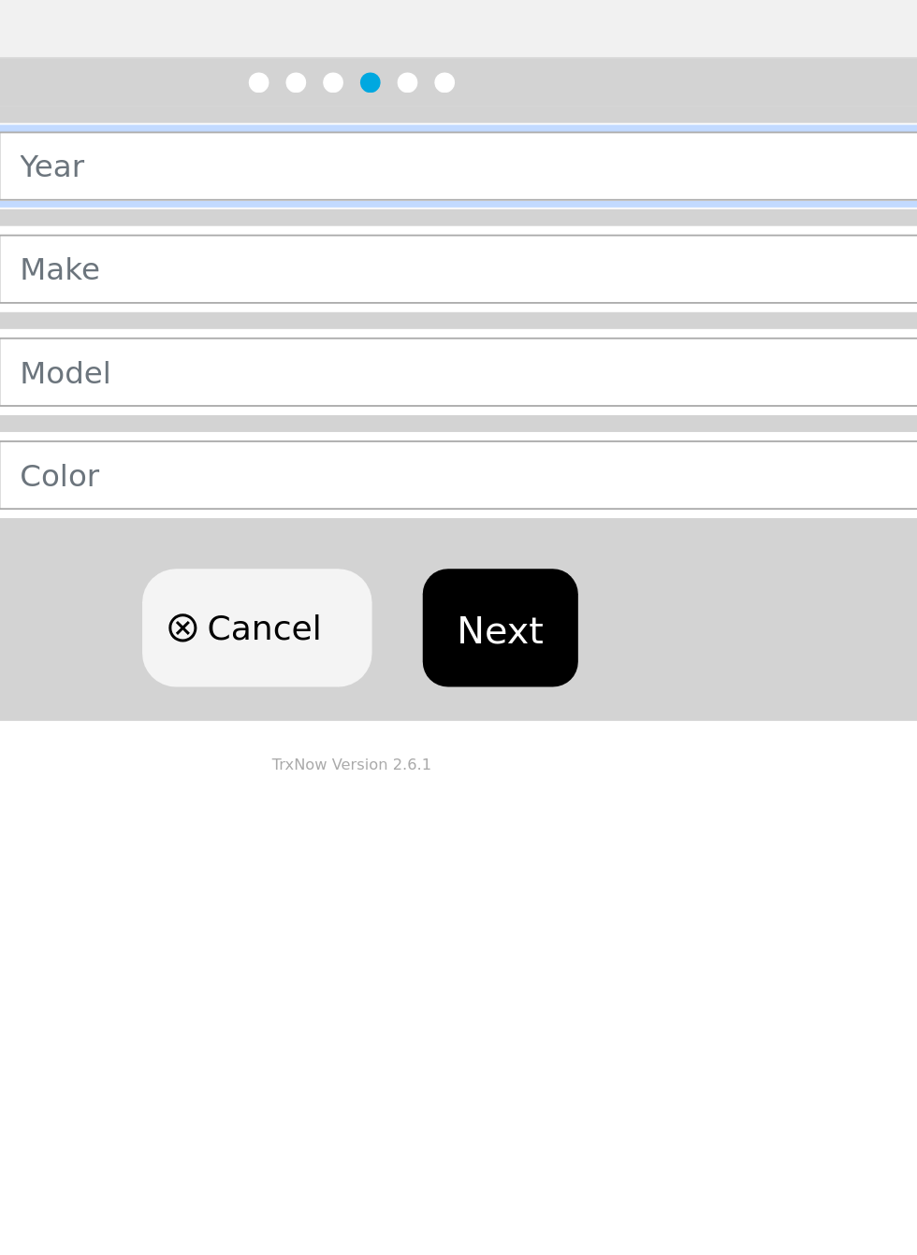
click at [645, 343] on input "text" at bounding box center [583, 345] width 640 height 38
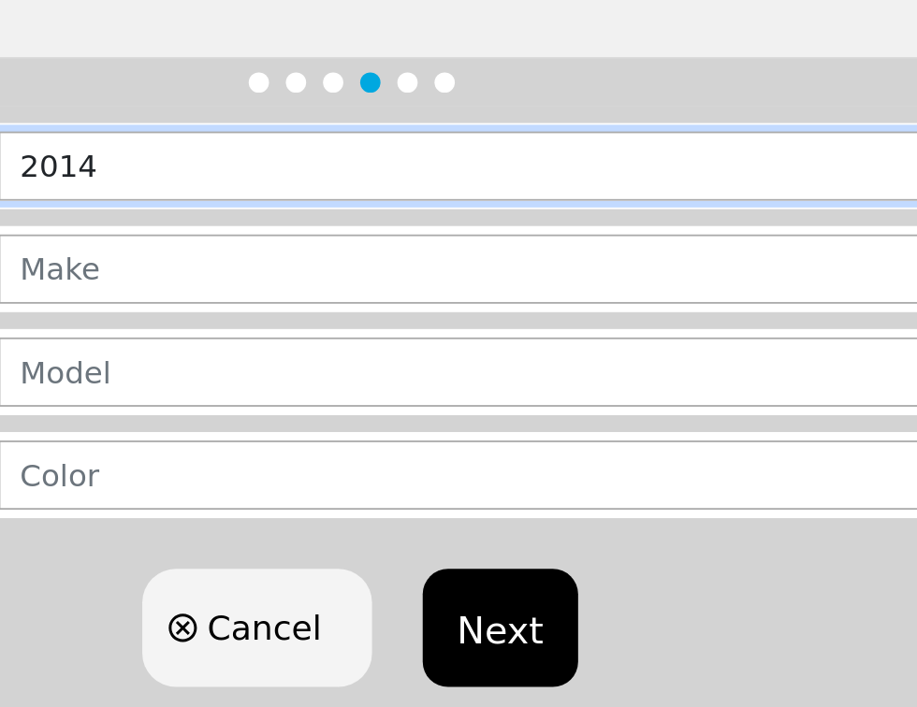
type input "2014"
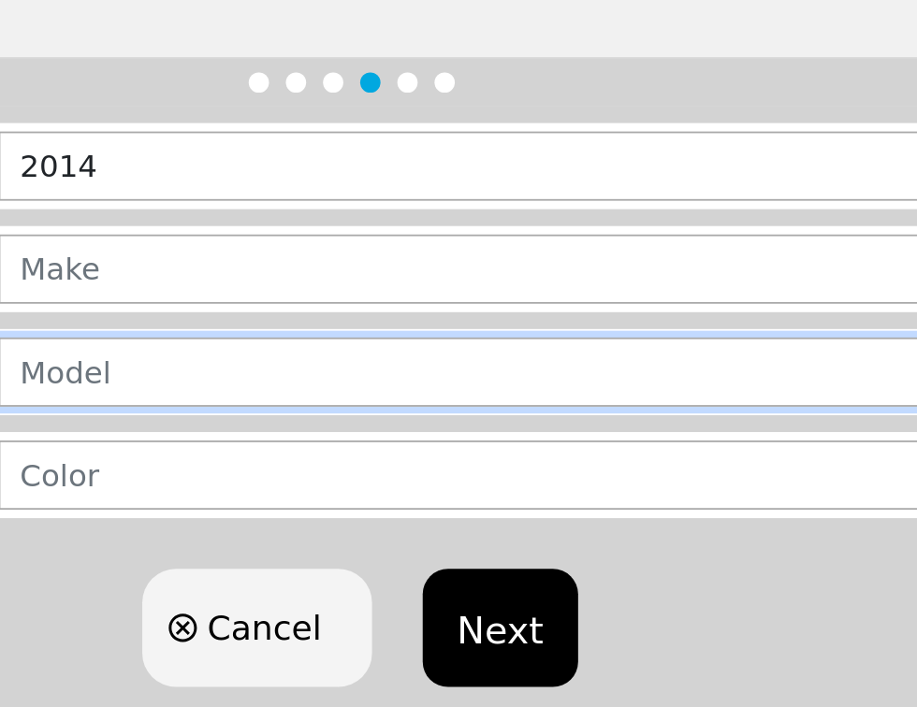
click at [471, 441] on input "text" at bounding box center [583, 460] width 640 height 38
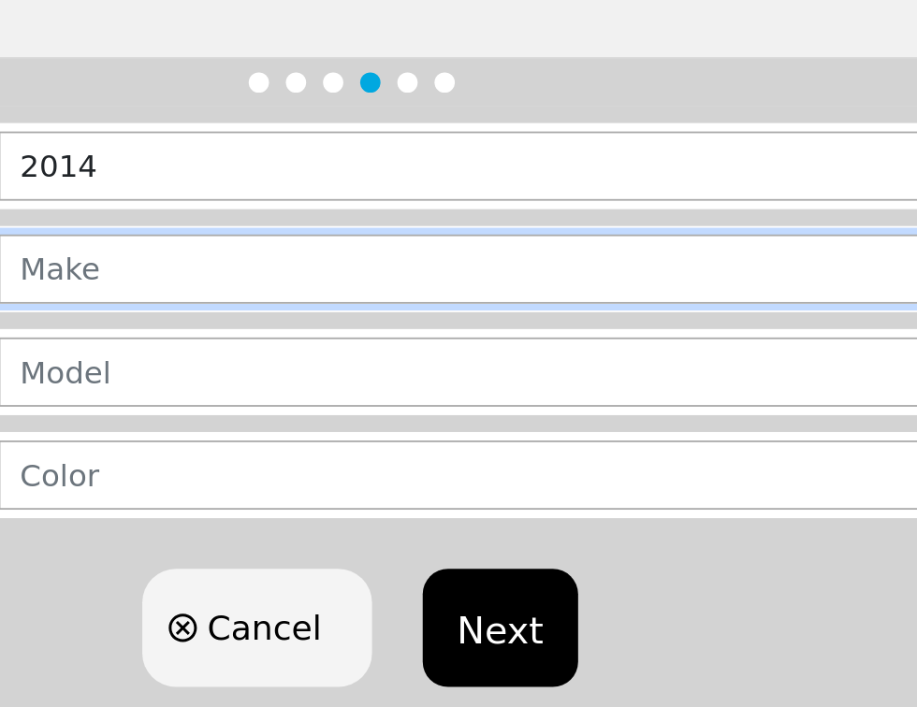
click at [529, 397] on input "text" at bounding box center [583, 403] width 640 height 38
type input "CHRYSLAR"
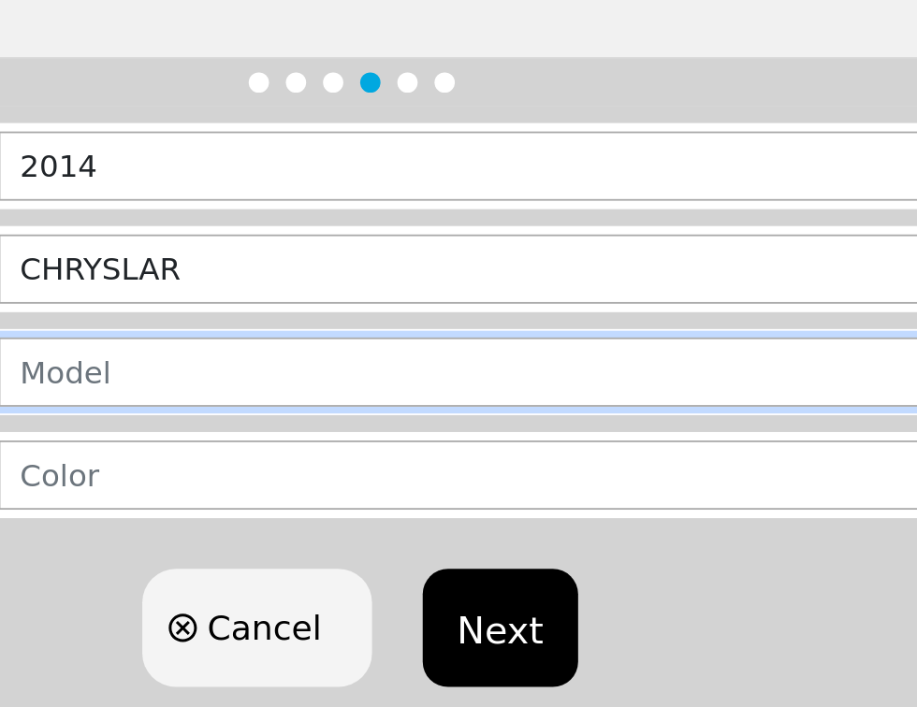
click at [523, 449] on input "text" at bounding box center [583, 460] width 640 height 38
type input "300"
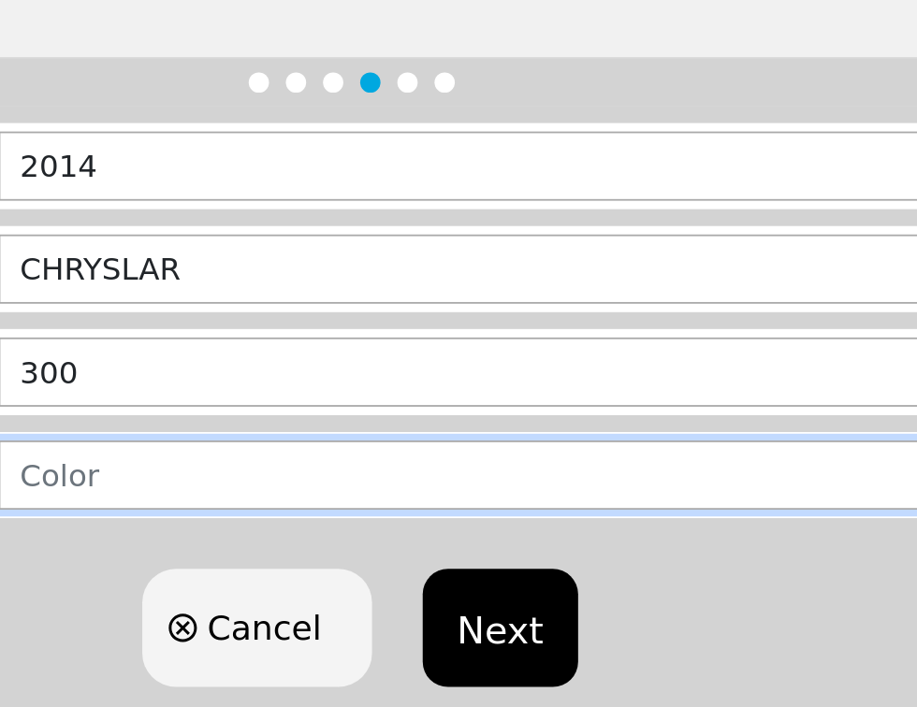
click at [542, 506] on input "text" at bounding box center [583, 517] width 640 height 38
type input "BKACK"
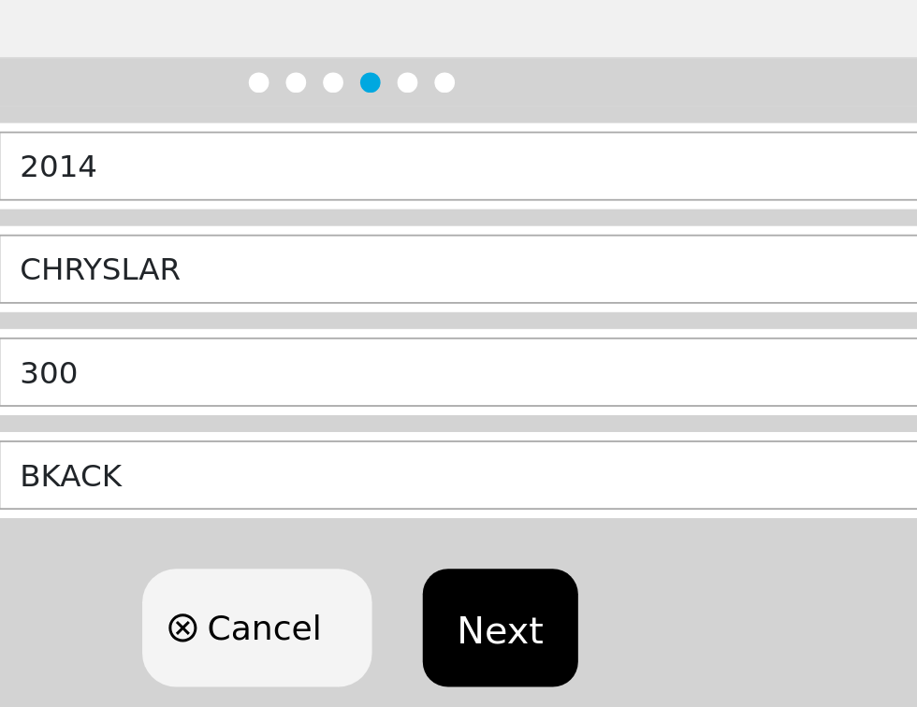
click at [539, 588] on button "Next" at bounding box center [540, 601] width 85 height 65
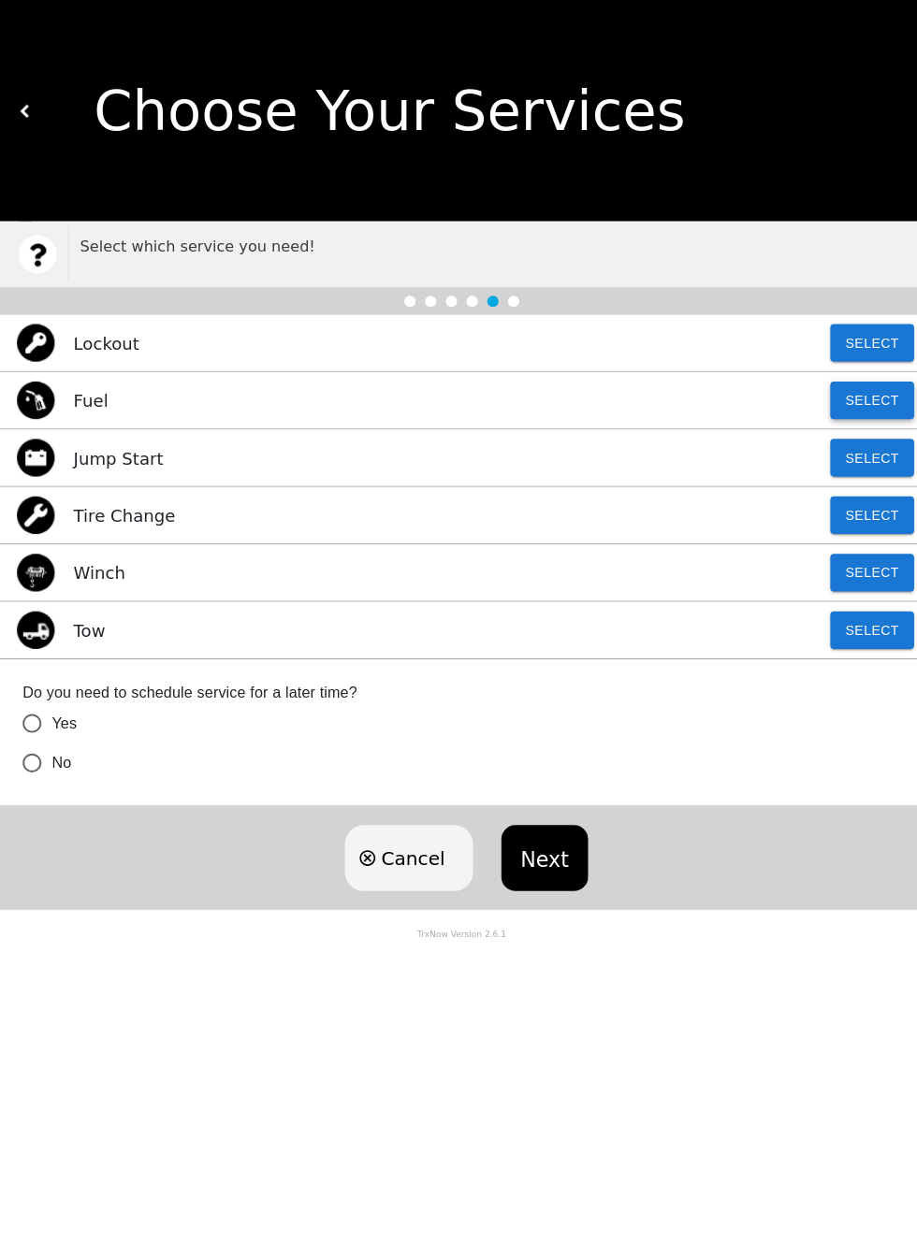
click at [876, 394] on button "Select" at bounding box center [865, 397] width 83 height 37
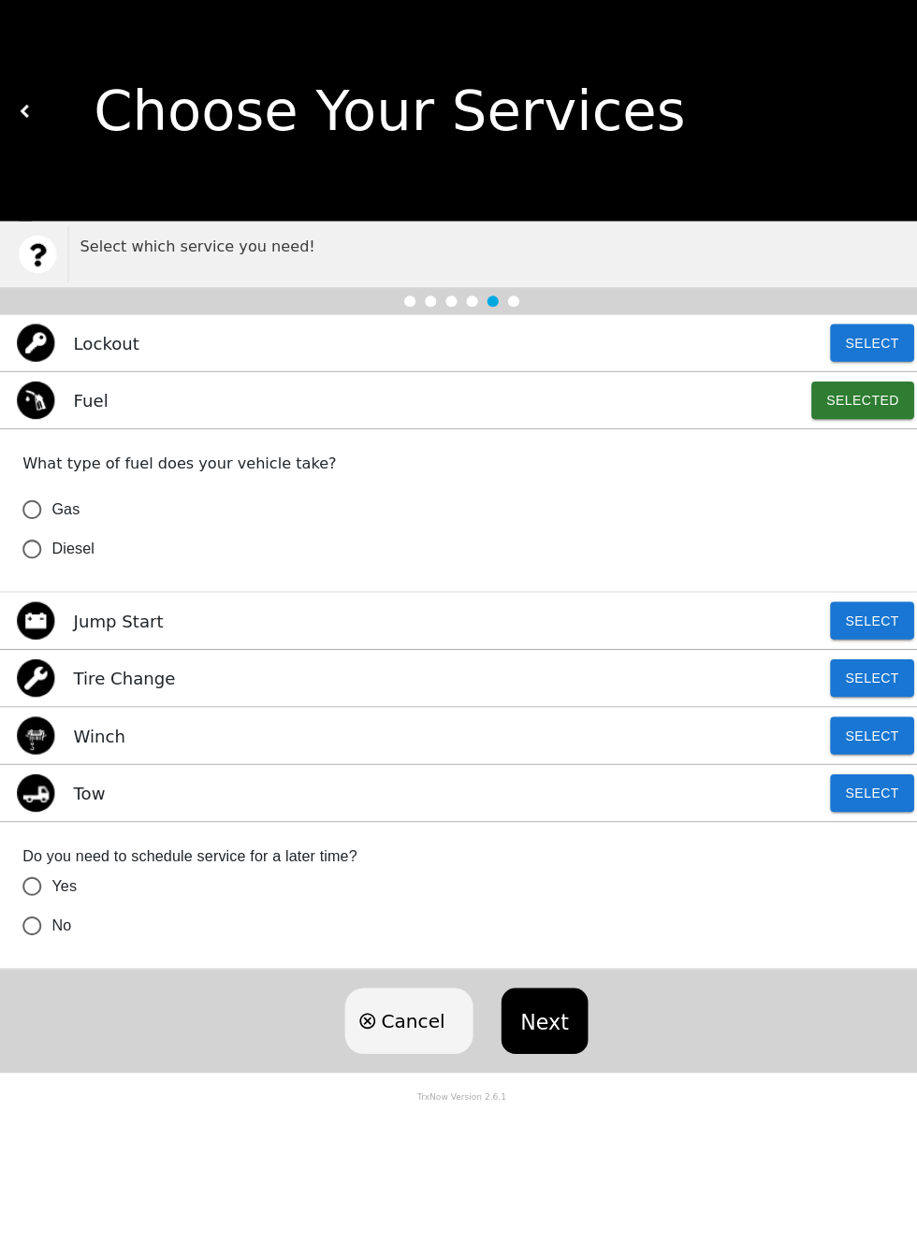
click at [43, 503] on input "Gas" at bounding box center [31, 505] width 39 height 39
radio input "false"
click at [23, 565] on input "No" at bounding box center [31, 545] width 39 height 39
radio input "false"
radio input "true"
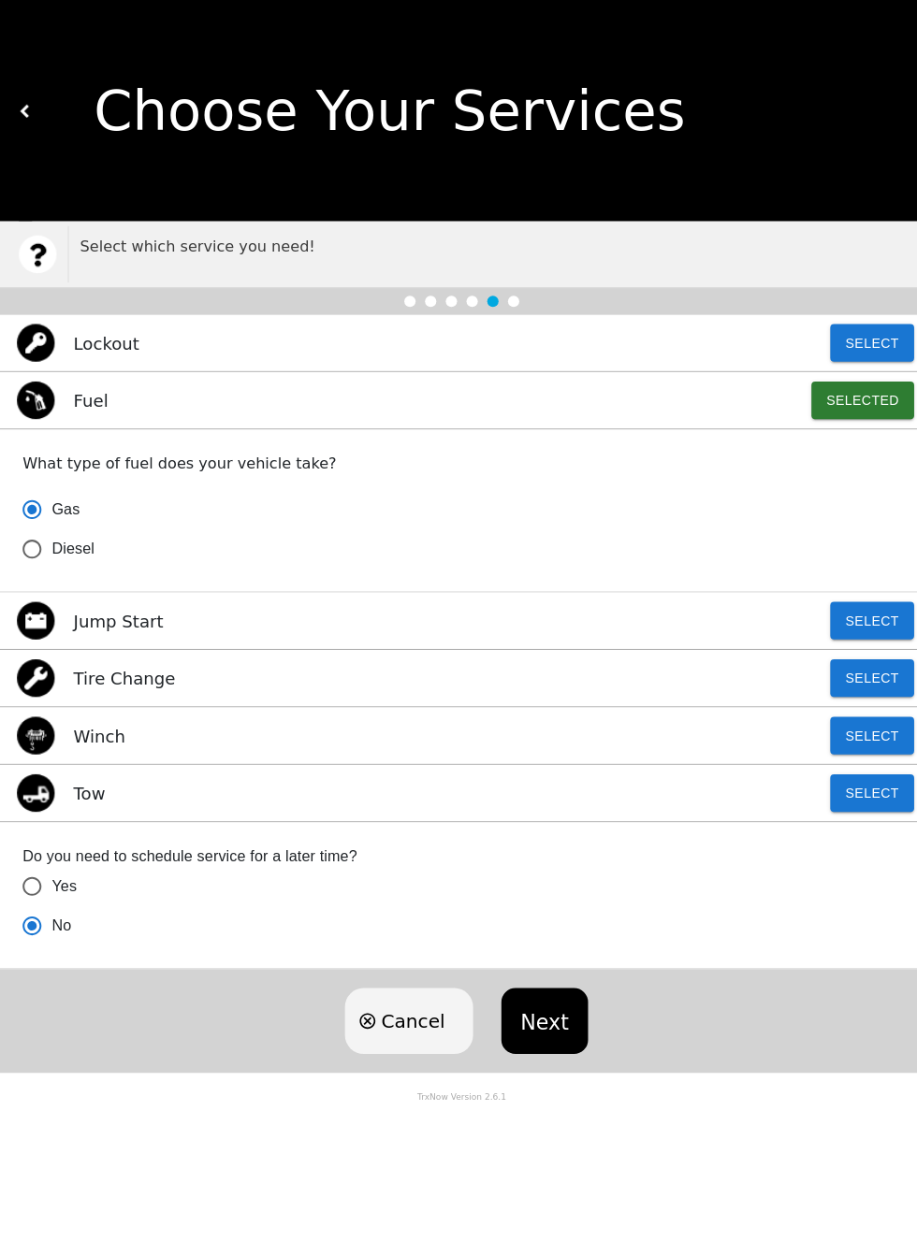
click at [534, 1000] on button "Next" at bounding box center [540, 1013] width 85 height 65
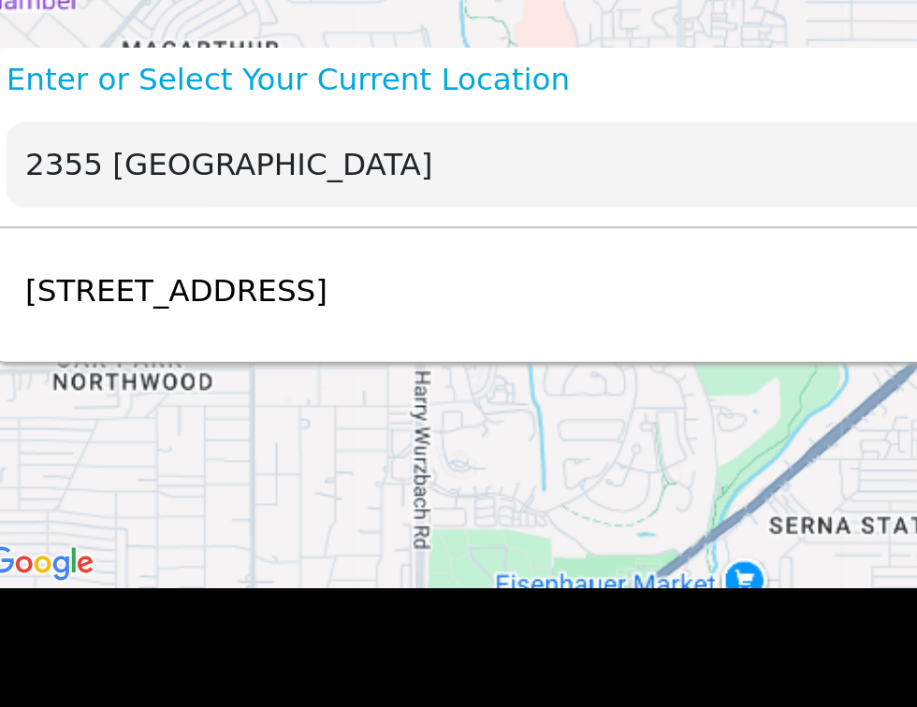
type input "2355"
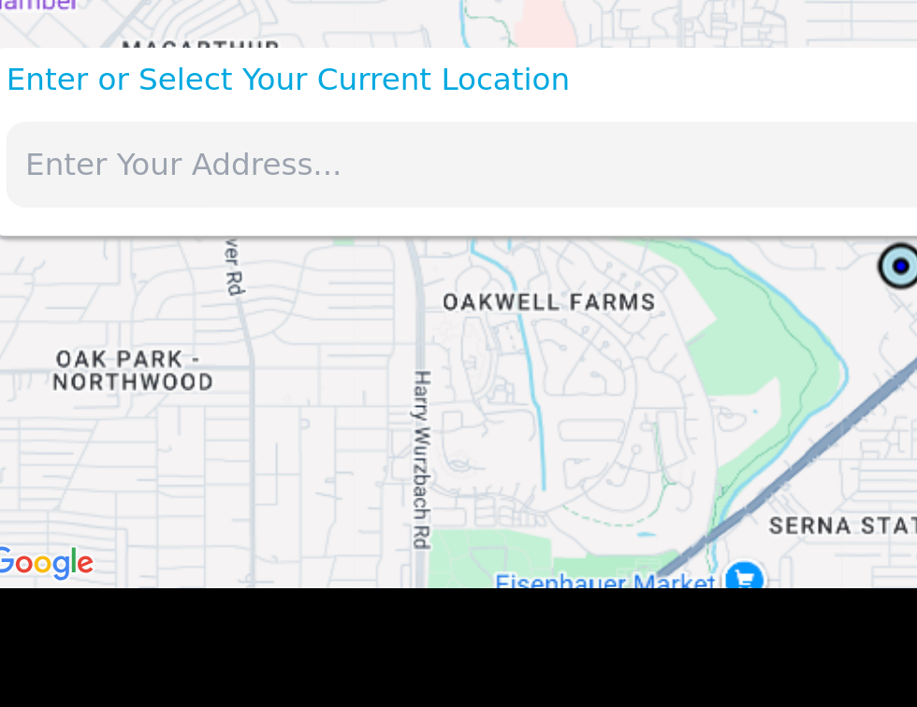
click at [234, 78] on input "text" at bounding box center [415, 81] width 792 height 42
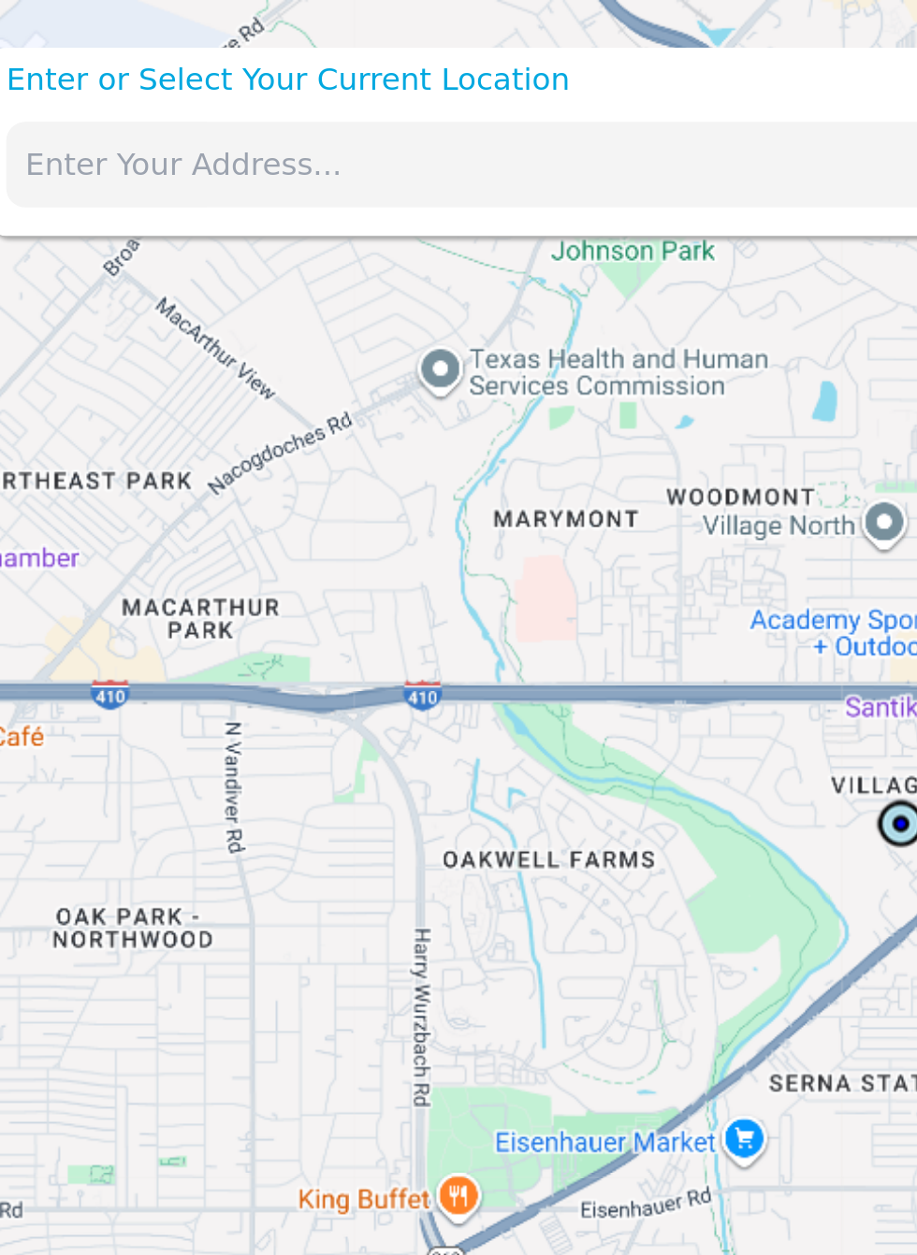
paste input "[STREET_ADDRESS]"
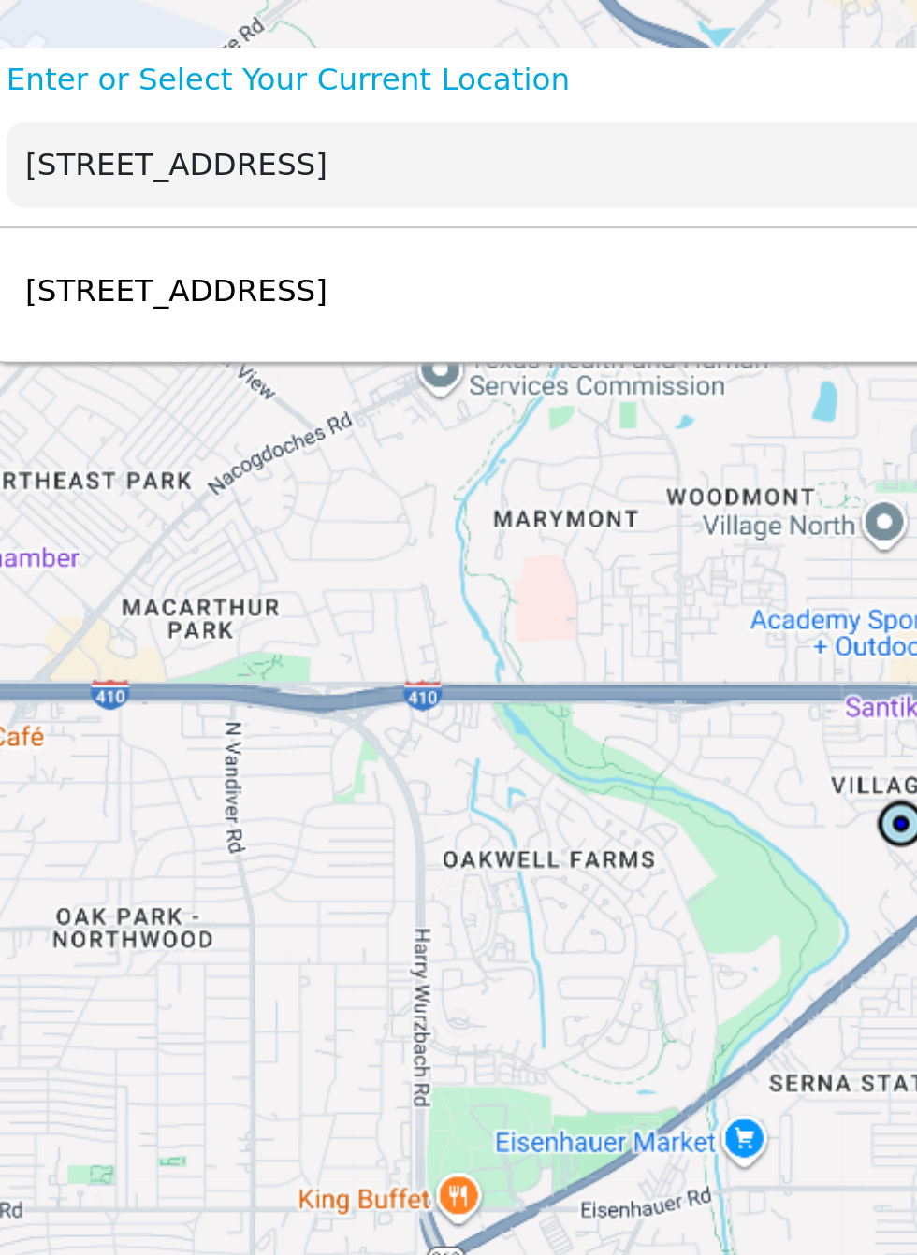
type input "[STREET_ADDRESS]"
click at [299, 141] on div "[STREET_ADDRESS] Select" at bounding box center [444, 142] width 871 height 61
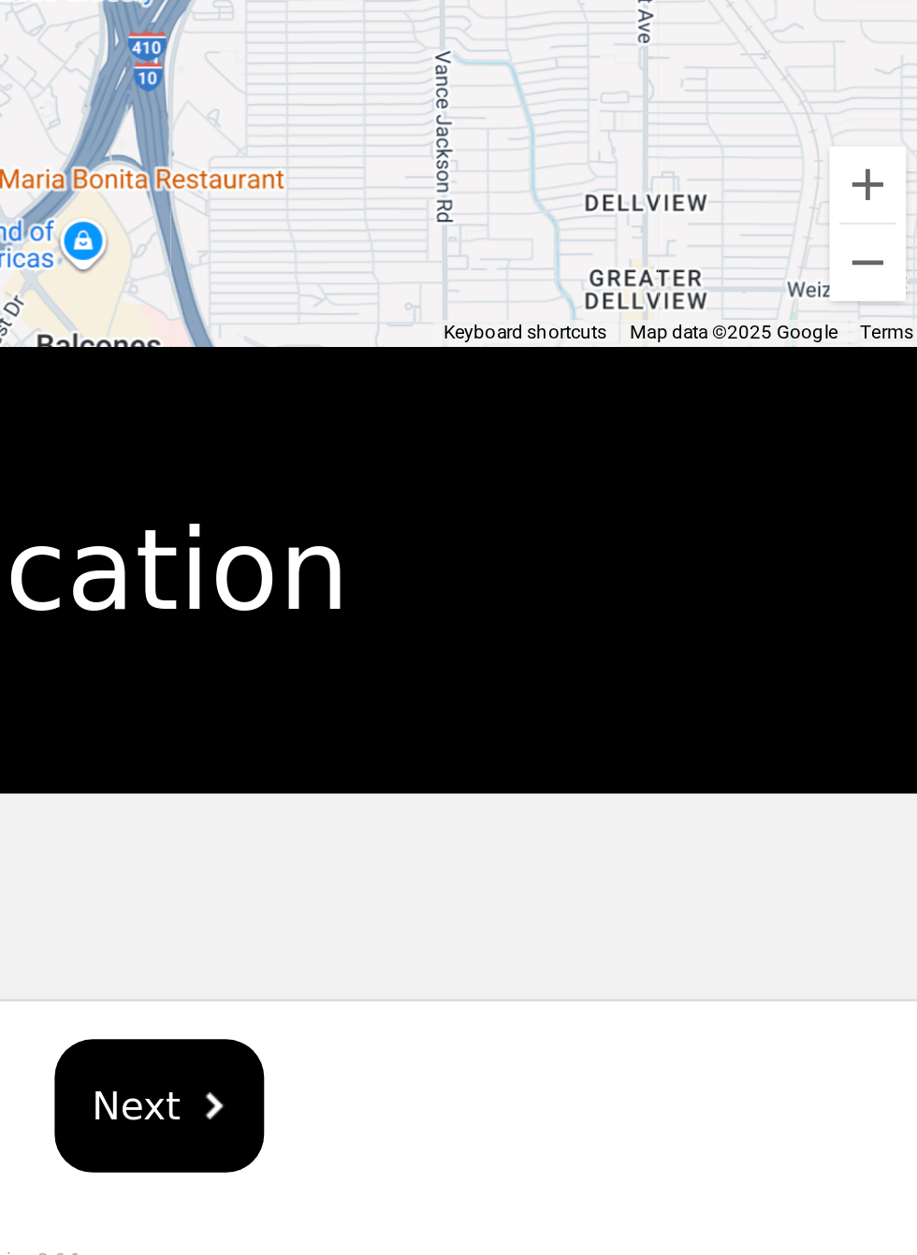
scroll to position [29, 0]
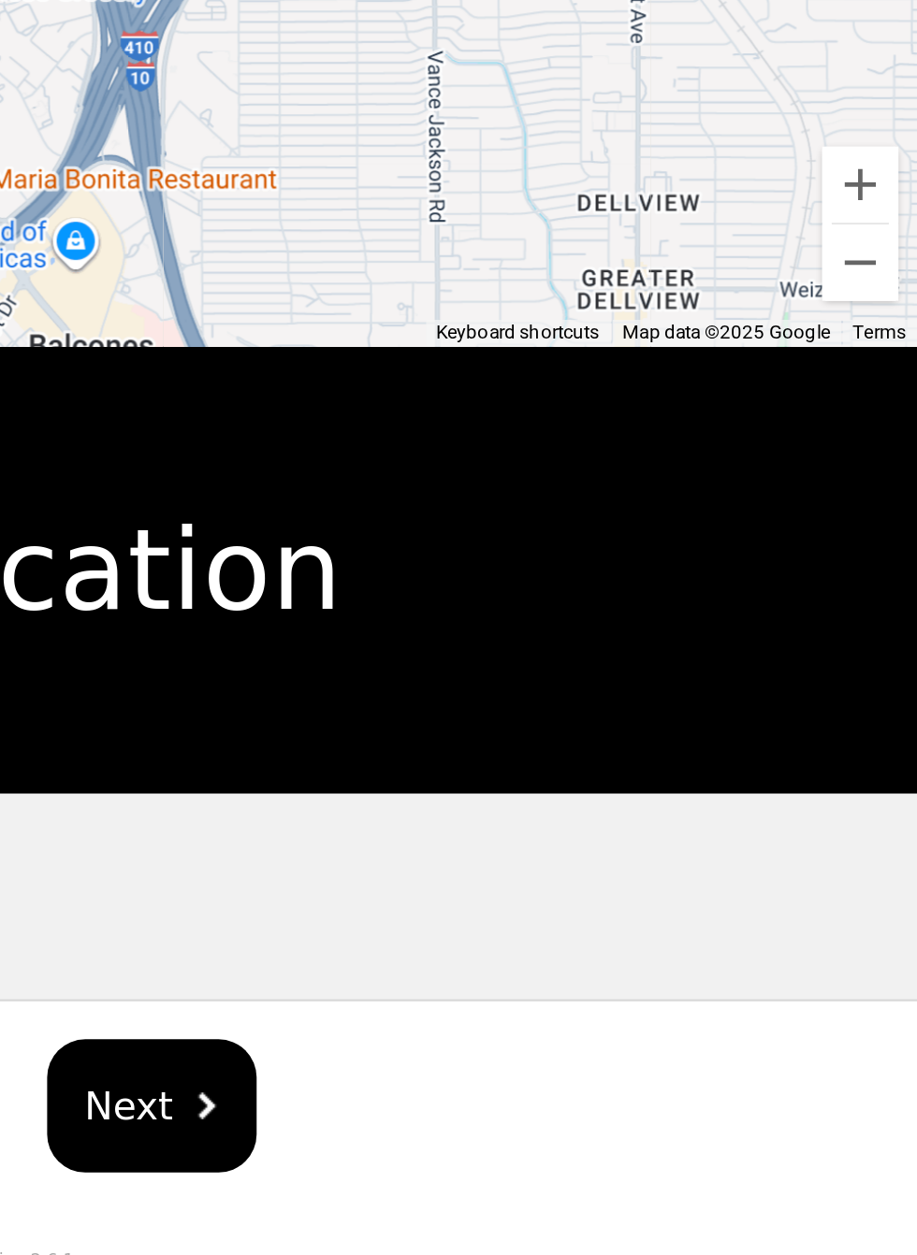
click at [560, 1175] on img "hidden" at bounding box center [566, 1181] width 13 height 13
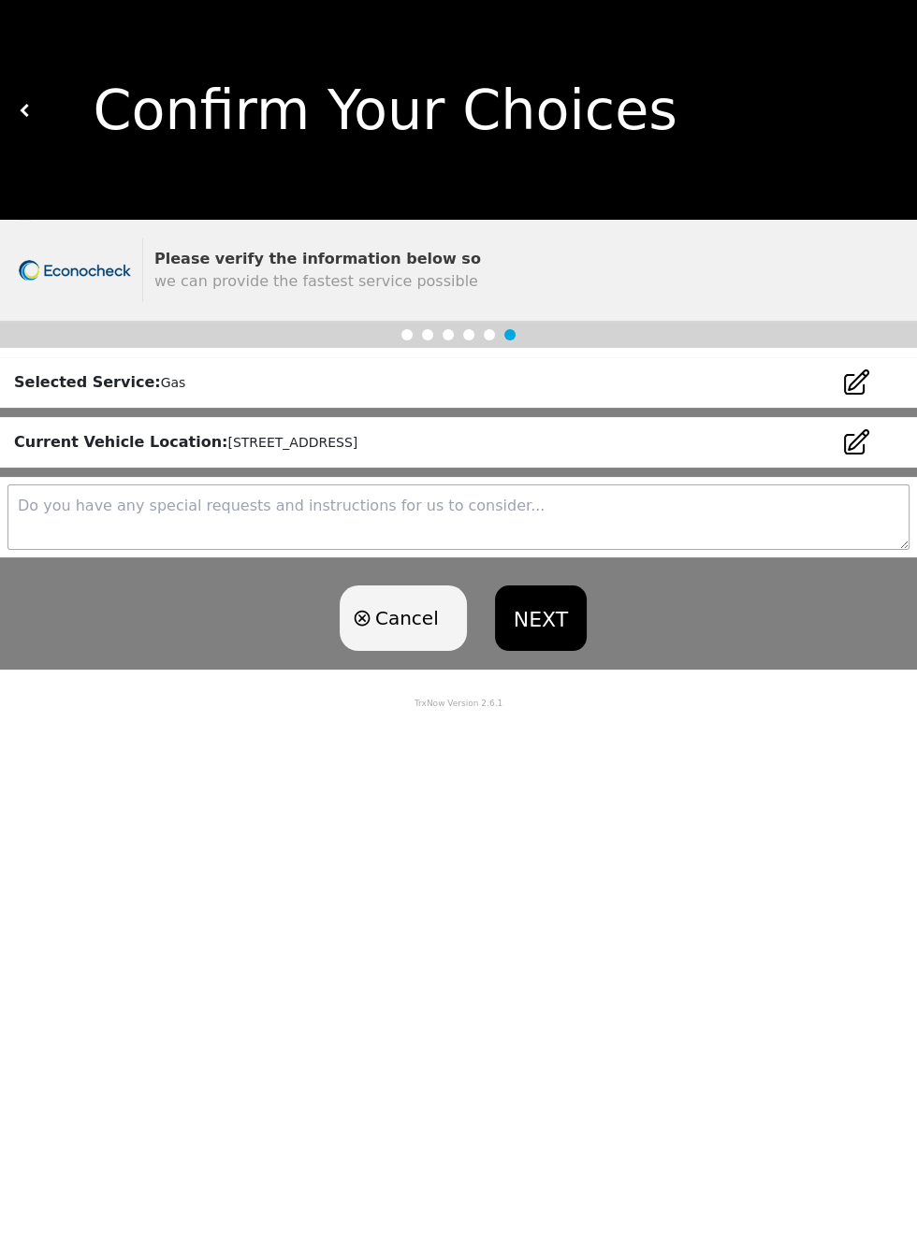
click at [540, 600] on button "NEXT" at bounding box center [541, 618] width 92 height 65
